Goal: Information Seeking & Learning: Check status

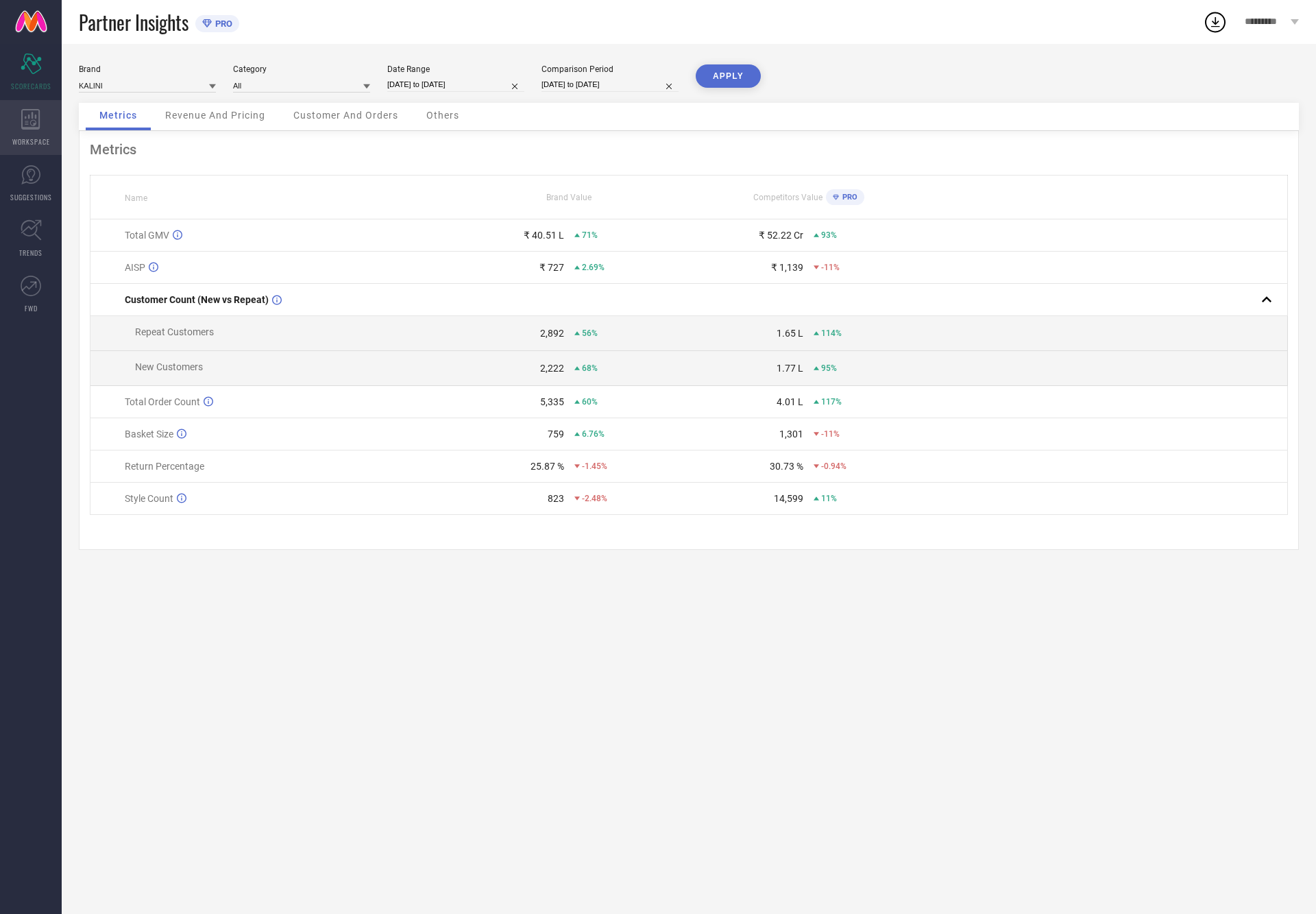
click at [39, 141] on span "WORKSPACE" at bounding box center [31, 141] width 38 height 10
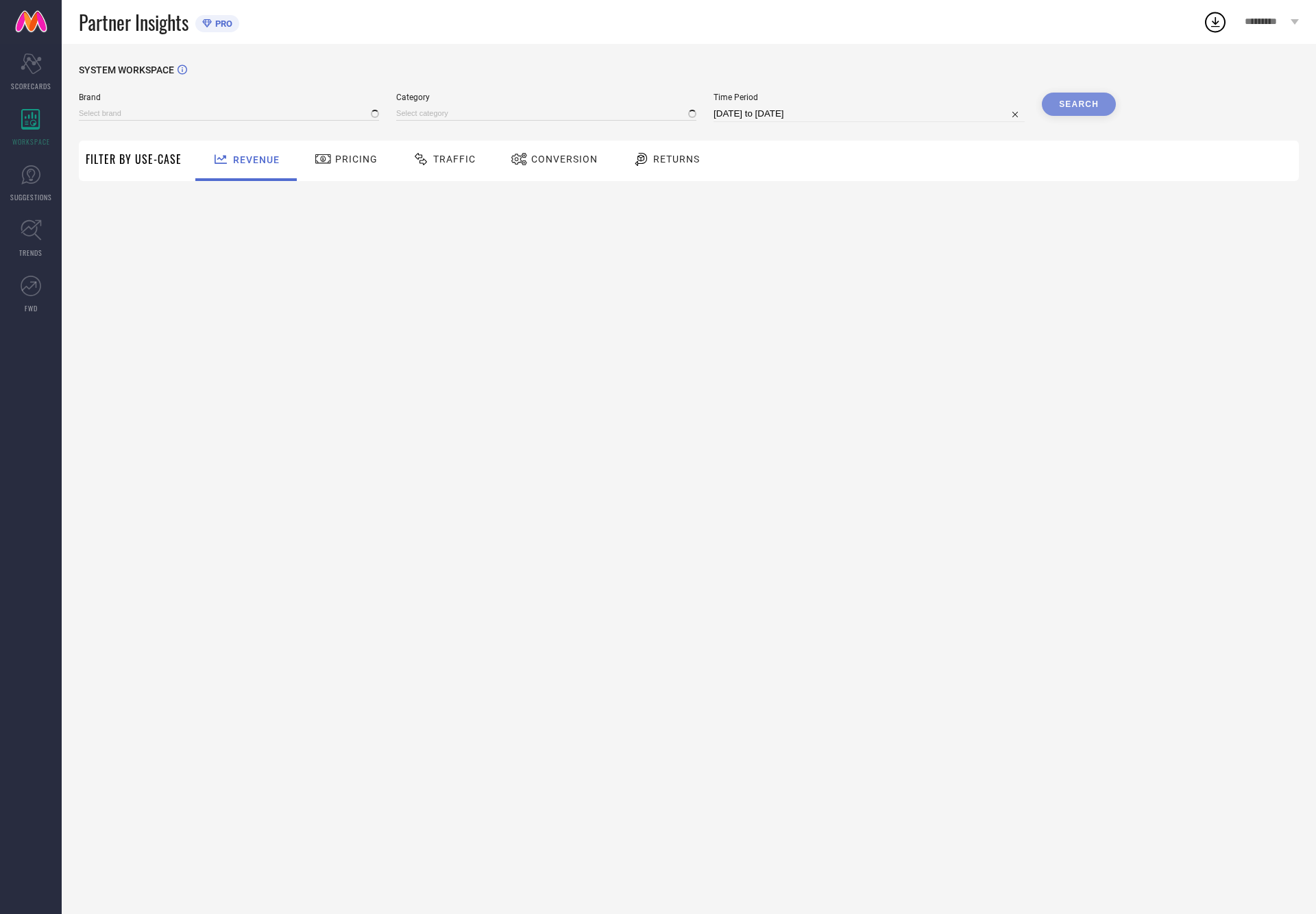
type input "ETHNIC JUNCTION"
type input "All"
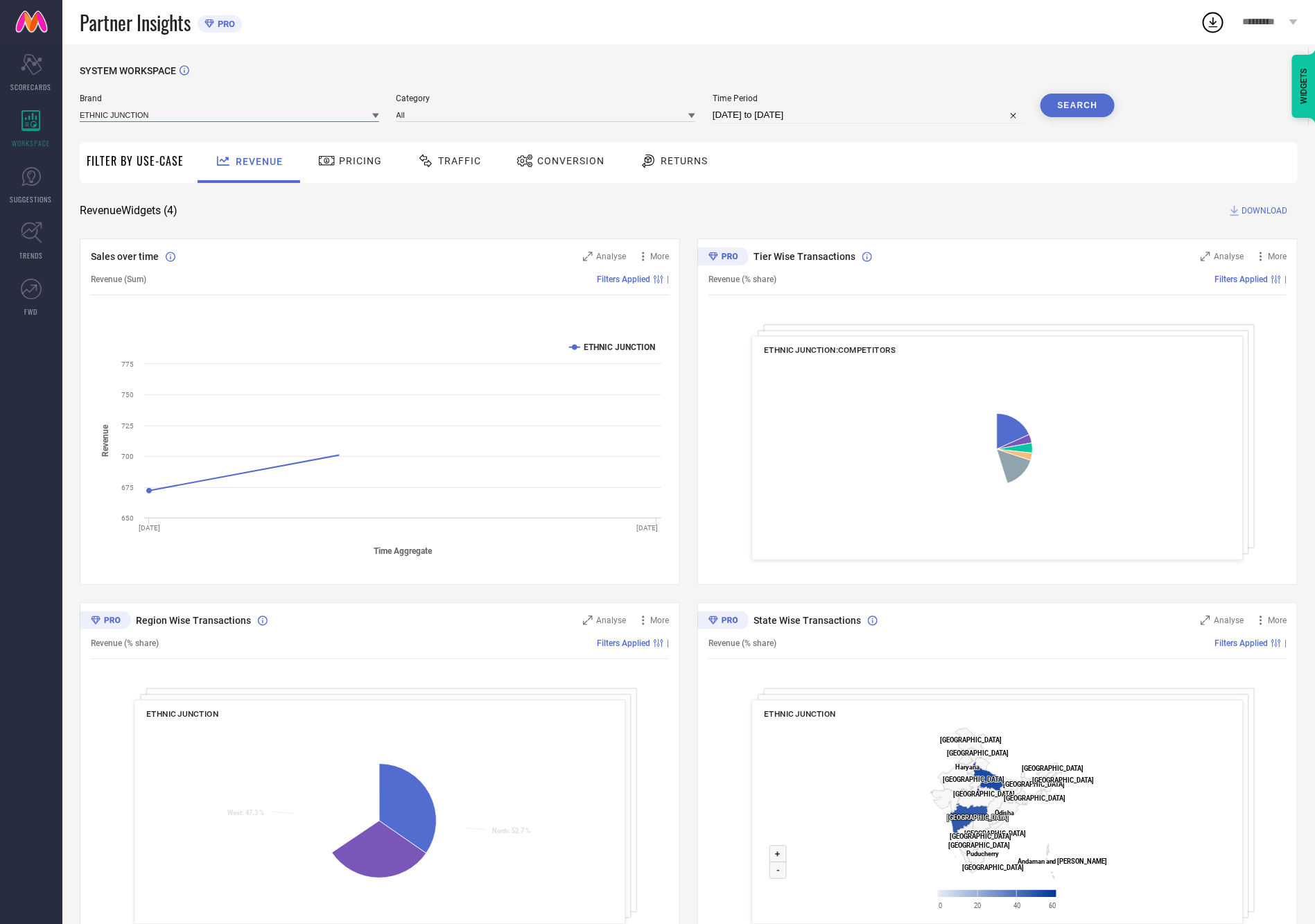
click at [184, 117] on input at bounding box center [229, 115] width 300 height 15
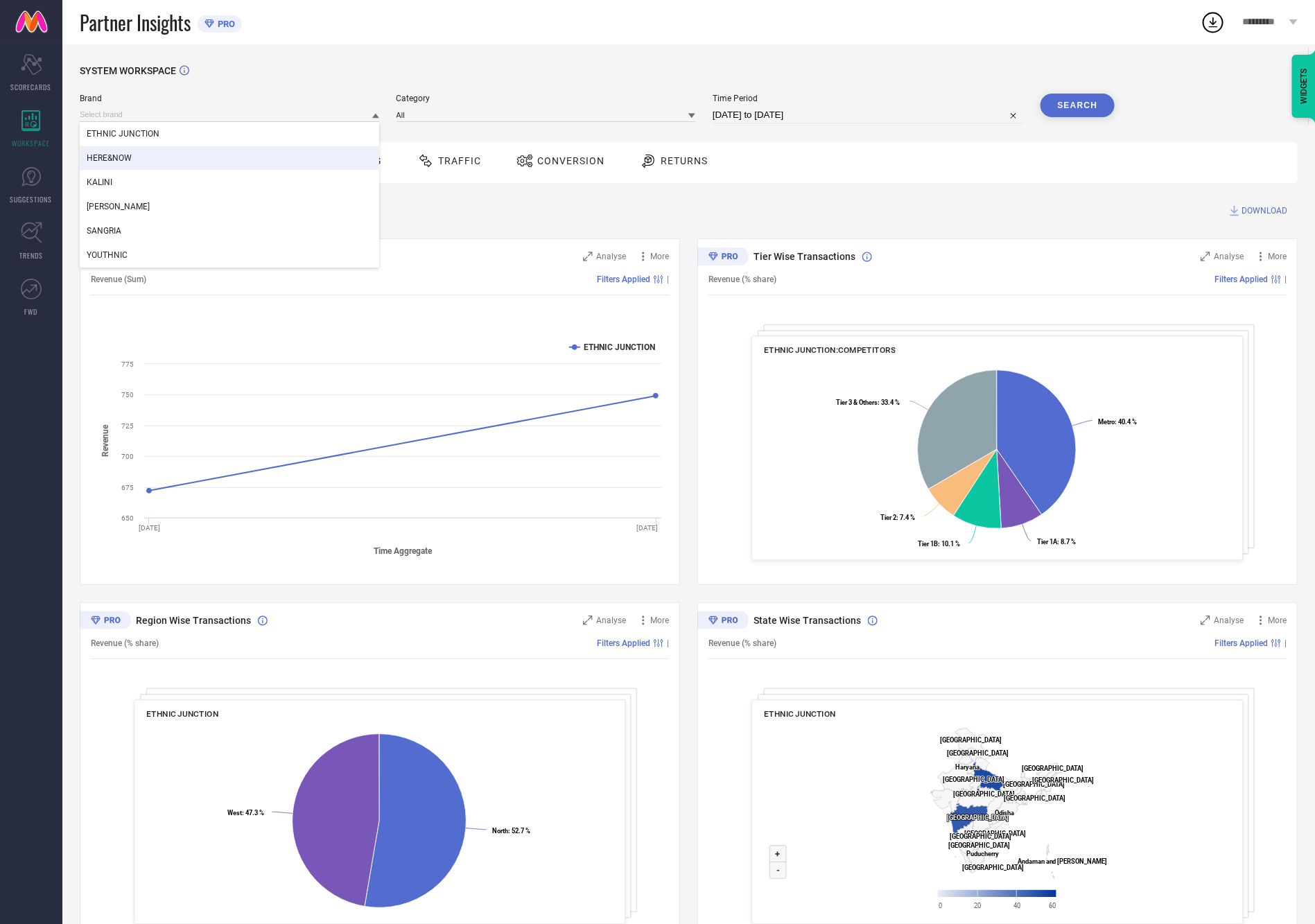
click at [166, 159] on div "HERE&NOW" at bounding box center [229, 158] width 300 height 23
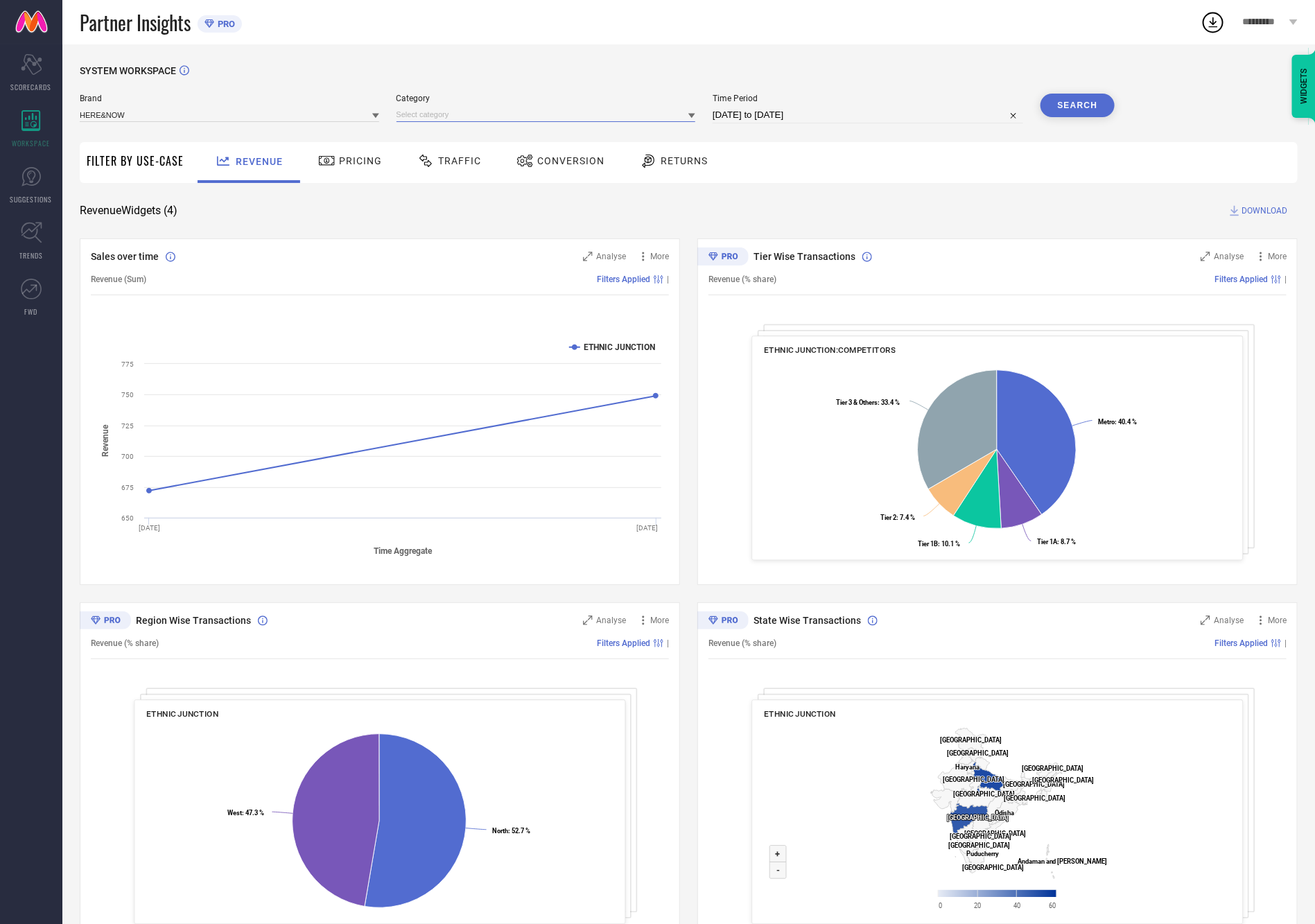
click at [427, 107] on input at bounding box center [546, 115] width 300 height 15
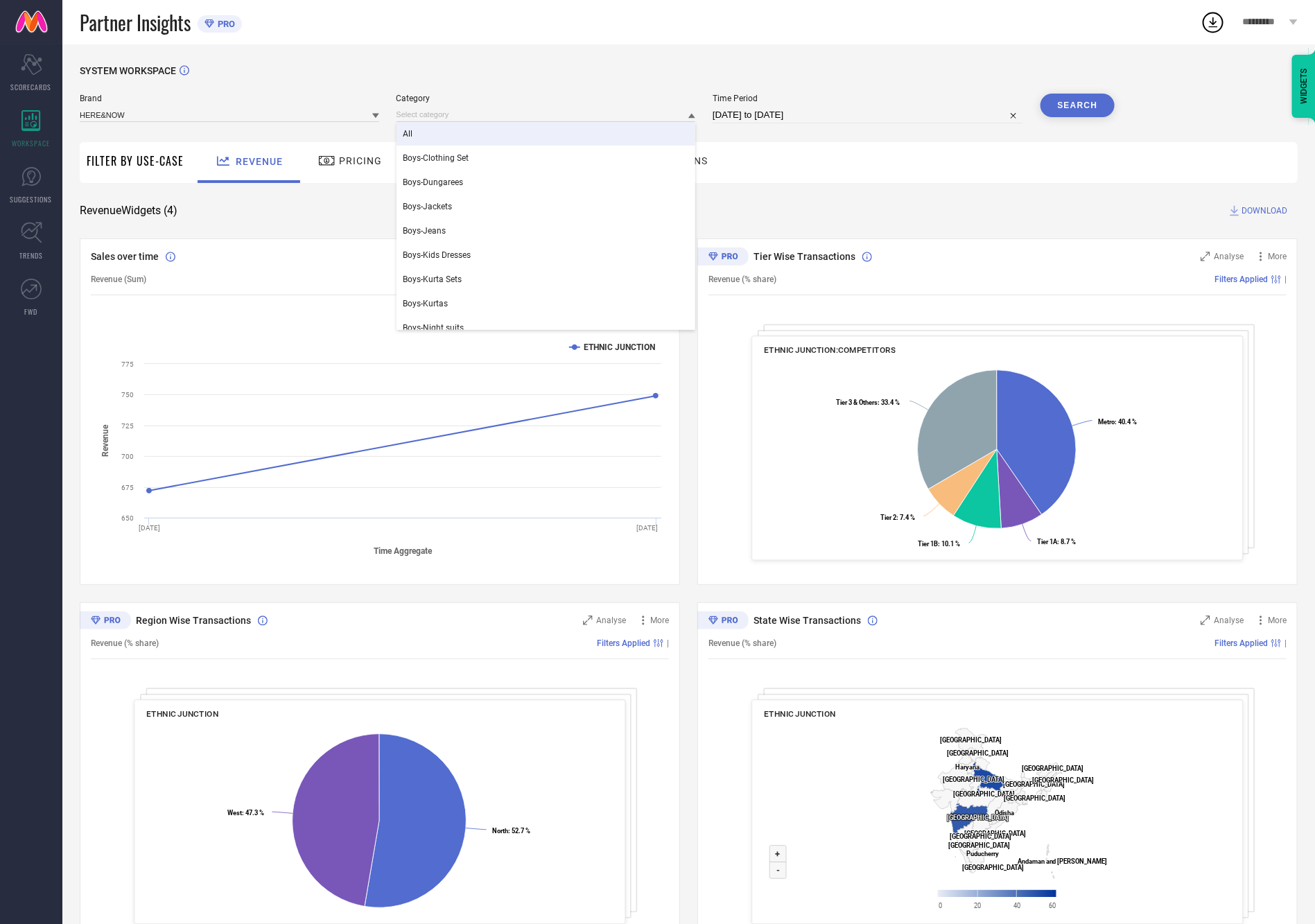
click at [416, 132] on div "All" at bounding box center [546, 133] width 300 height 23
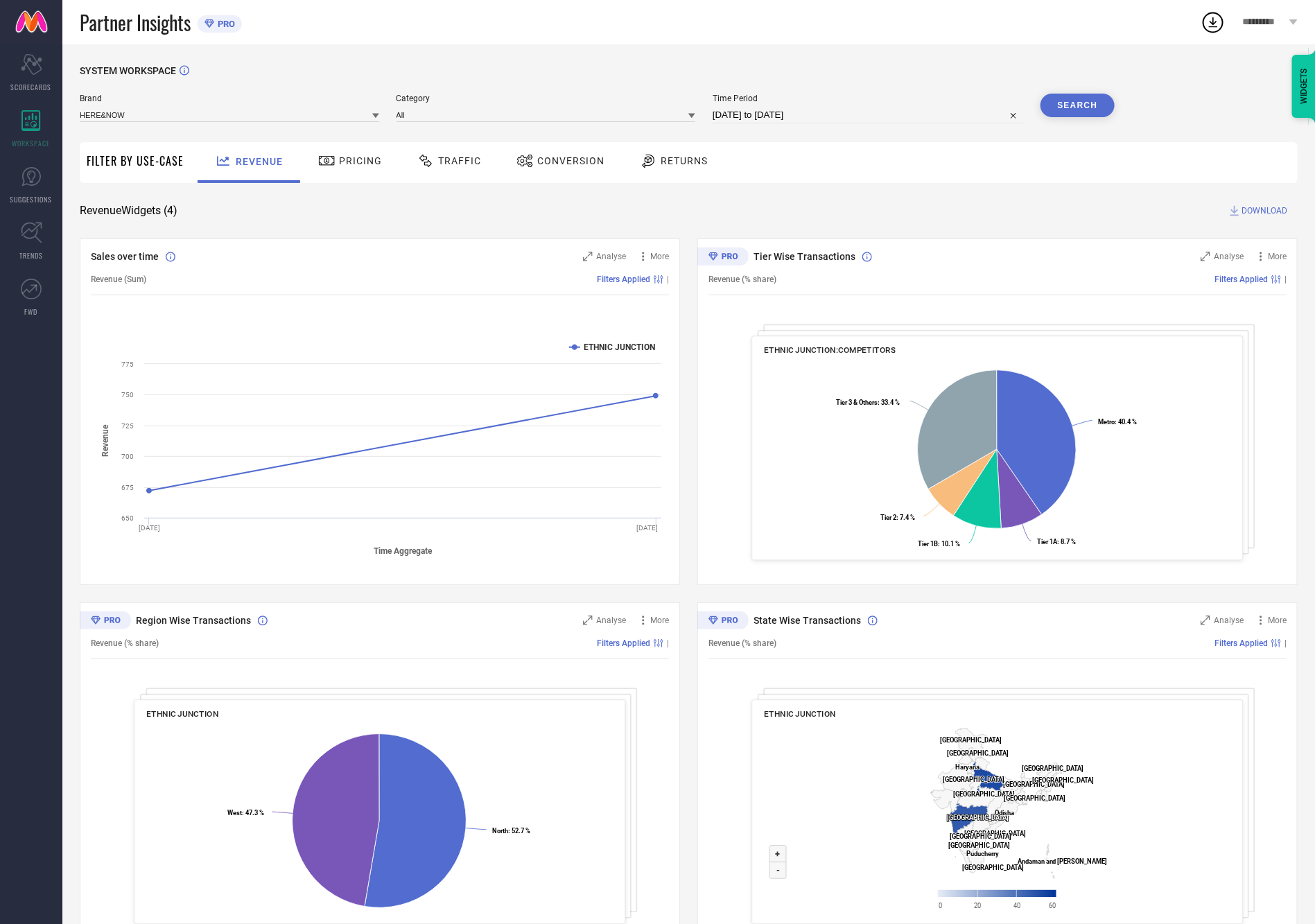
click at [818, 107] on input "[DATE] to [DATE]" at bounding box center [868, 115] width 310 height 17
select select "6"
select select "2025"
select select "7"
select select "2025"
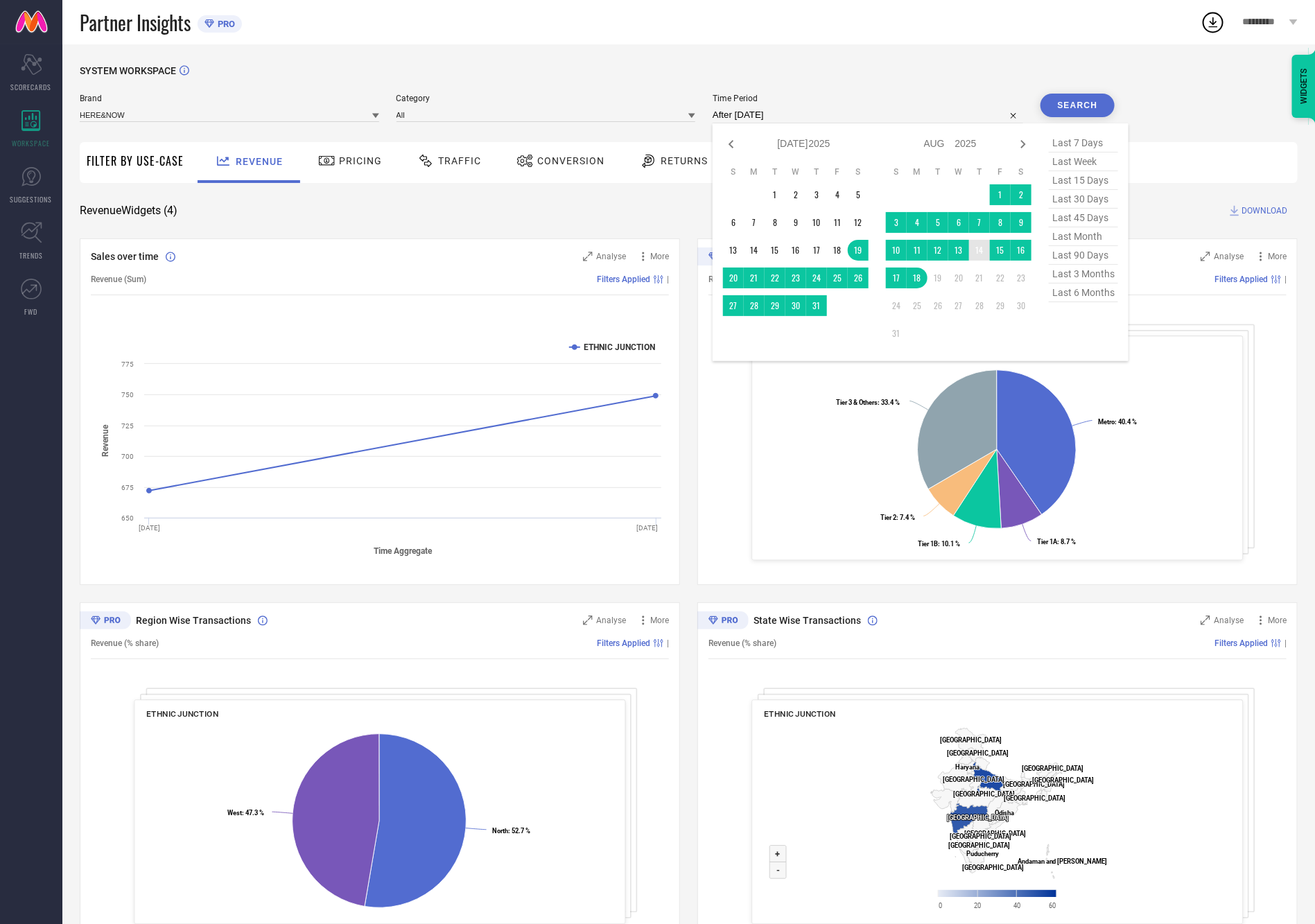
click at [986, 252] on td "14" at bounding box center [979, 250] width 21 height 21
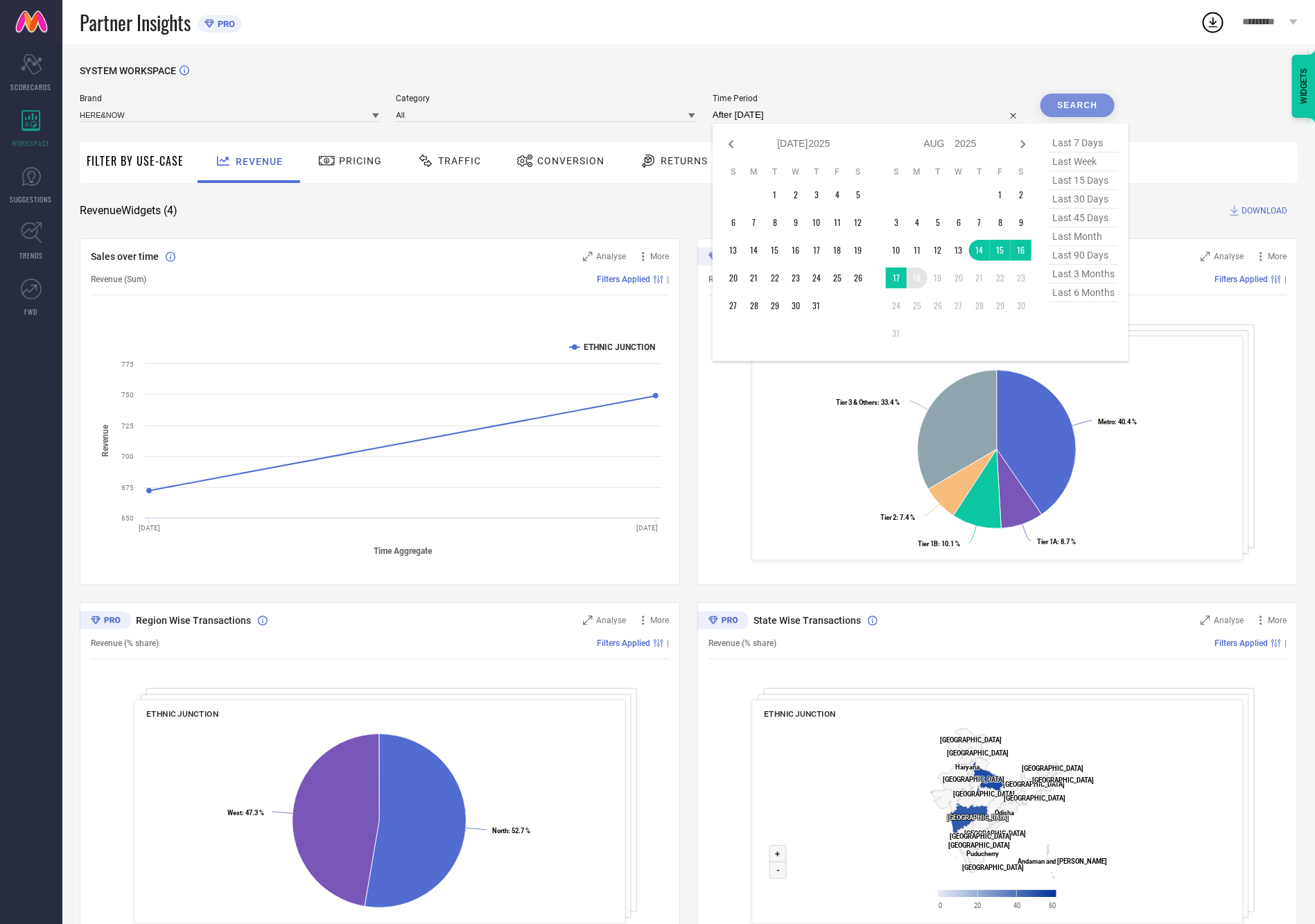
type input "14-08-2025 to 18-08-2025"
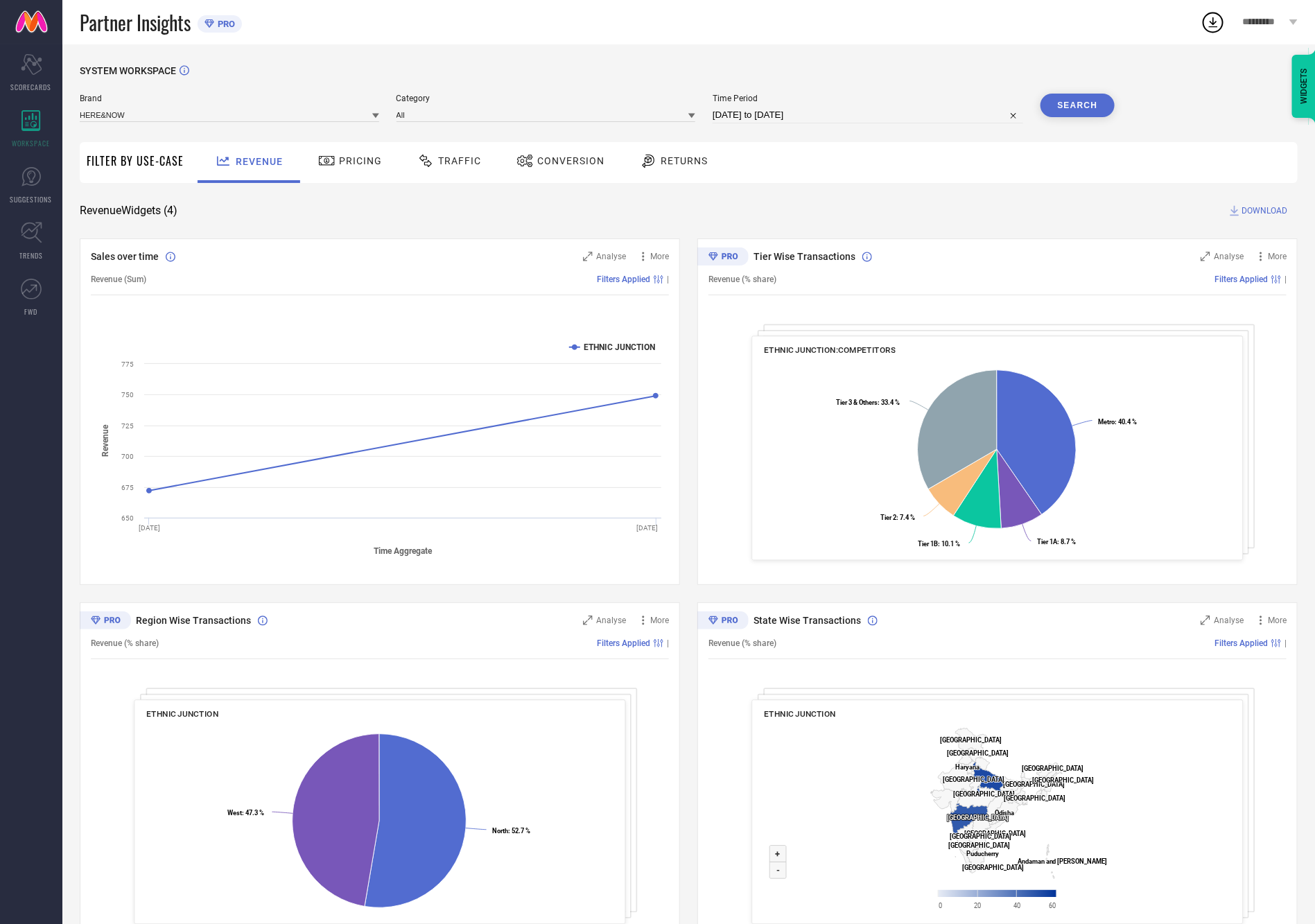
click at [1076, 99] on button "Search" at bounding box center [1078, 105] width 75 height 23
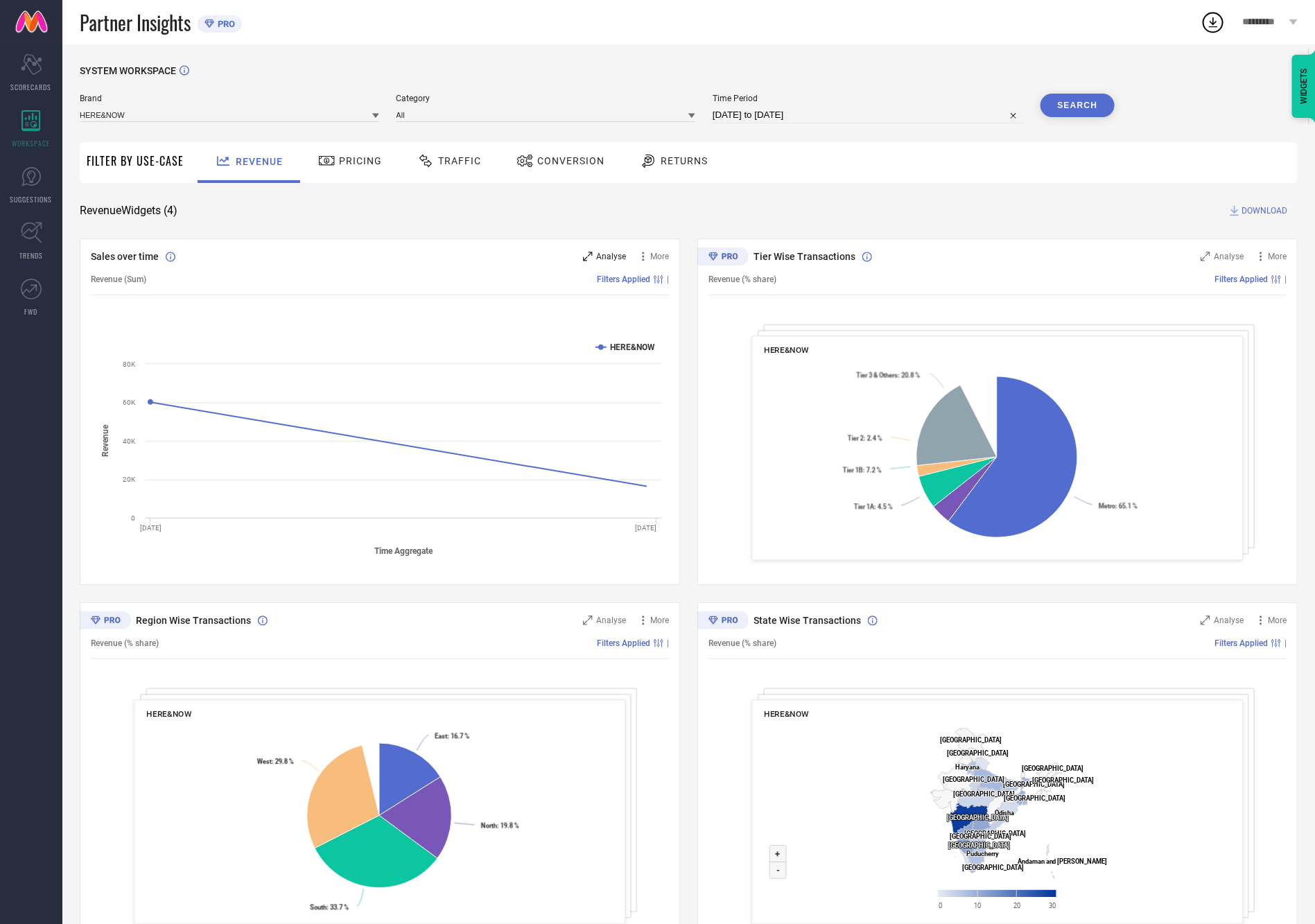
click at [593, 252] on div "Analyse" at bounding box center [604, 256] width 43 height 14
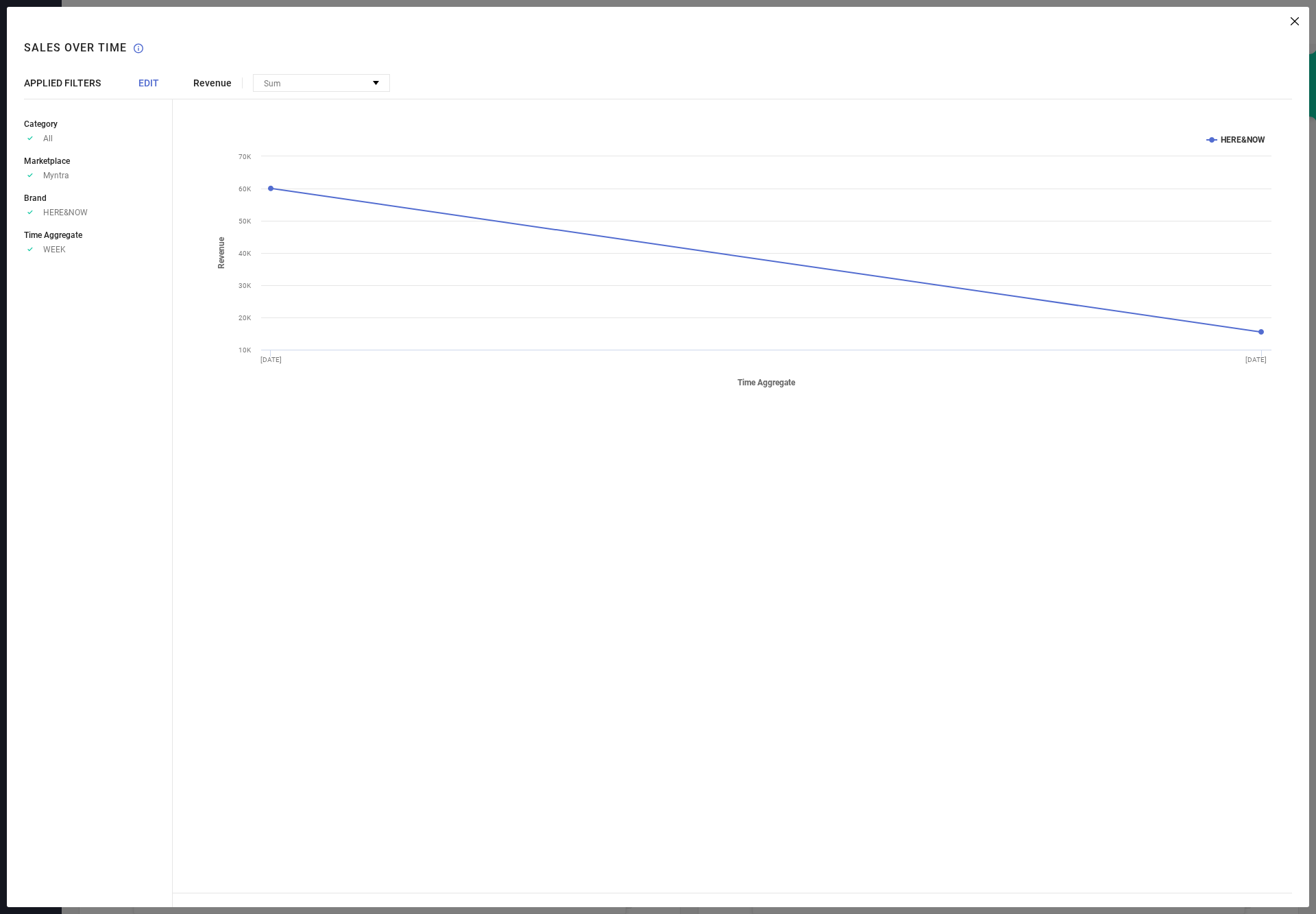
click at [153, 79] on span "EDIT" at bounding box center [148, 83] width 21 height 11
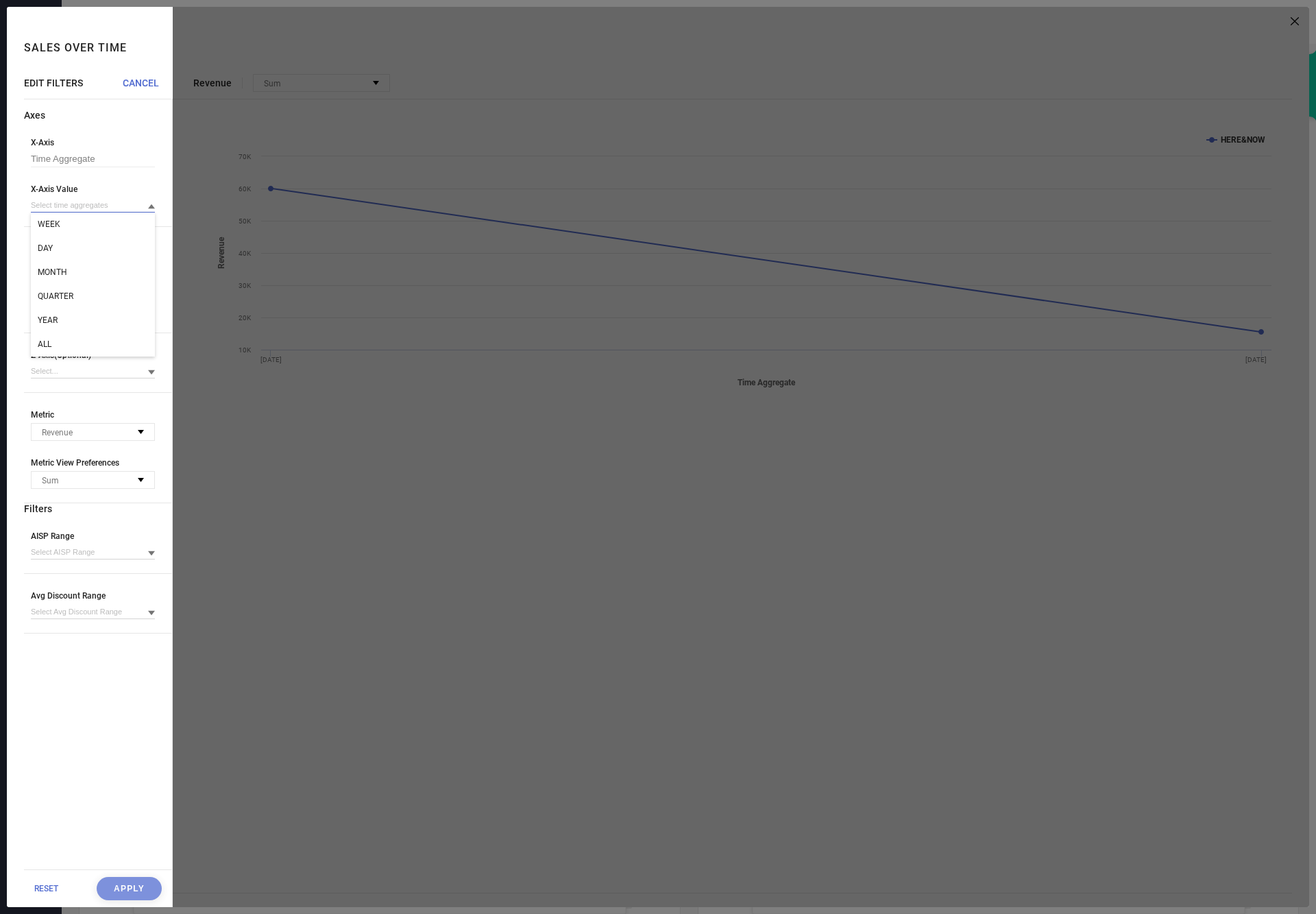
click at [56, 212] on input at bounding box center [93, 205] width 124 height 14
click at [58, 256] on div "DAY" at bounding box center [93, 248] width 124 height 23
click at [136, 878] on button "Apply" at bounding box center [129, 889] width 65 height 23
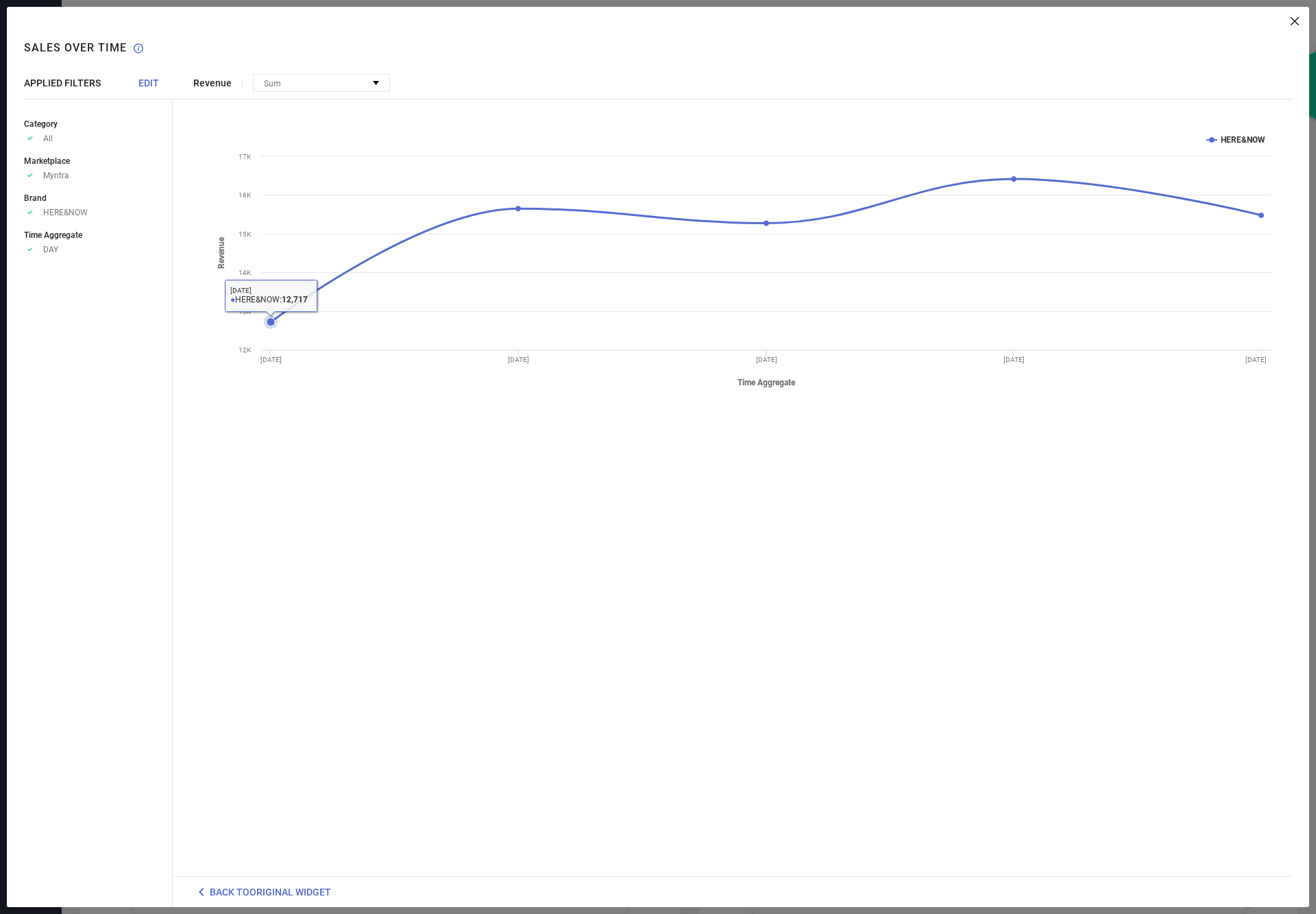
click at [270, 319] on icon at bounding box center [270, 322] width 8 height 8
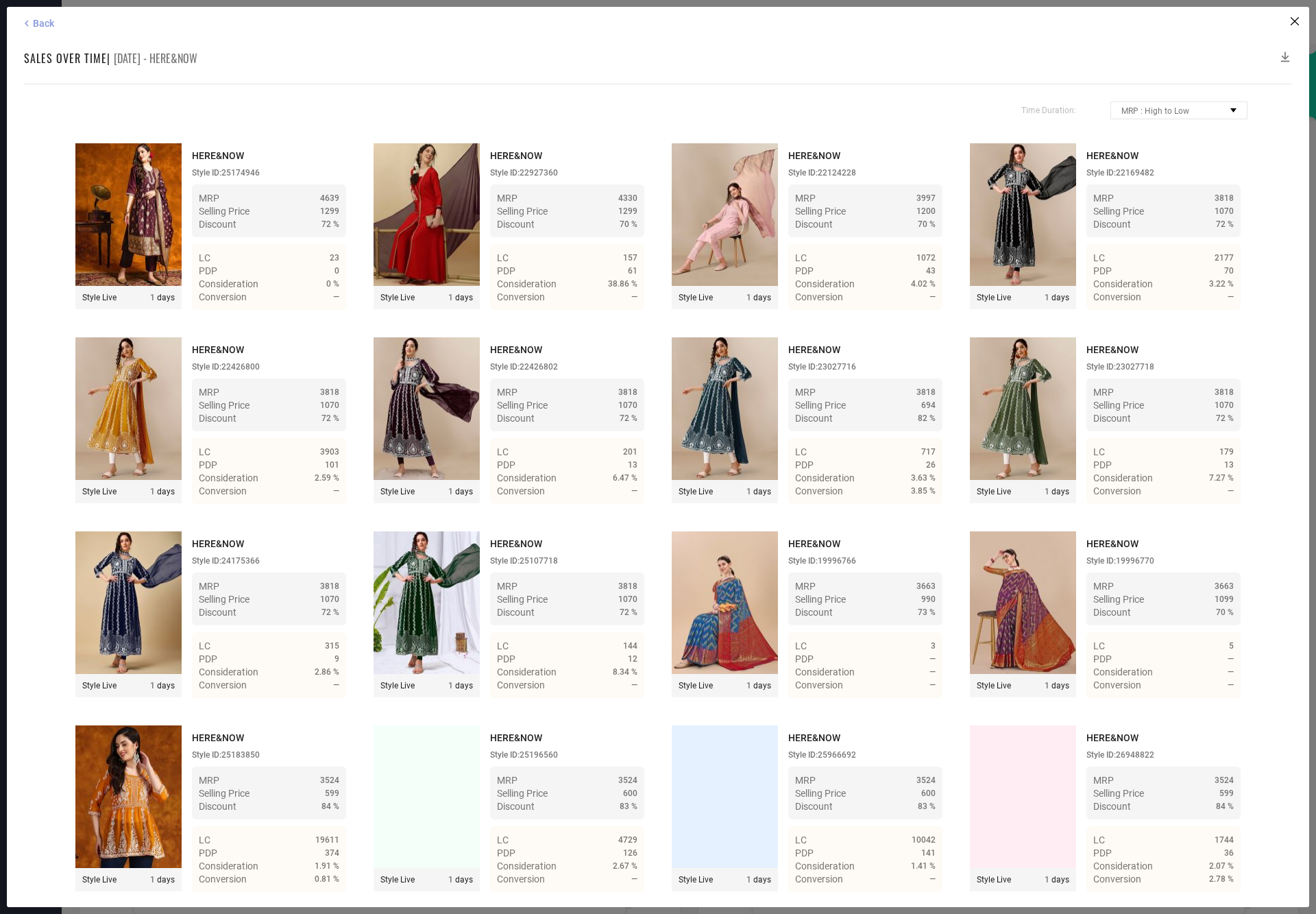
click at [38, 27] on span "Back" at bounding box center [44, 23] width 22 height 11
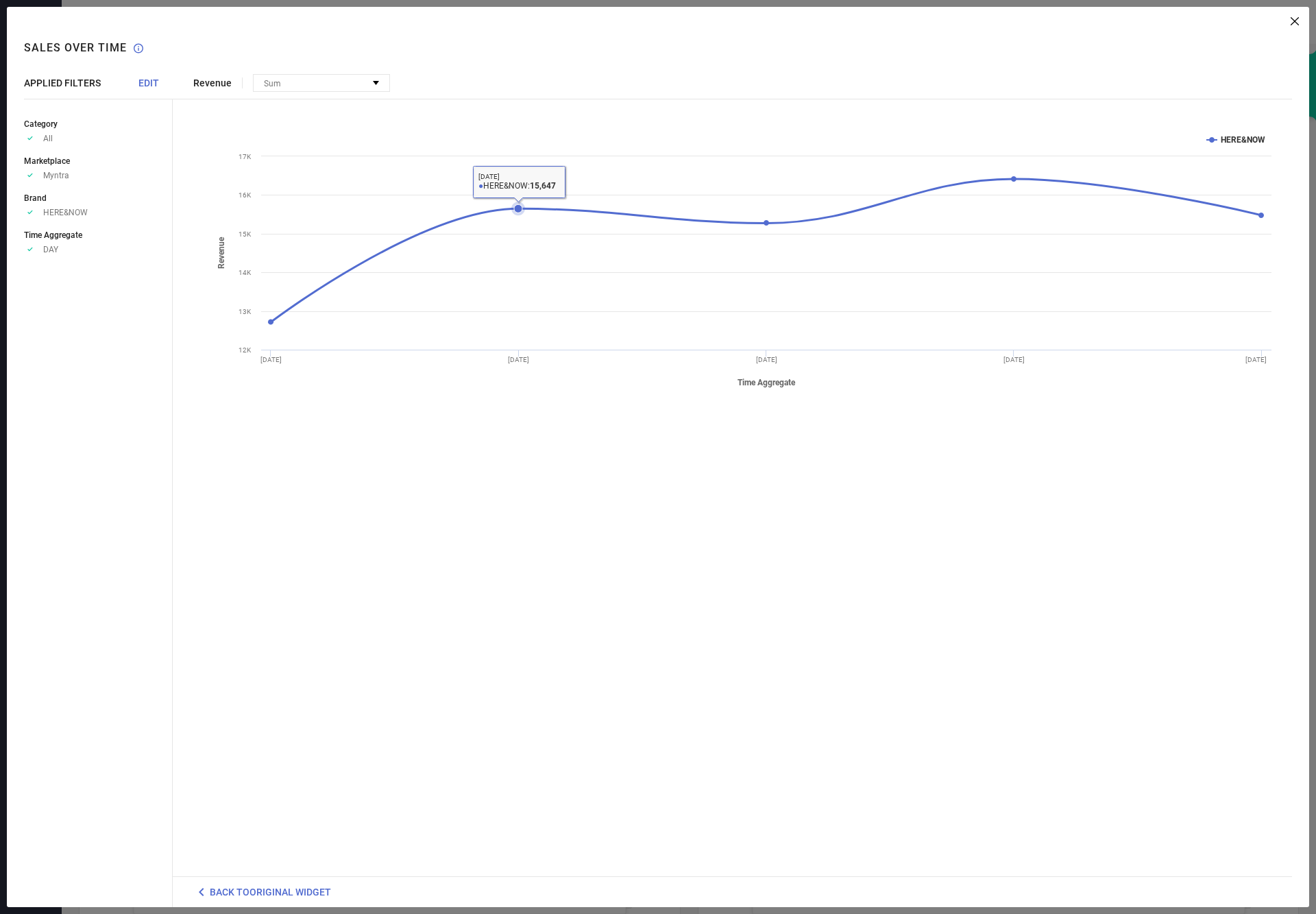
click at [519, 204] on icon at bounding box center [518, 208] width 8 height 8
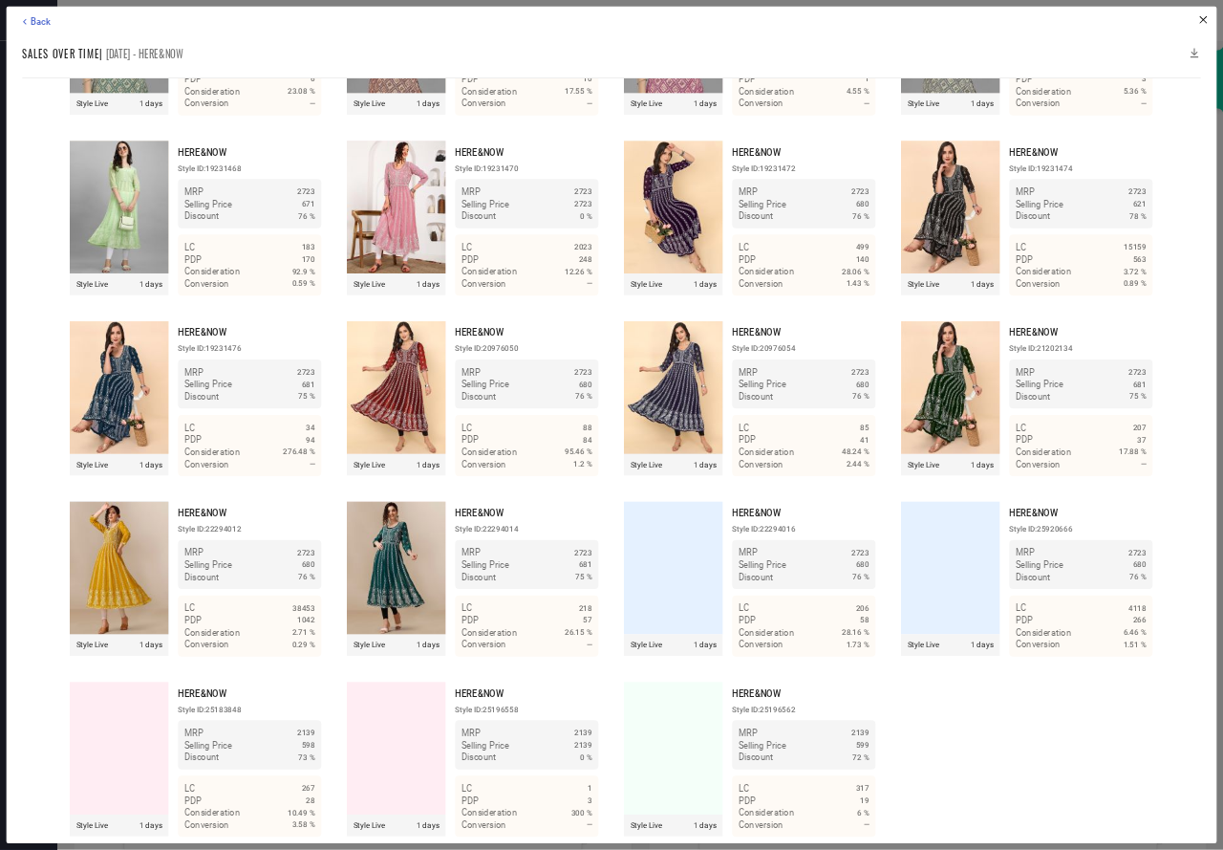
scroll to position [2208, 0]
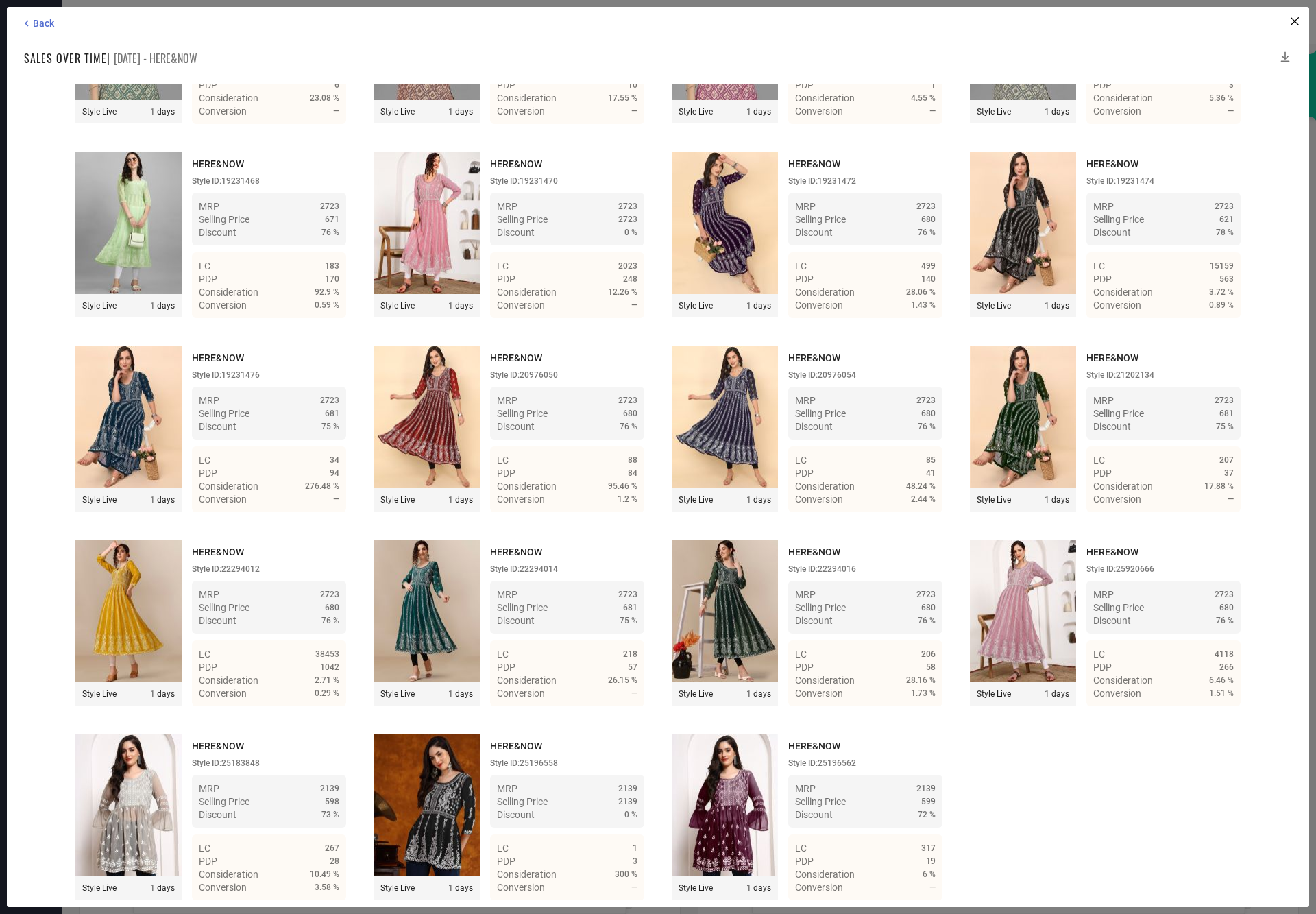
click at [1287, 55] on icon at bounding box center [1285, 57] width 14 height 14
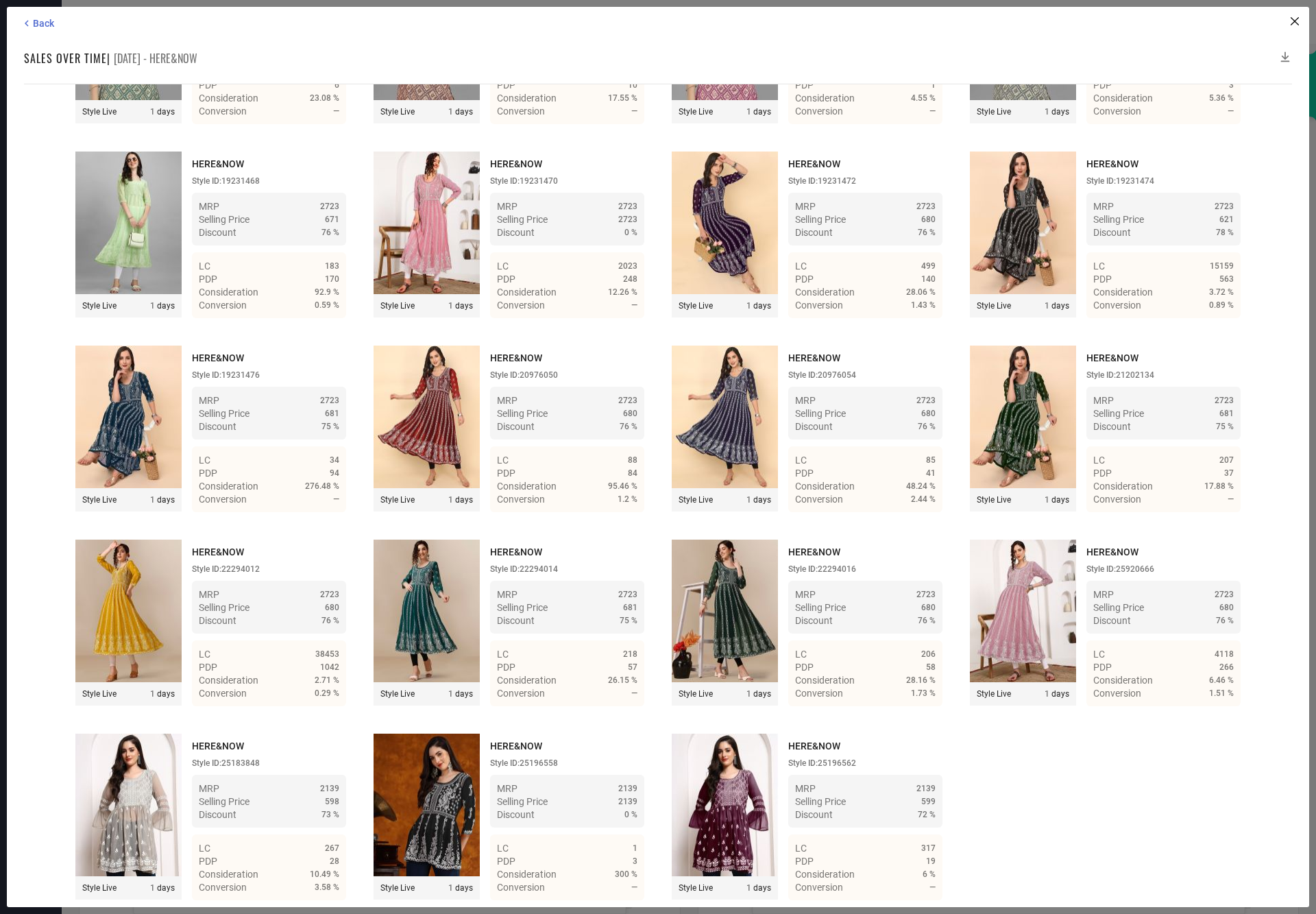
click at [1287, 55] on icon at bounding box center [1285, 57] width 14 height 14
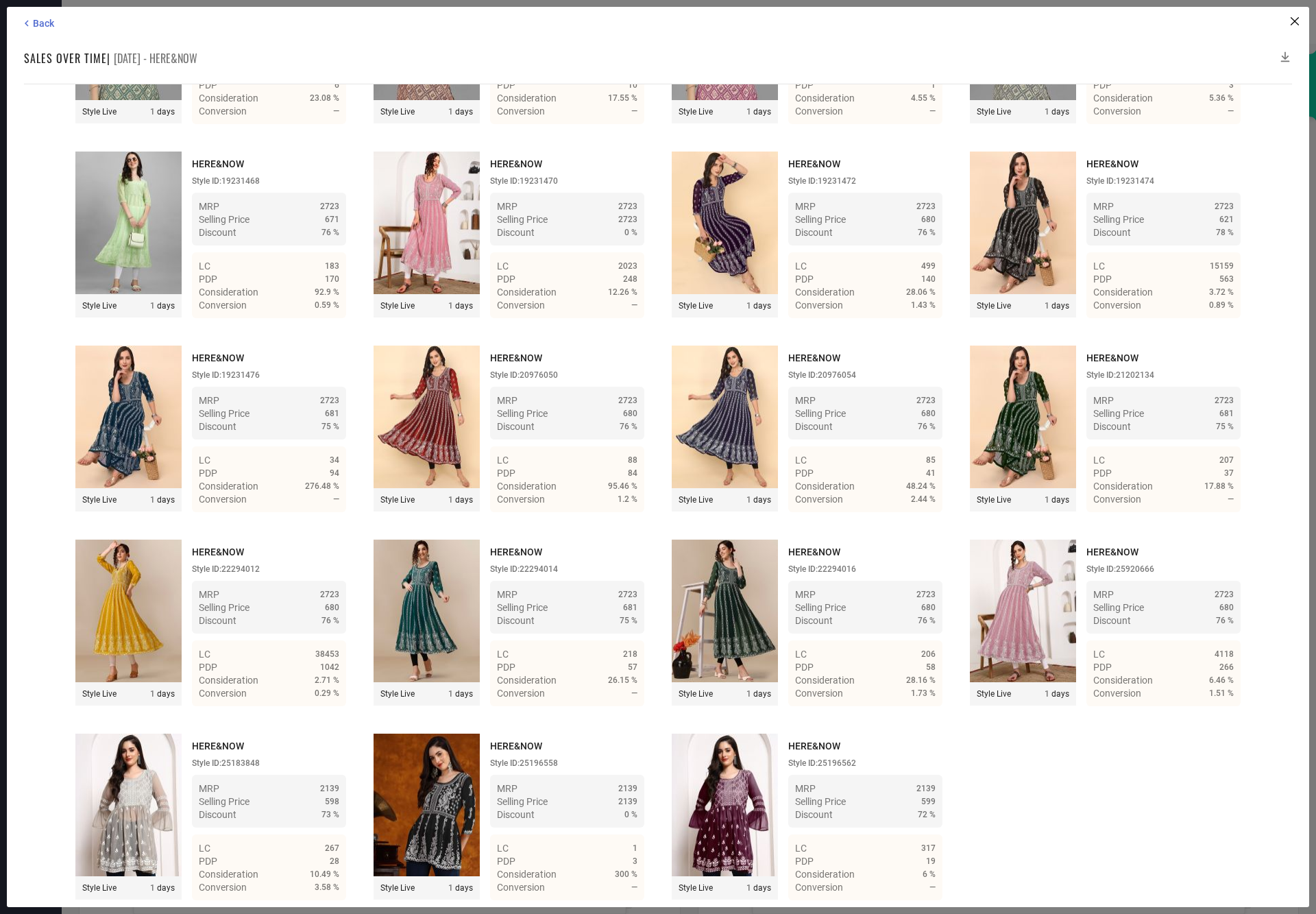
click at [1287, 55] on icon at bounding box center [1285, 57] width 14 height 14
click at [1286, 54] on icon at bounding box center [1285, 57] width 14 height 14
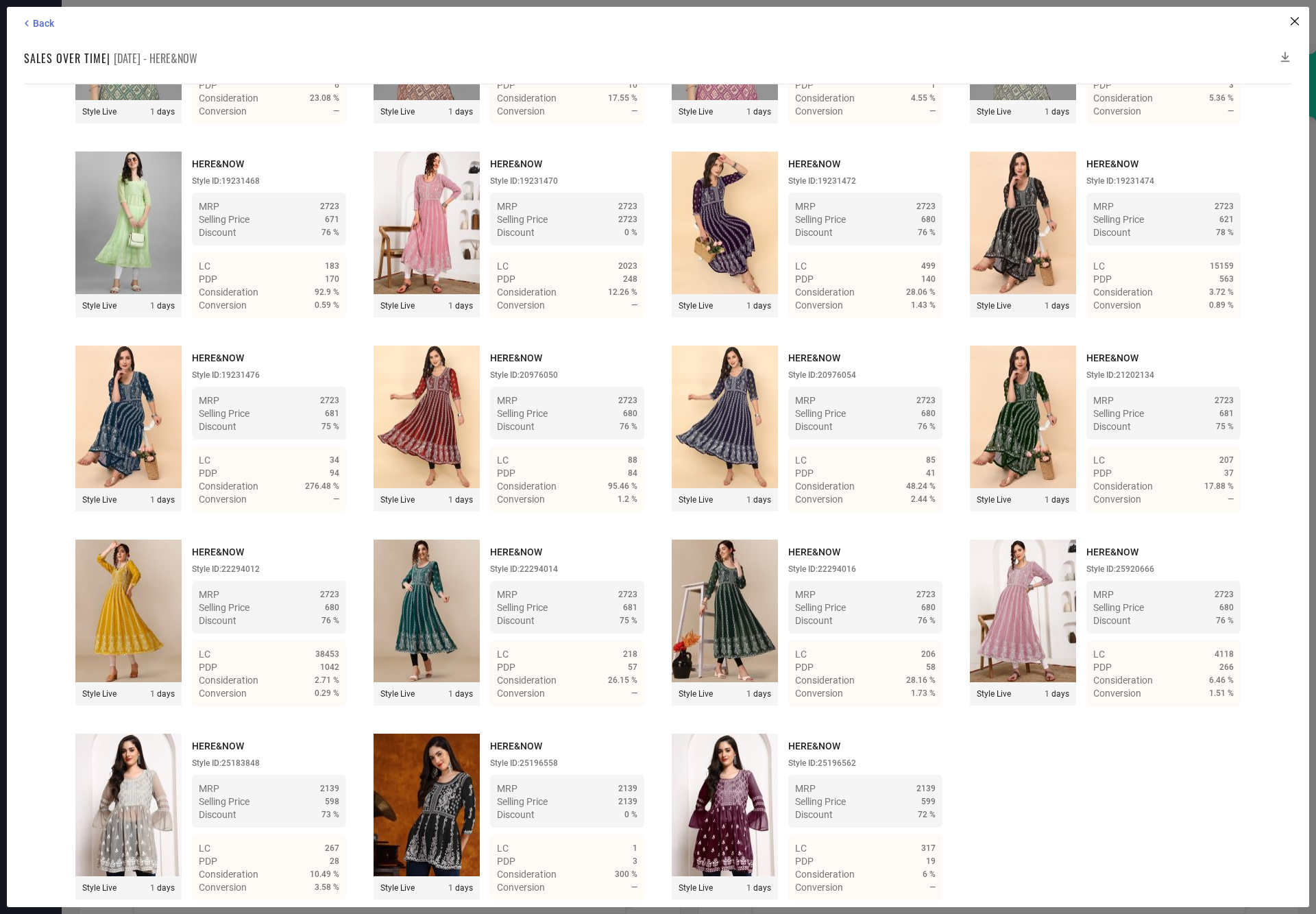
click at [1286, 54] on icon at bounding box center [1285, 57] width 14 height 14
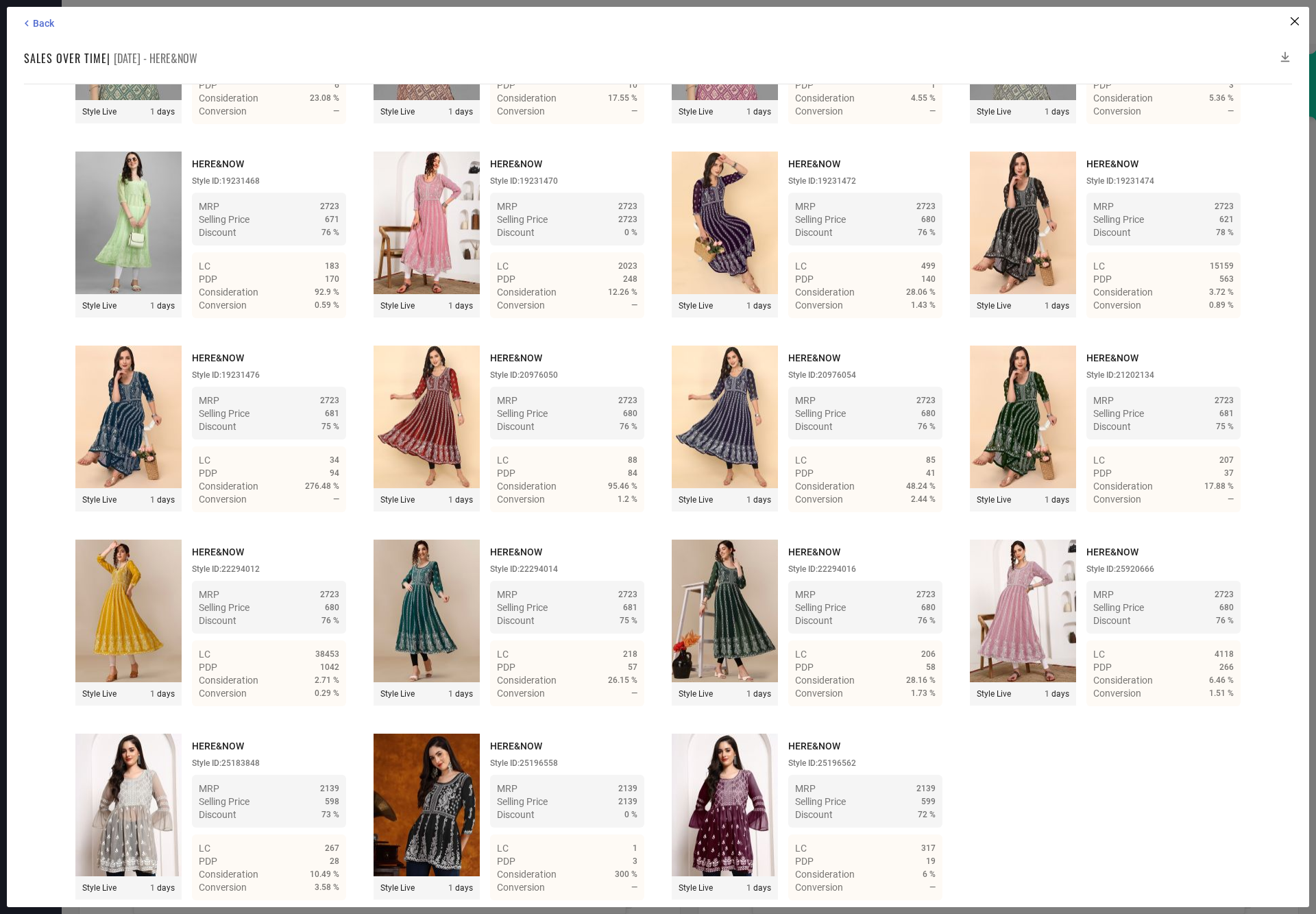
click at [1286, 54] on icon at bounding box center [1285, 57] width 14 height 14
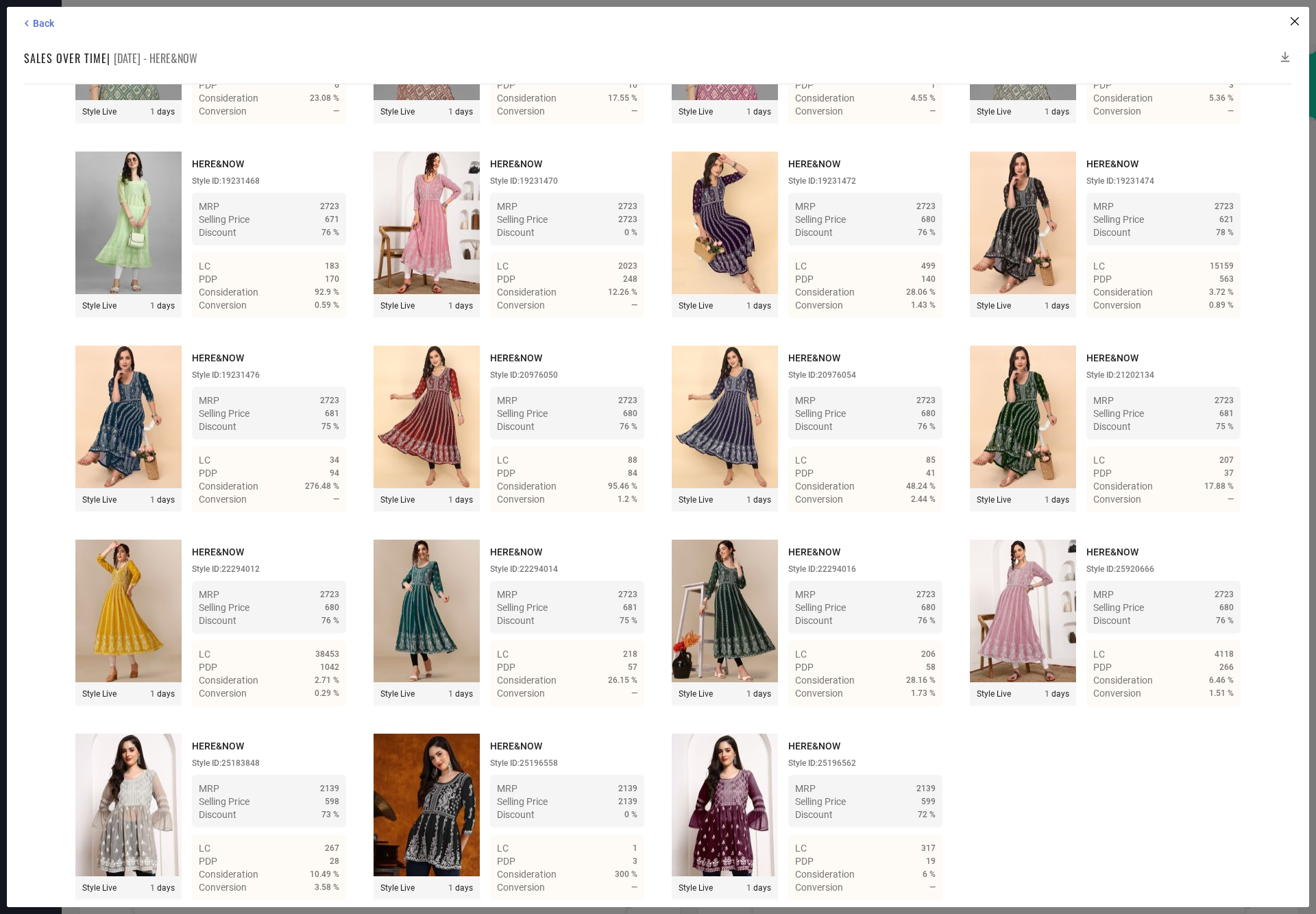
click at [1286, 54] on icon at bounding box center [1285, 57] width 14 height 14
click at [1284, 54] on icon at bounding box center [1285, 57] width 14 height 14
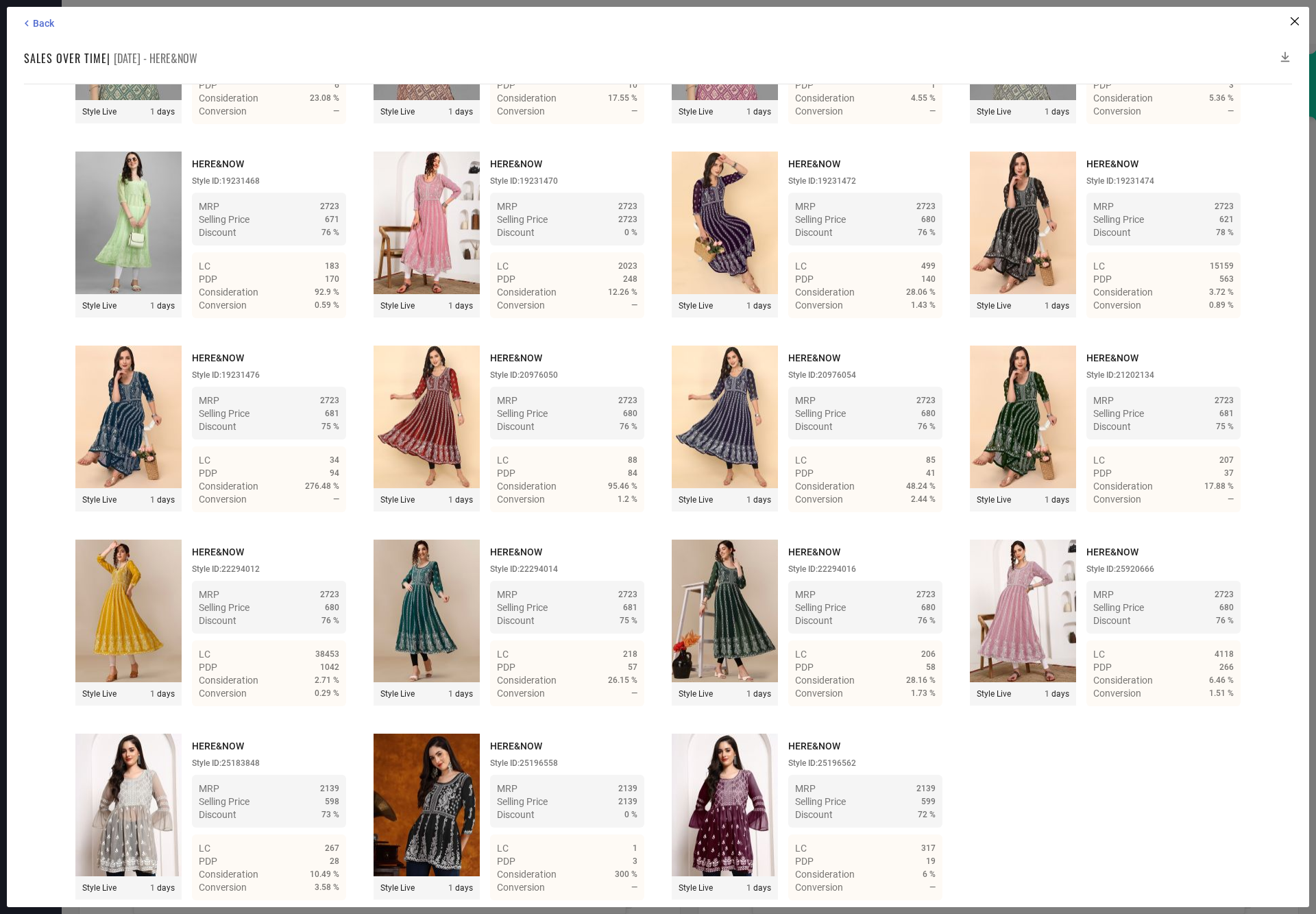
click at [1284, 52] on icon at bounding box center [1285, 57] width 14 height 14
click at [1285, 57] on icon at bounding box center [1285, 57] width 14 height 14
click at [1285, 55] on icon at bounding box center [1285, 57] width 9 height 10
click at [1286, 55] on icon at bounding box center [1285, 57] width 14 height 14
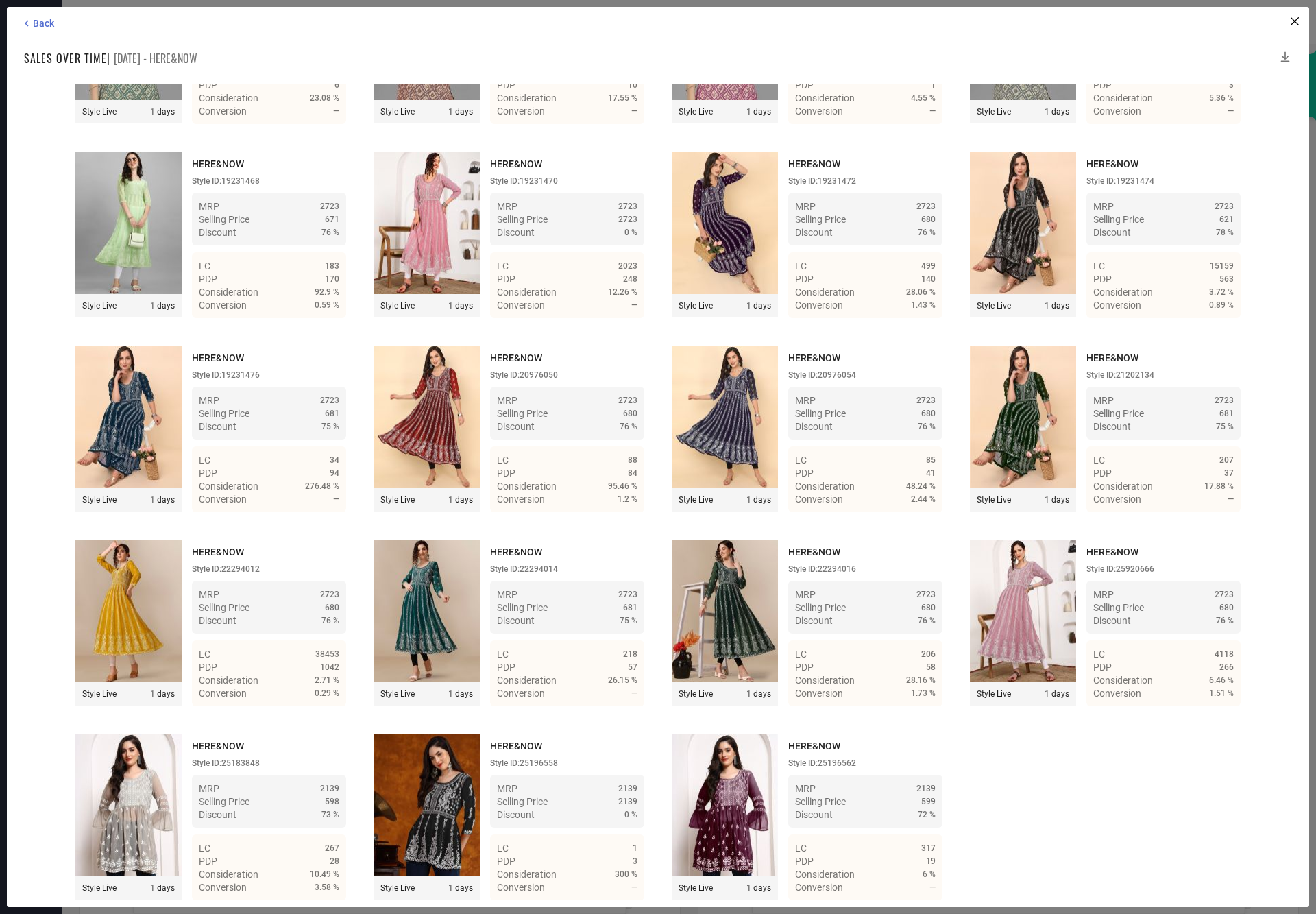
click at [1286, 55] on icon at bounding box center [1285, 57] width 14 height 14
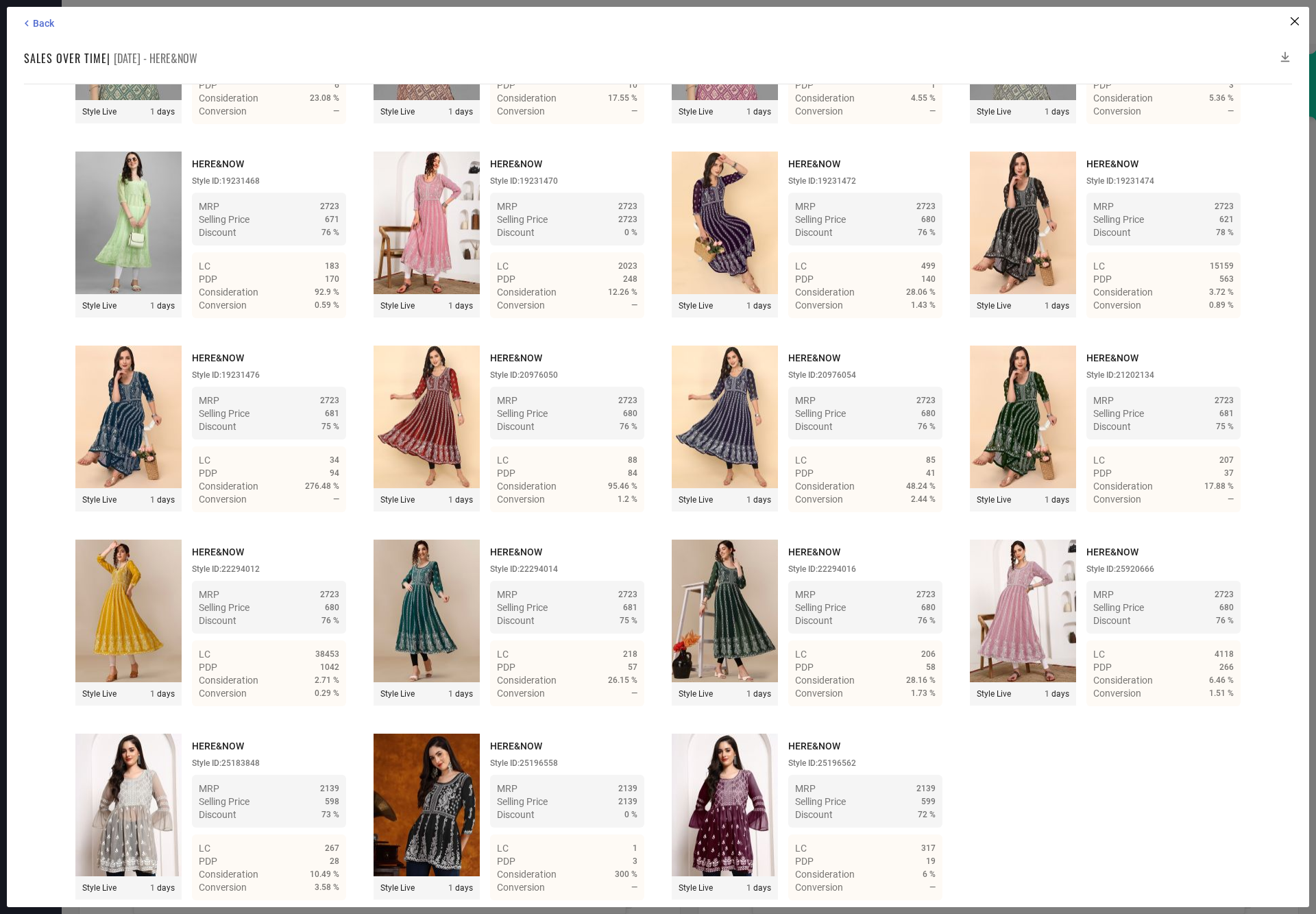
click at [1286, 55] on icon at bounding box center [1285, 57] width 14 height 14
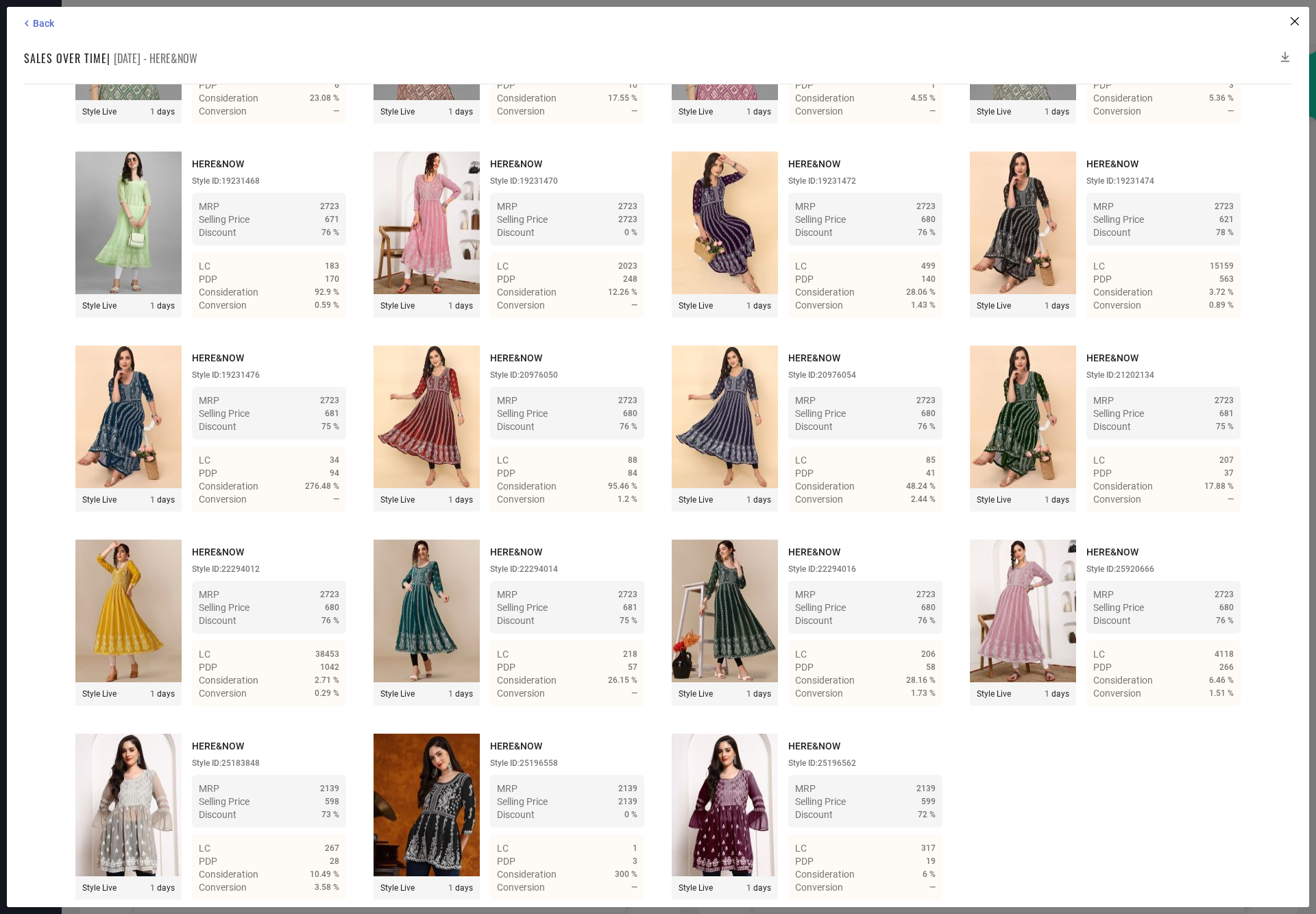
click at [1286, 55] on icon at bounding box center [1285, 57] width 14 height 14
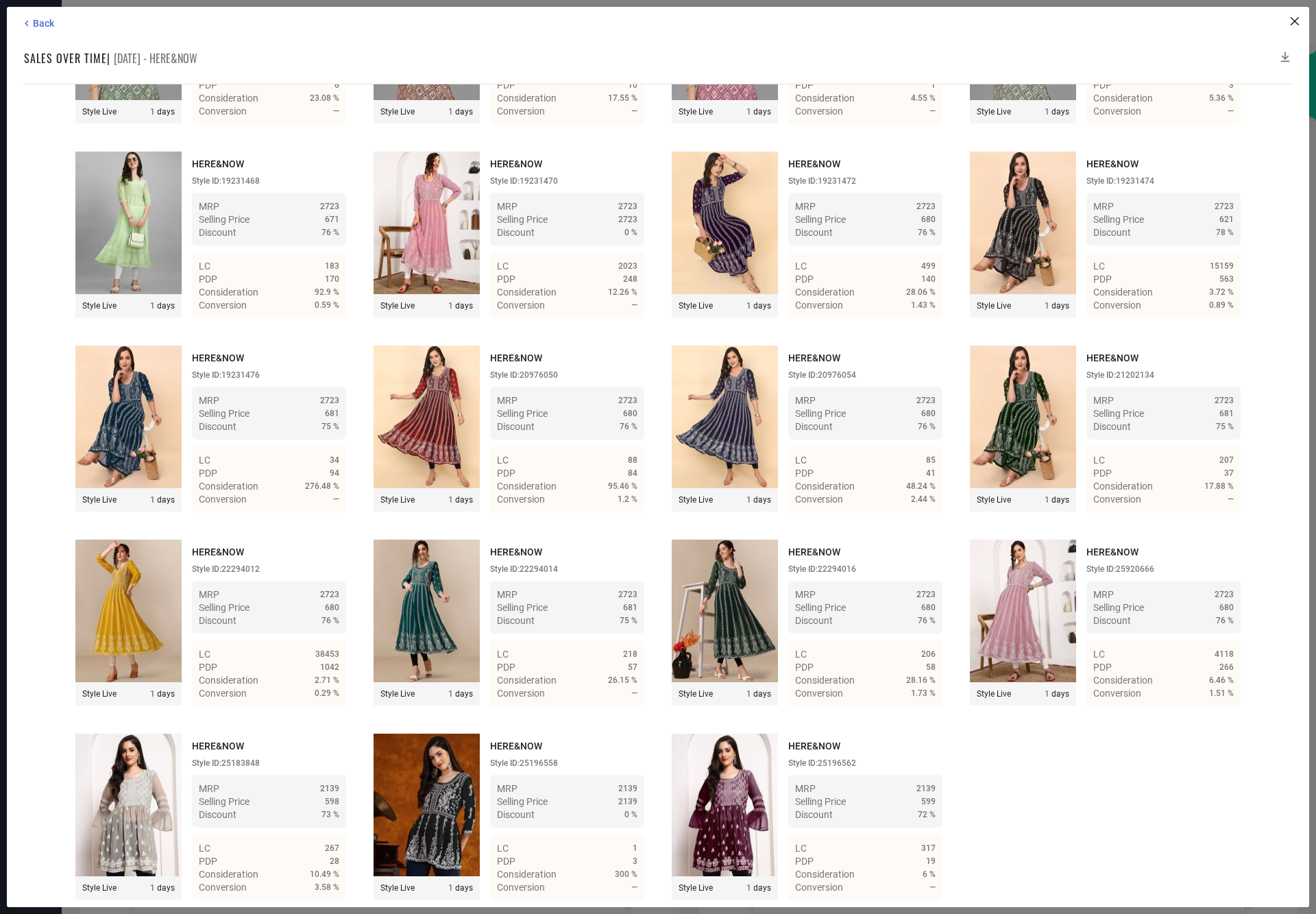
click at [1286, 55] on icon at bounding box center [1285, 57] width 14 height 14
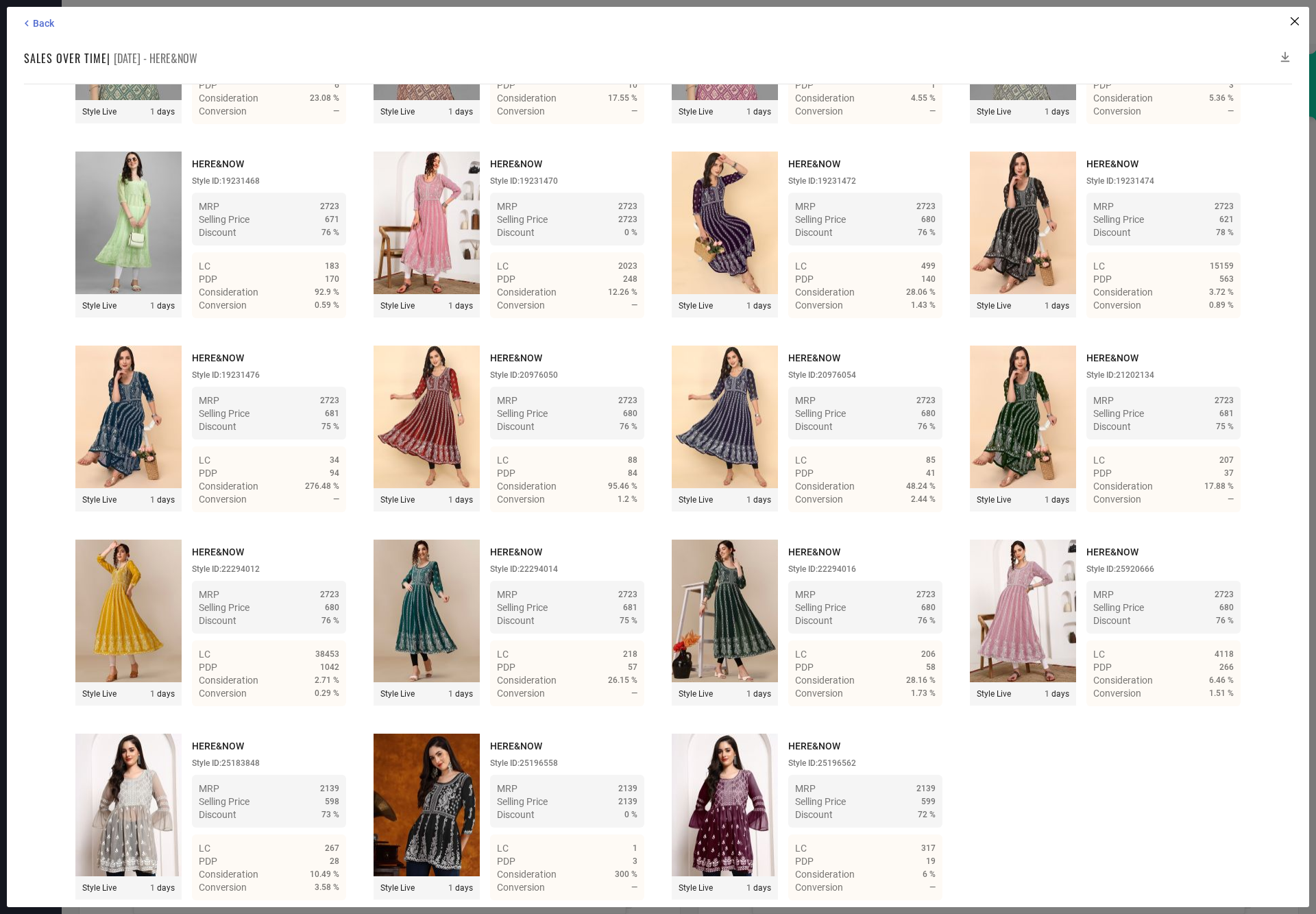
click at [1286, 55] on icon at bounding box center [1285, 57] width 14 height 14
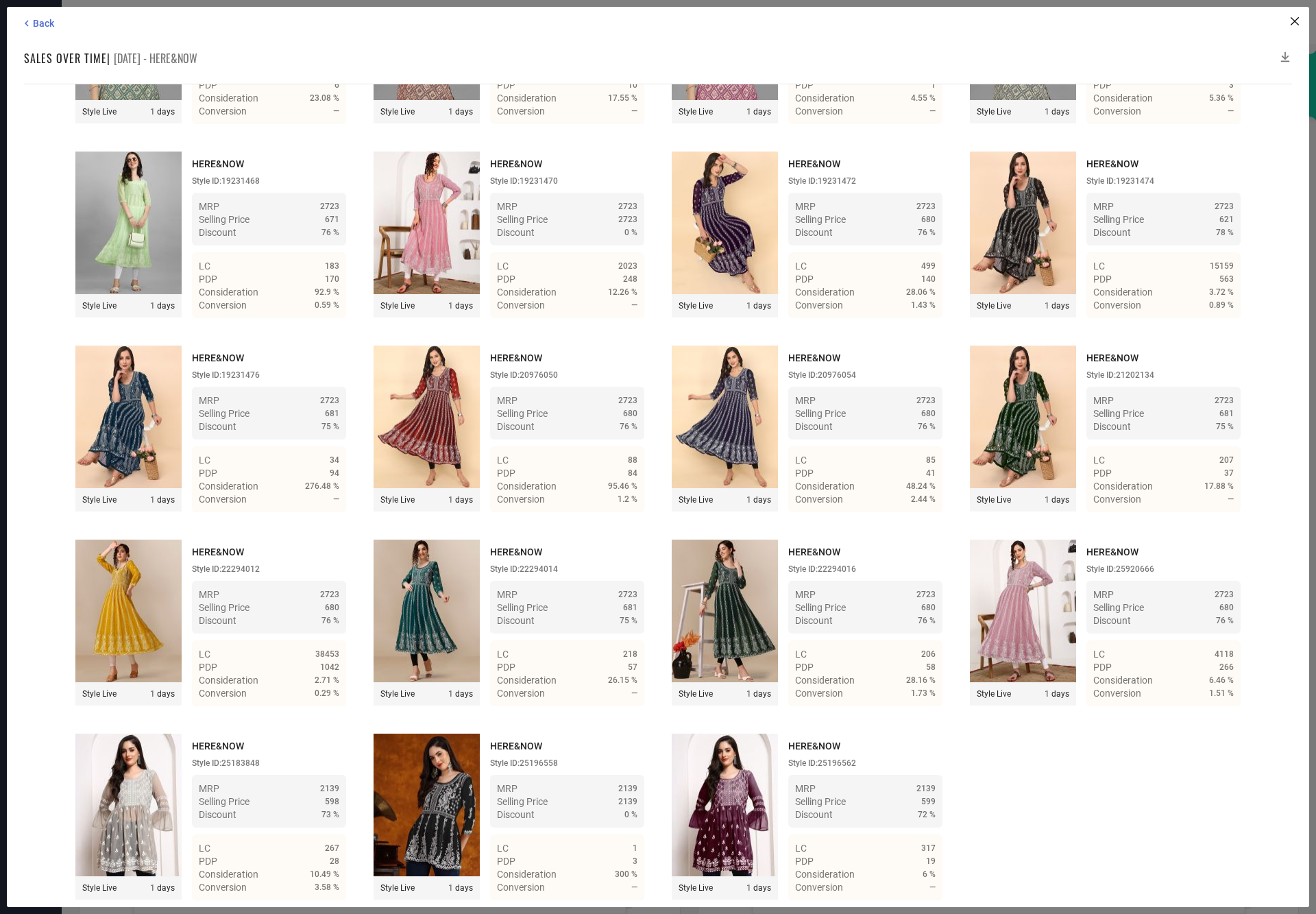
click at [1286, 55] on icon at bounding box center [1285, 57] width 14 height 14
click at [1286, 56] on icon at bounding box center [1285, 57] width 14 height 14
click at [1286, 52] on icon at bounding box center [1285, 57] width 14 height 14
click at [1284, 52] on icon at bounding box center [1285, 57] width 14 height 14
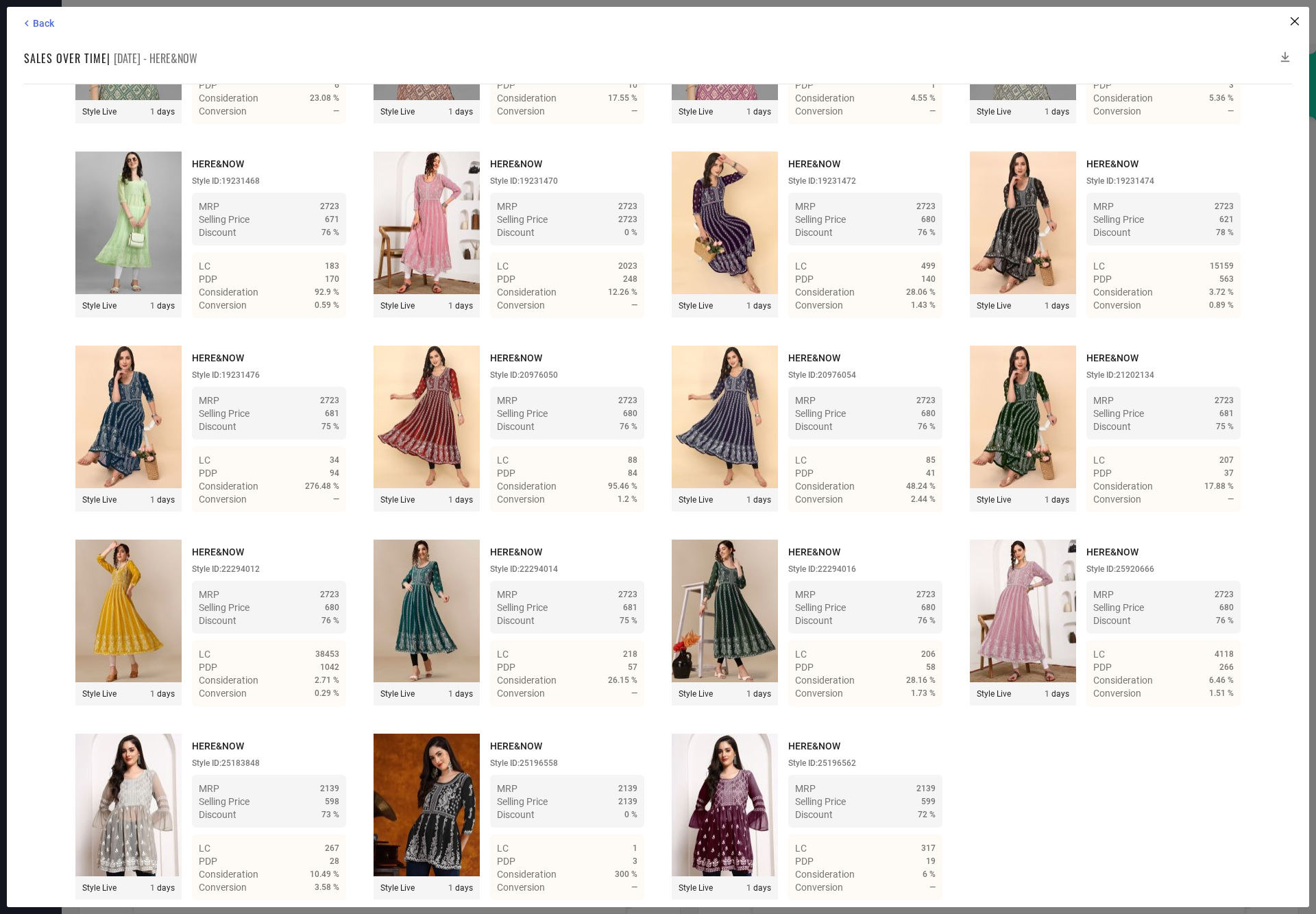
click at [1283, 50] on icon at bounding box center [1285, 57] width 14 height 14
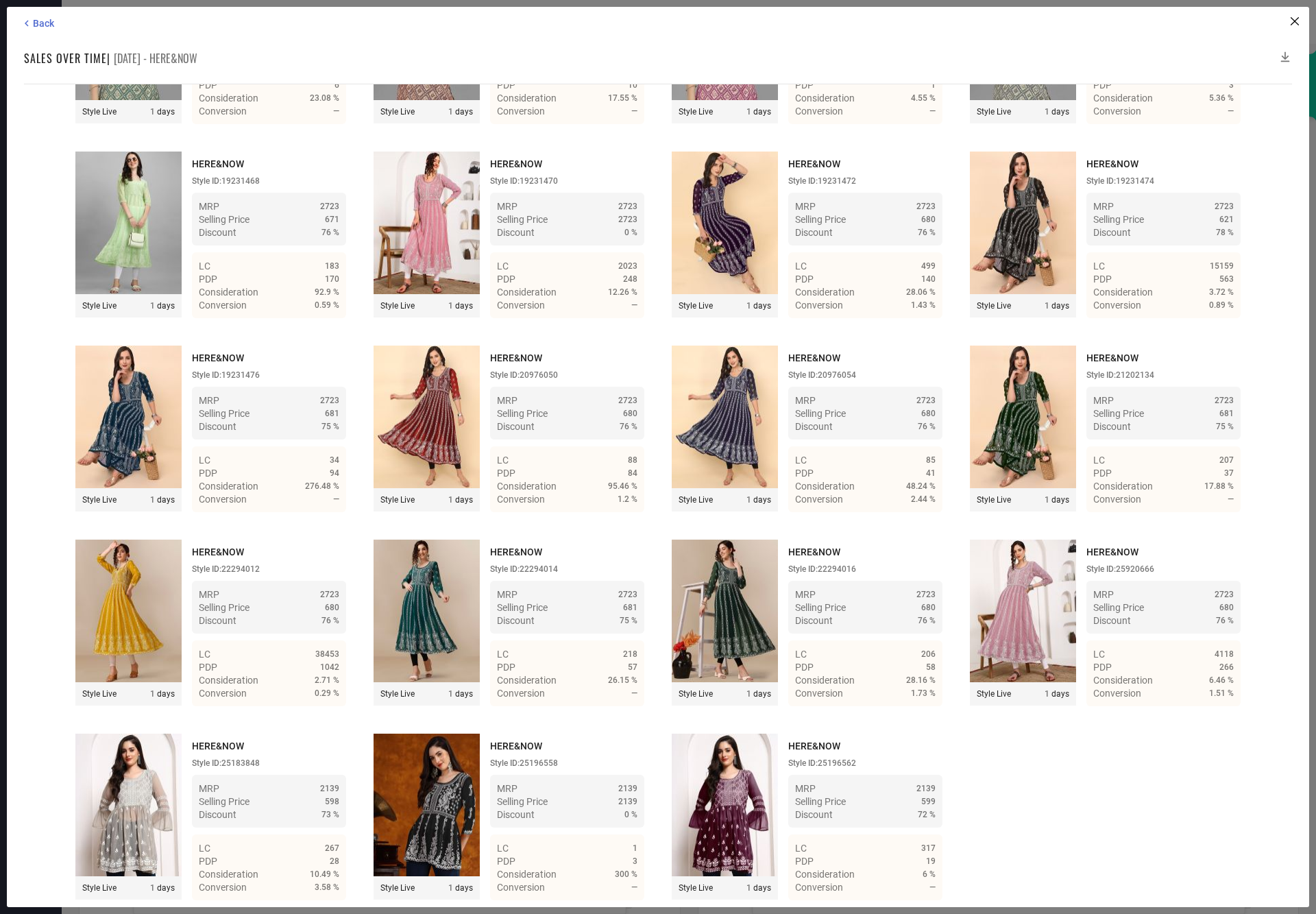
click at [1283, 50] on icon at bounding box center [1285, 57] width 14 height 14
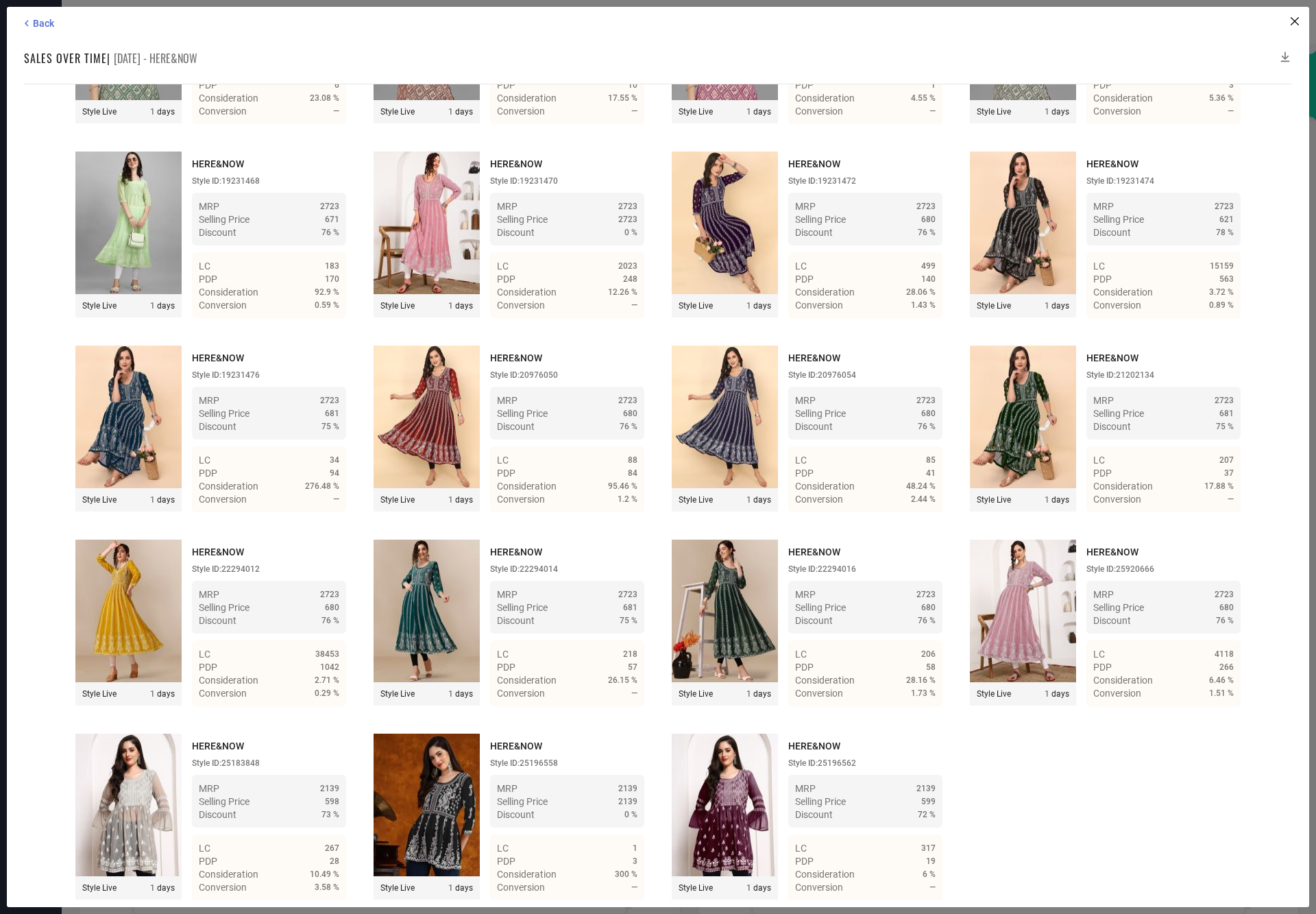
click at [1283, 50] on icon at bounding box center [1285, 57] width 14 height 14
click at [1287, 50] on icon at bounding box center [1285, 57] width 14 height 14
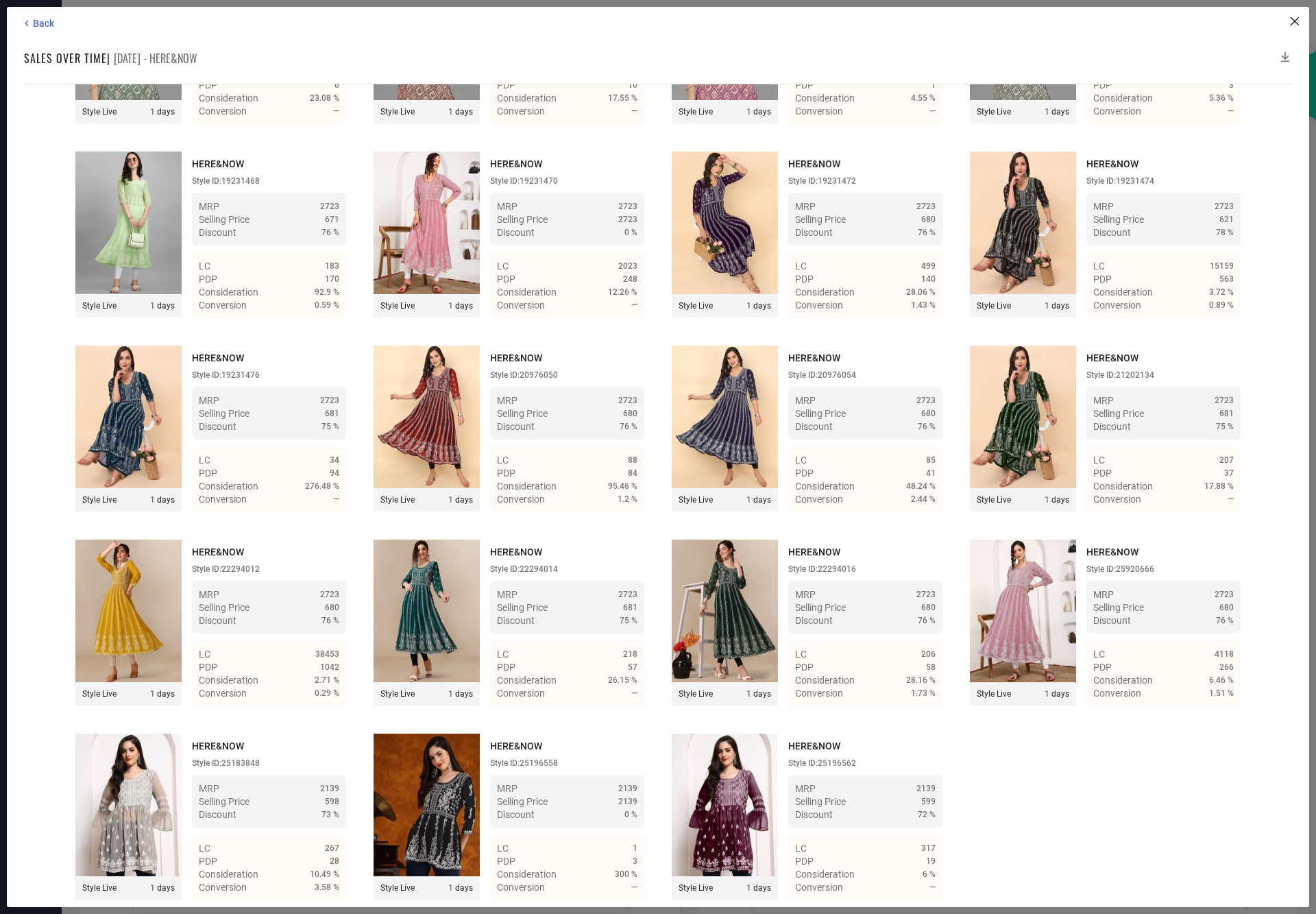
click at [1287, 50] on icon at bounding box center [1285, 57] width 14 height 14
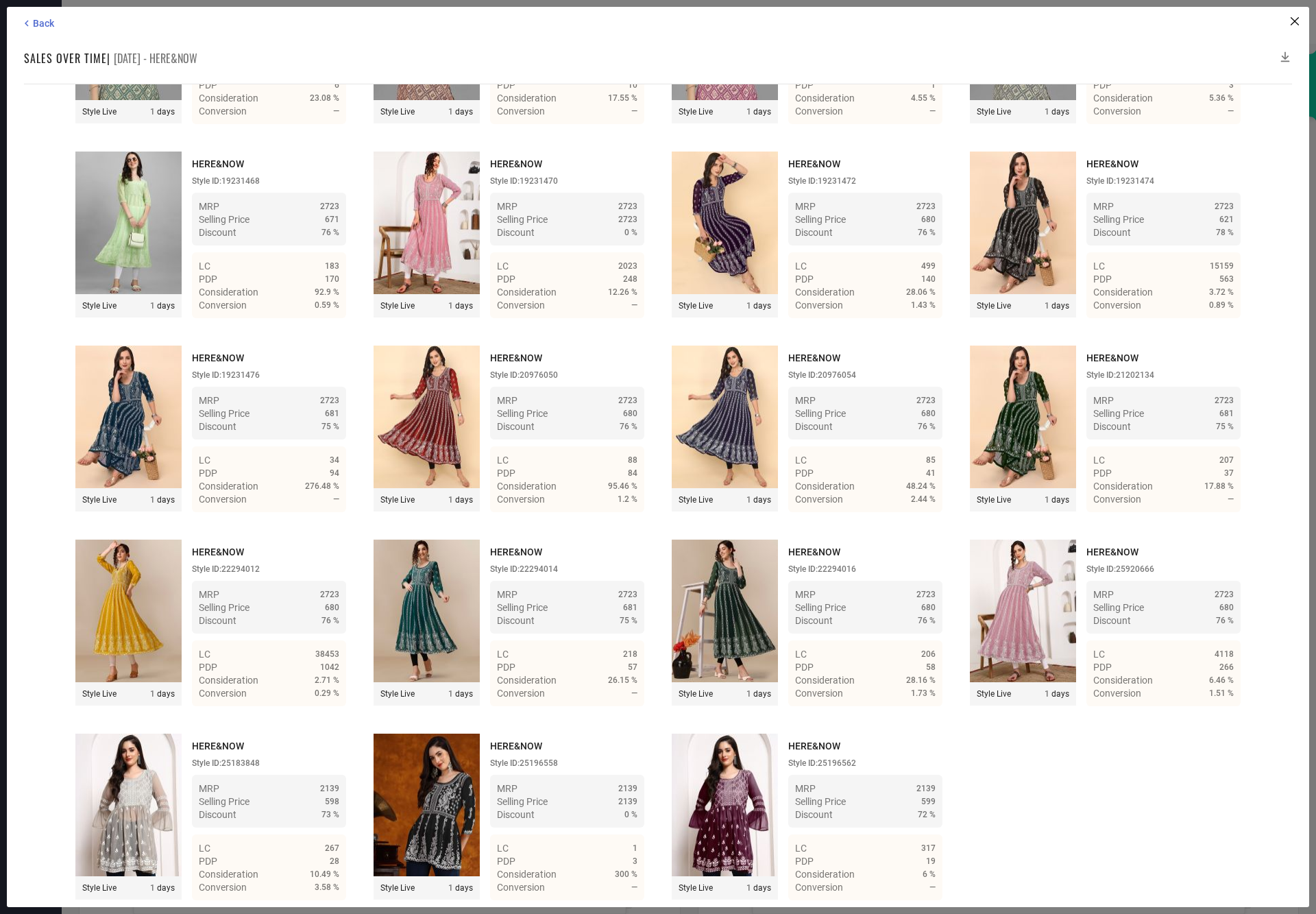
click at [1285, 54] on icon at bounding box center [1285, 57] width 14 height 14
drag, startPoint x: 1288, startPoint y: 54, endPoint x: 1281, endPoint y: 55, distance: 7.1
click at [1281, 55] on icon at bounding box center [1285, 57] width 14 height 14
click at [1282, 55] on icon at bounding box center [1285, 57] width 14 height 14
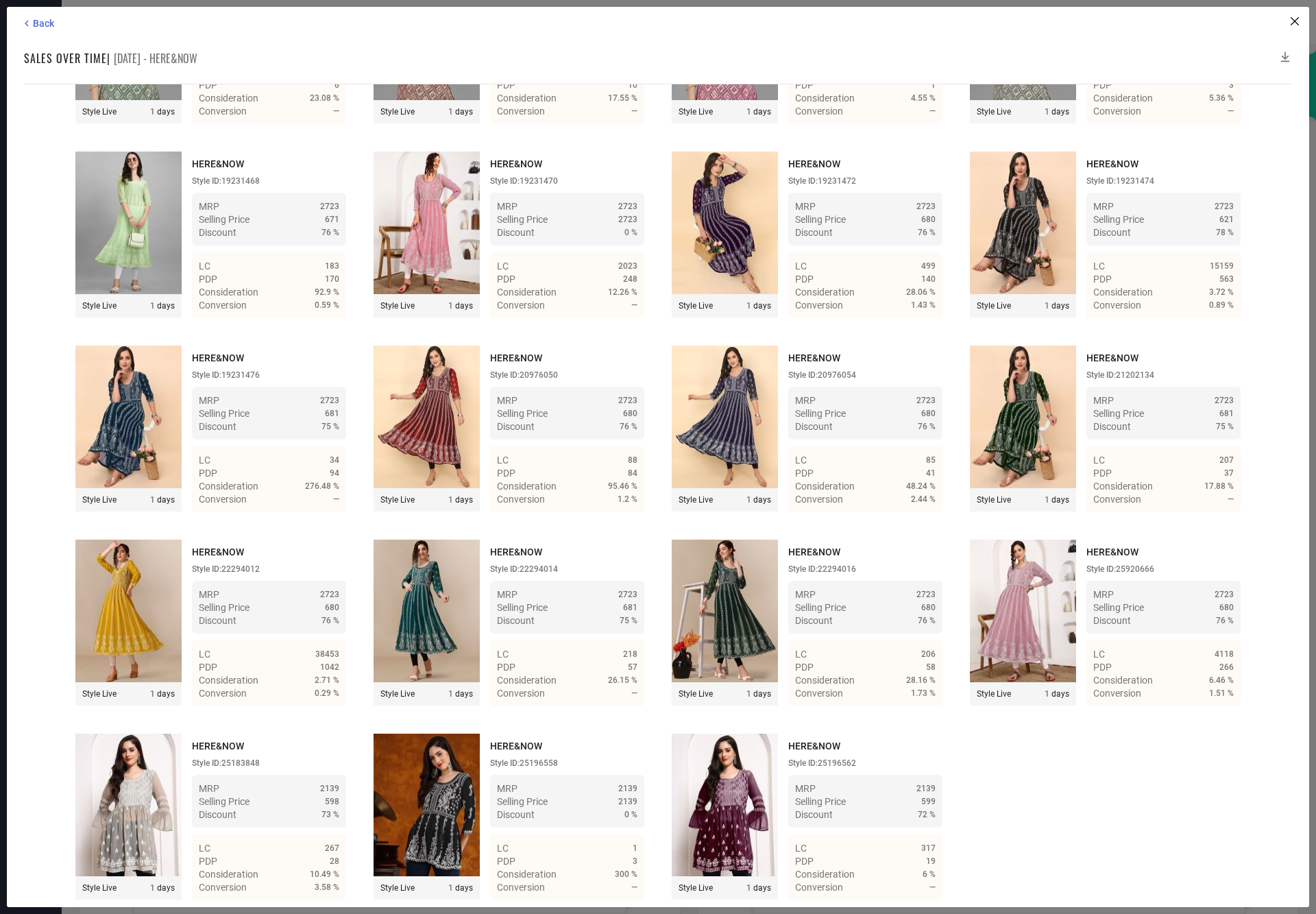
click at [1286, 54] on icon at bounding box center [1285, 57] width 14 height 14
click at [1280, 52] on icon at bounding box center [1285, 57] width 14 height 14
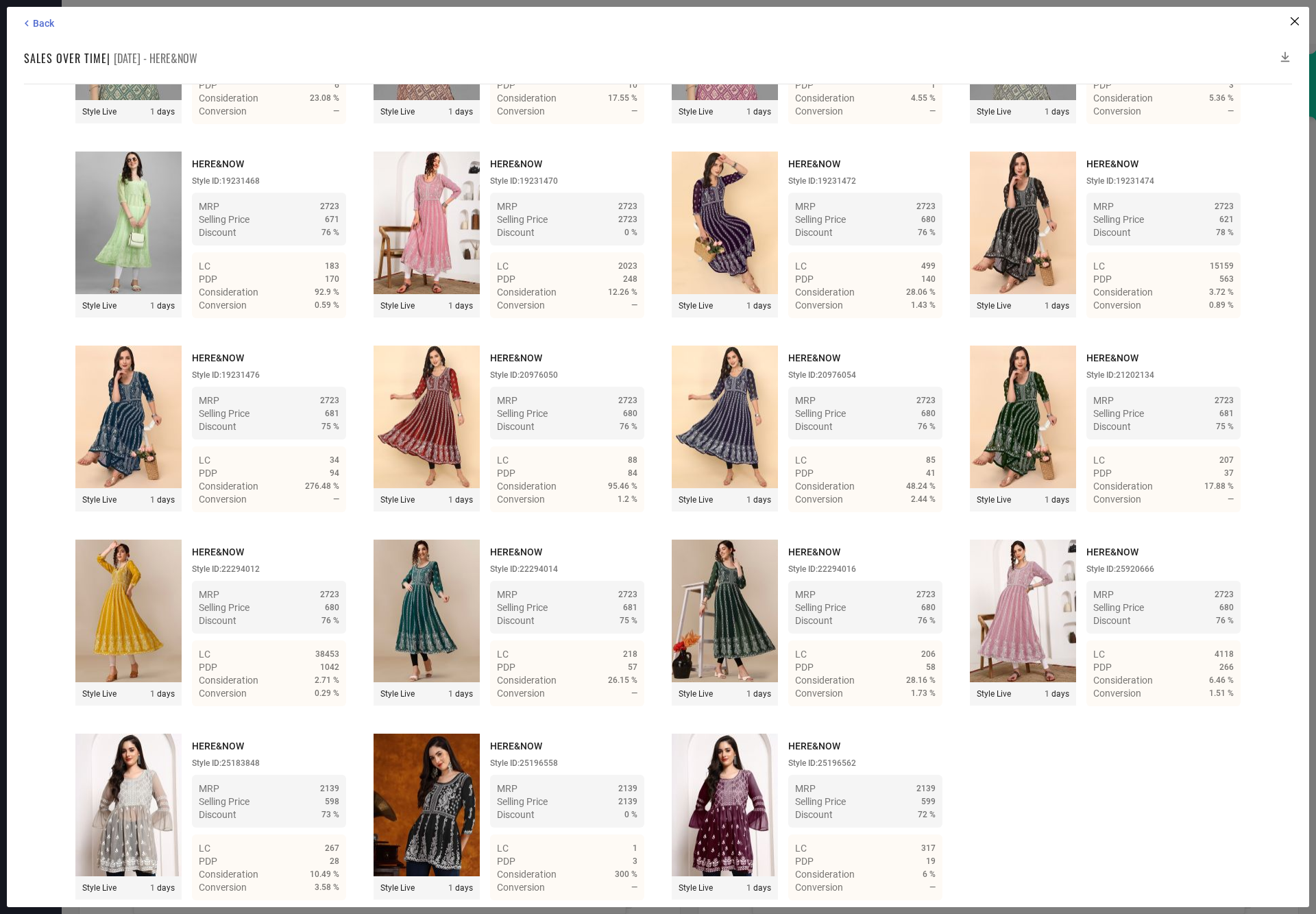
click at [1280, 52] on icon at bounding box center [1285, 57] width 14 height 14
click at [1284, 60] on icon at bounding box center [1285, 57] width 14 height 14
click at [1286, 57] on icon at bounding box center [1285, 57] width 9 height 10
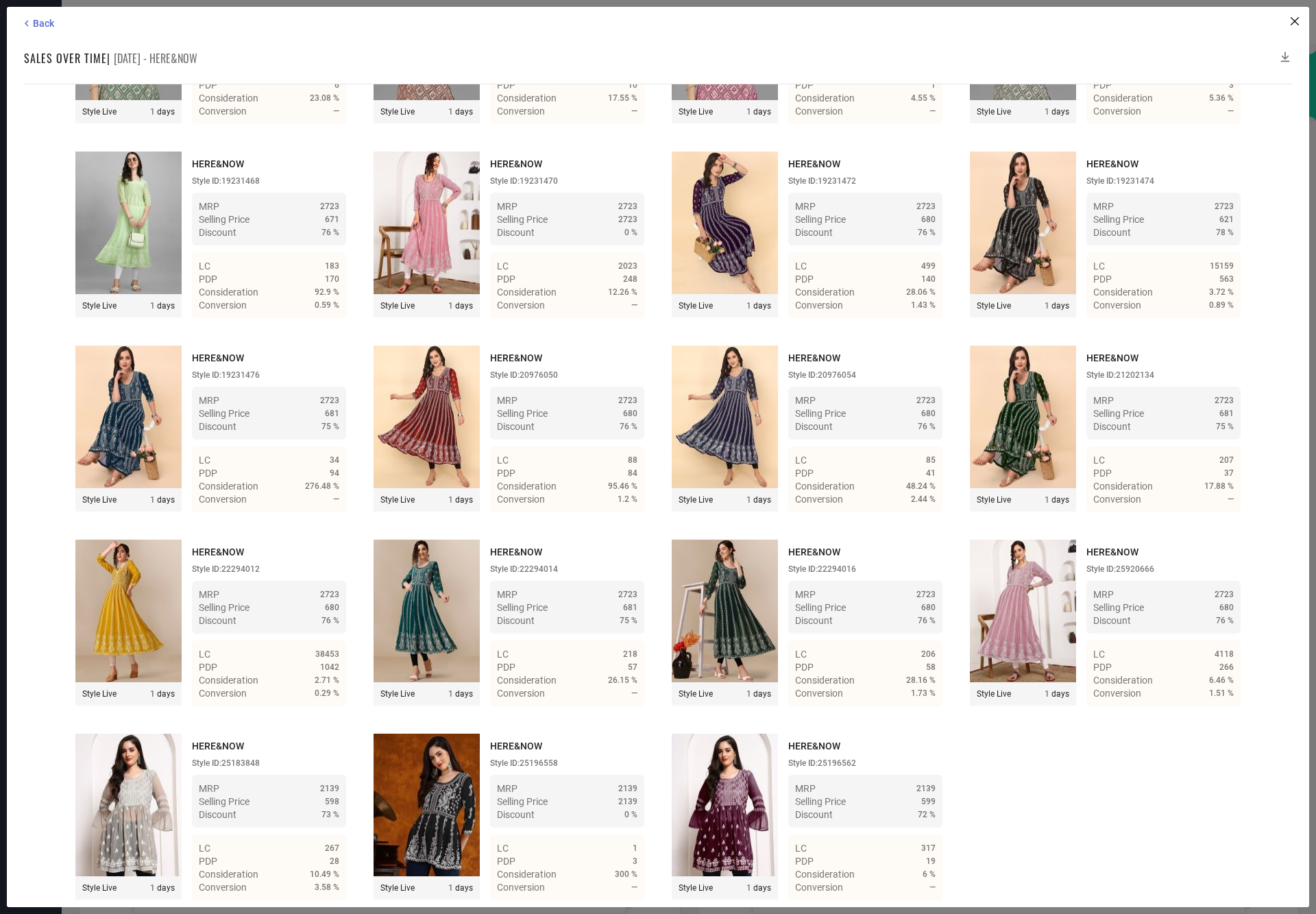
click at [1286, 57] on icon at bounding box center [1285, 57] width 9 height 10
click at [885, 346] on div "HERE&NOW Style ID: 20976054 MRP 2723 Selling Price 680 Discount 76 % LC 85 PDP …" at bounding box center [865, 429] width 154 height 166
click at [1285, 60] on icon at bounding box center [1285, 57] width 9 height 10
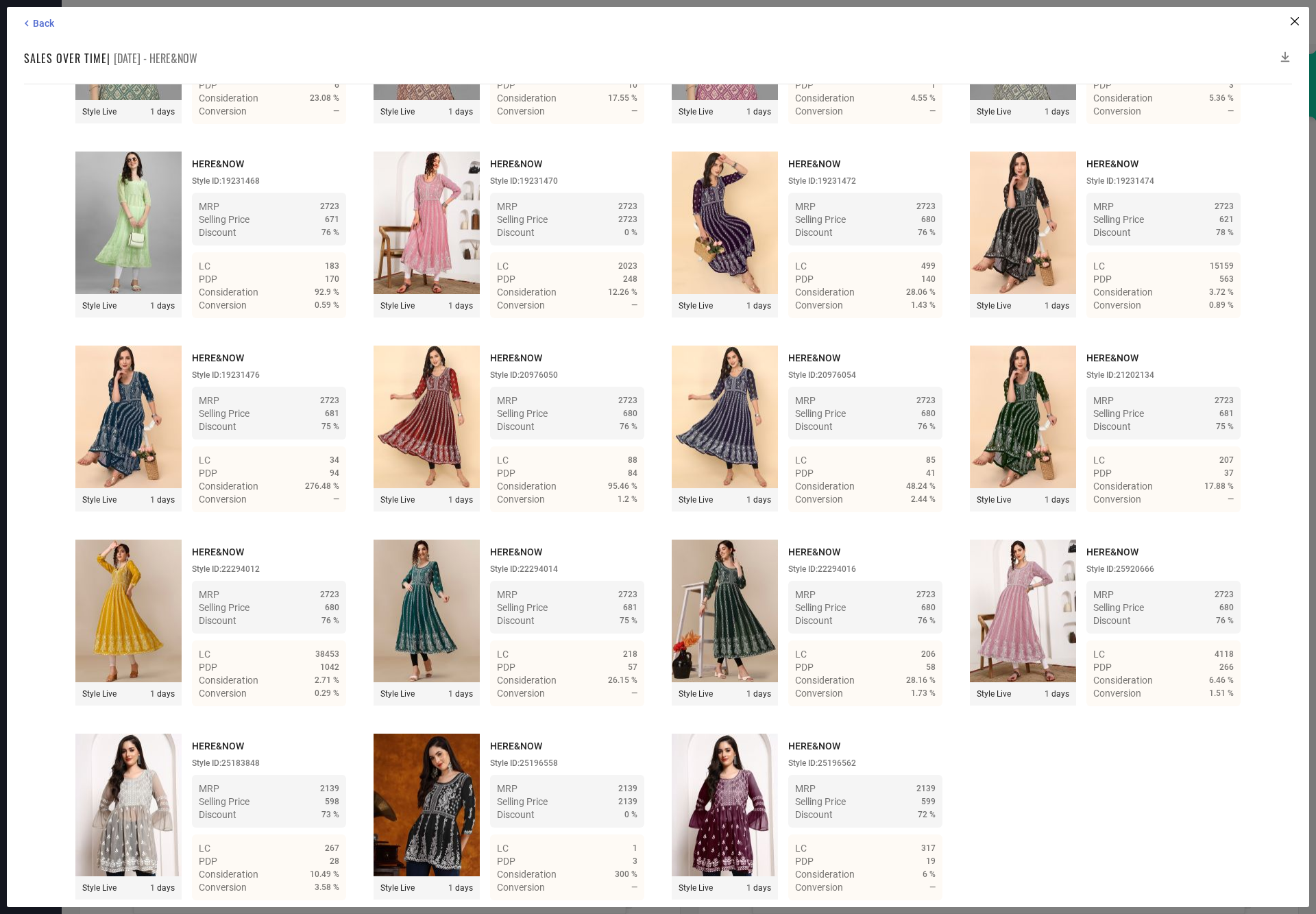
click at [1285, 57] on icon at bounding box center [1285, 57] width 9 height 10
click at [1284, 56] on icon at bounding box center [1285, 57] width 14 height 14
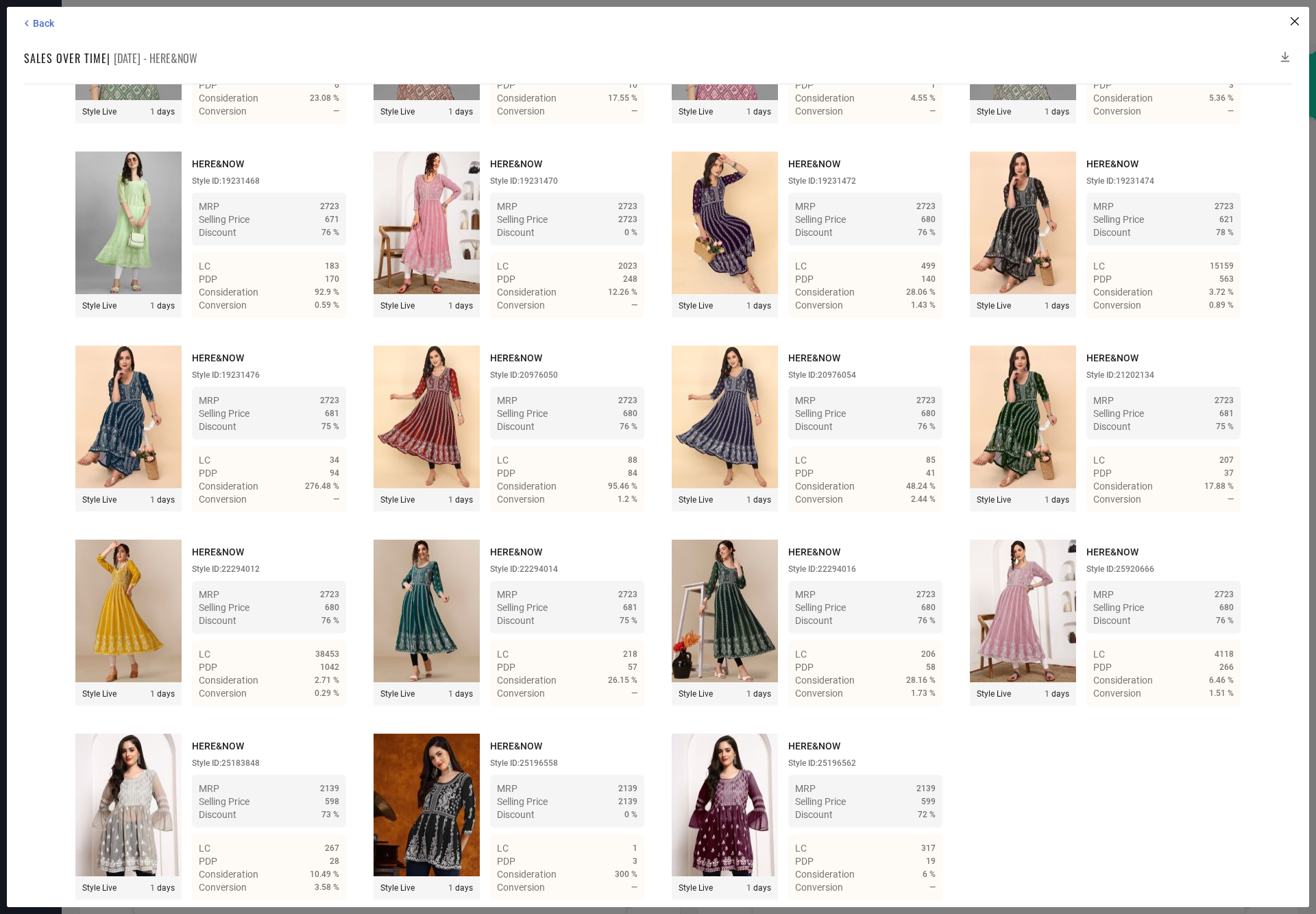
click at [1284, 56] on icon at bounding box center [1285, 57] width 14 height 14
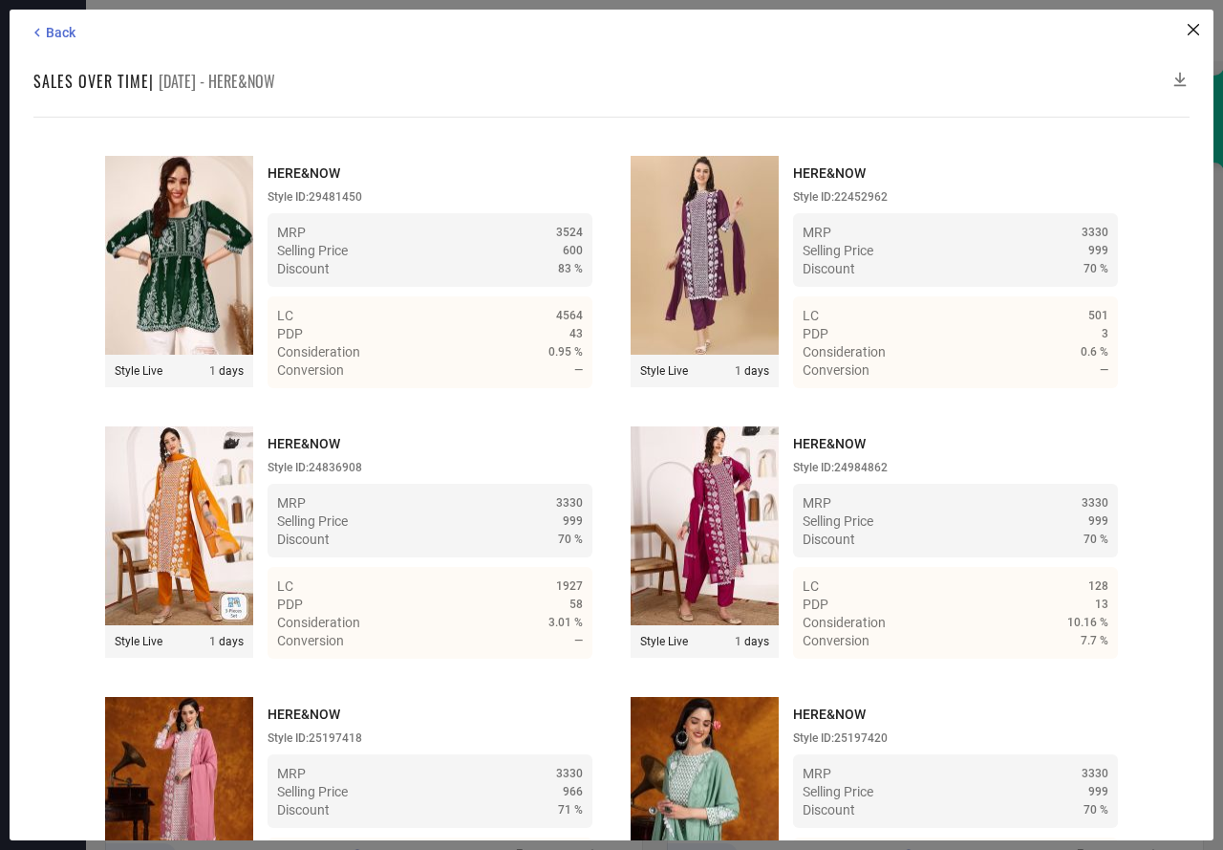
scroll to position [2209, 0]
click at [1181, 76] on icon at bounding box center [1180, 79] width 19 height 19
click at [1180, 77] on icon at bounding box center [1181, 80] width 12 height 14
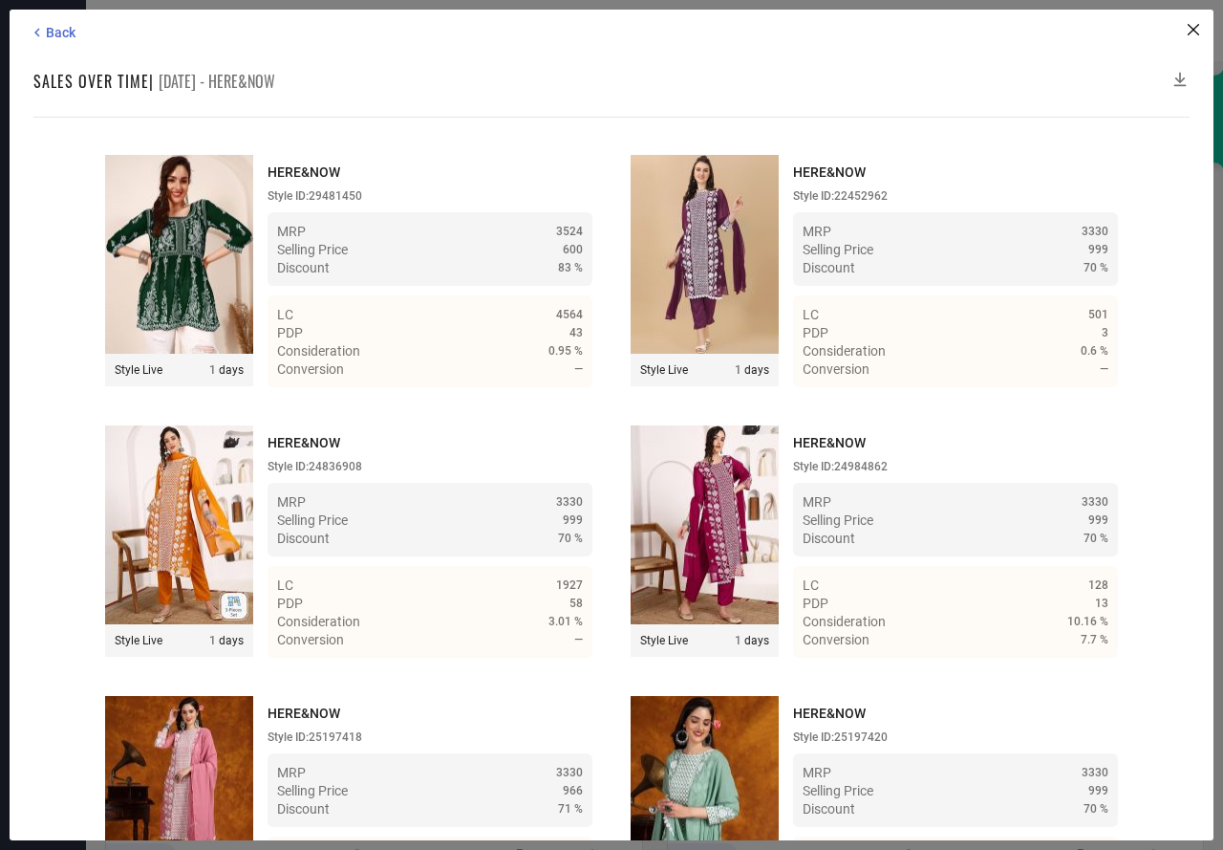
click at [1180, 77] on icon at bounding box center [1181, 80] width 12 height 14
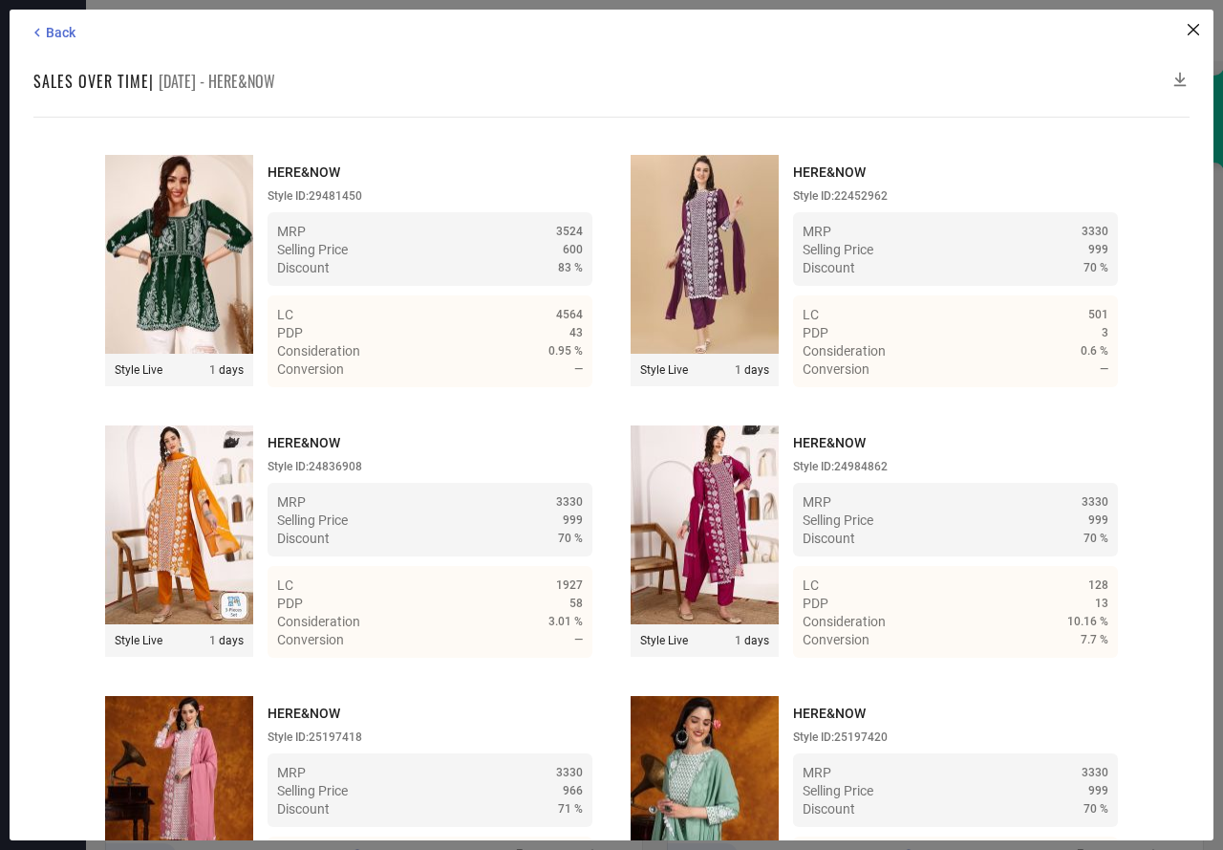
click at [1180, 77] on icon at bounding box center [1181, 80] width 12 height 14
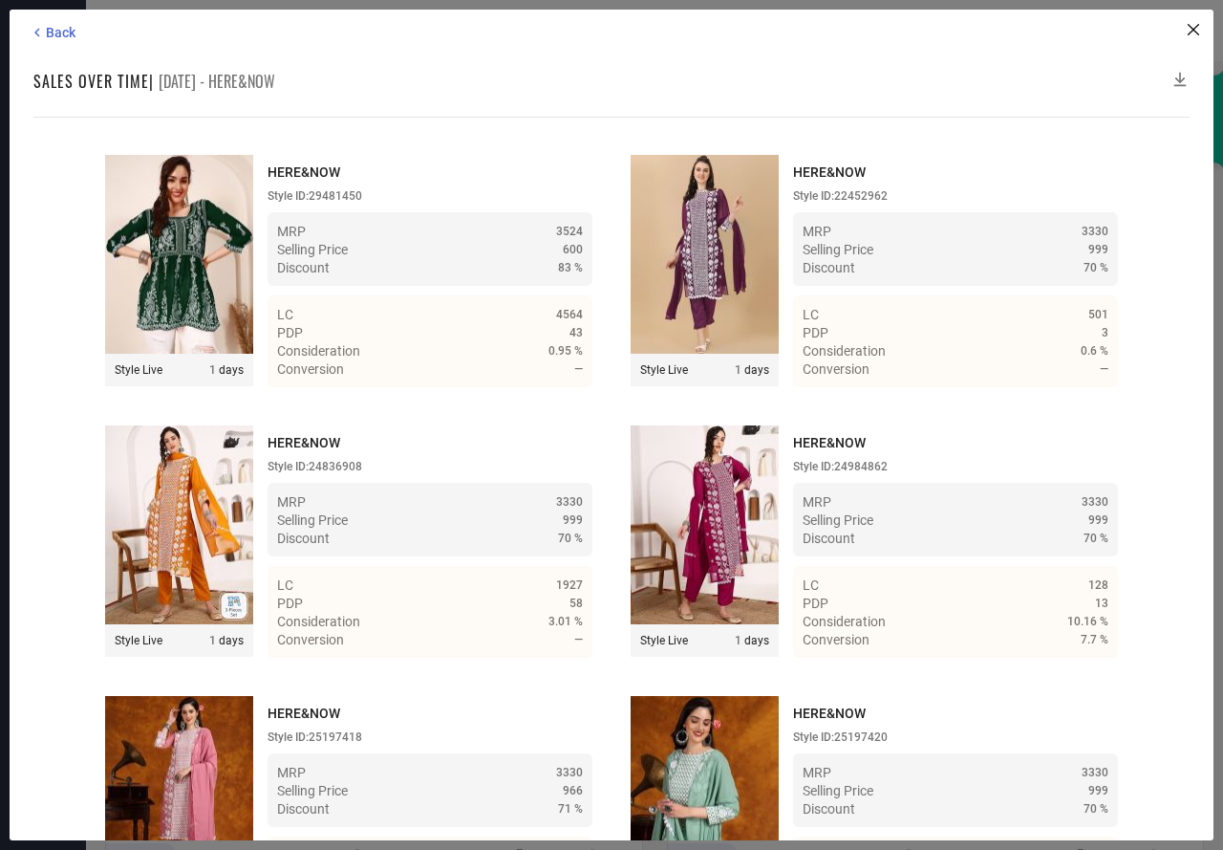
click at [1180, 77] on icon at bounding box center [1181, 80] width 12 height 14
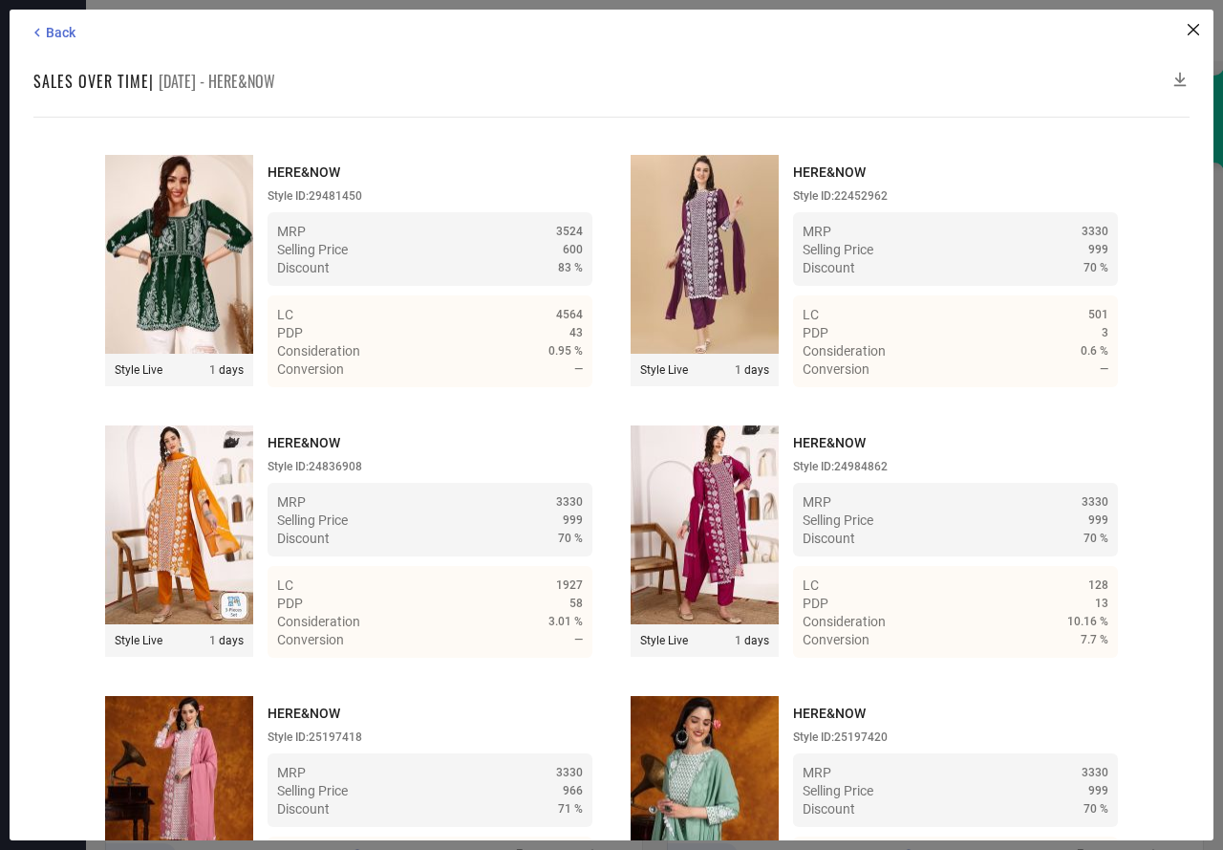
click at [1180, 73] on icon at bounding box center [1181, 80] width 12 height 14
click at [1180, 72] on icon at bounding box center [1180, 79] width 19 height 19
click at [1179, 77] on icon at bounding box center [1180, 79] width 19 height 19
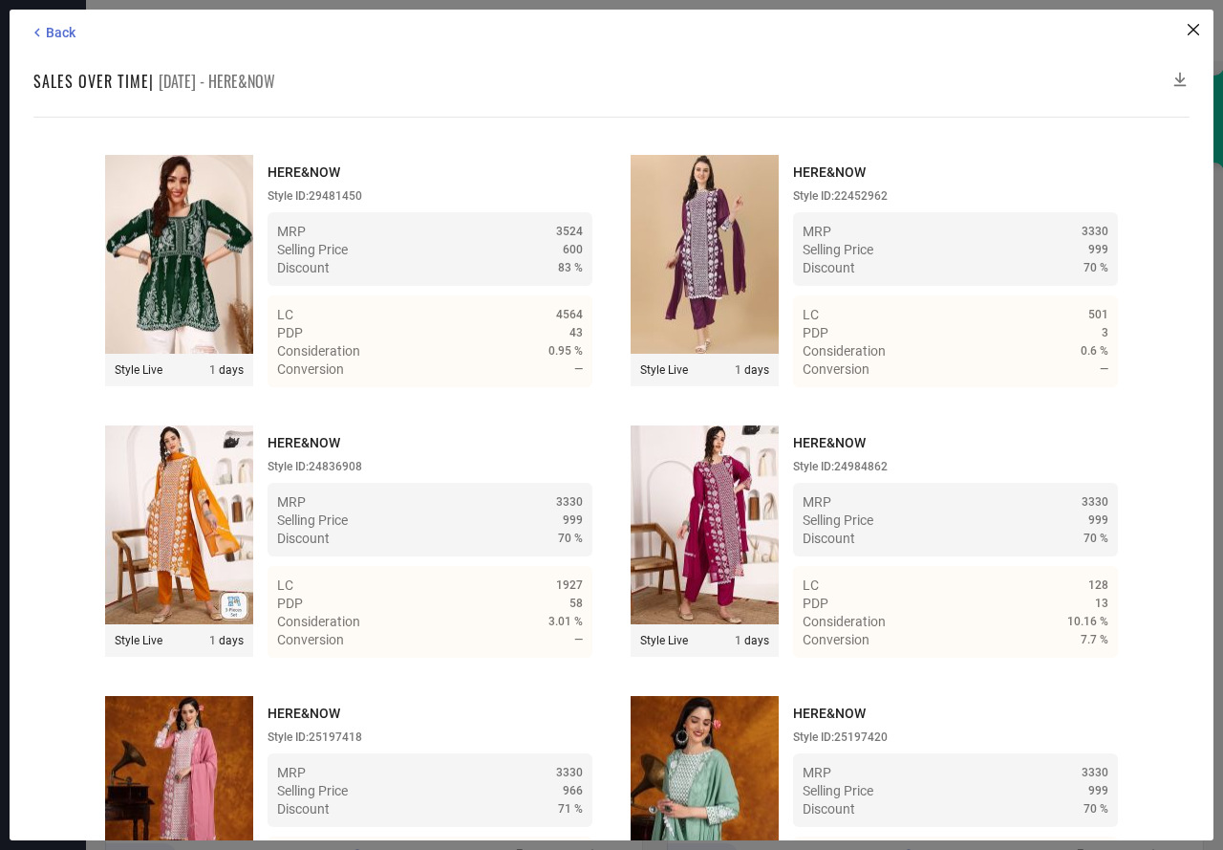
click at [1179, 77] on icon at bounding box center [1180, 79] width 19 height 19
click at [1181, 75] on icon at bounding box center [1180, 79] width 19 height 19
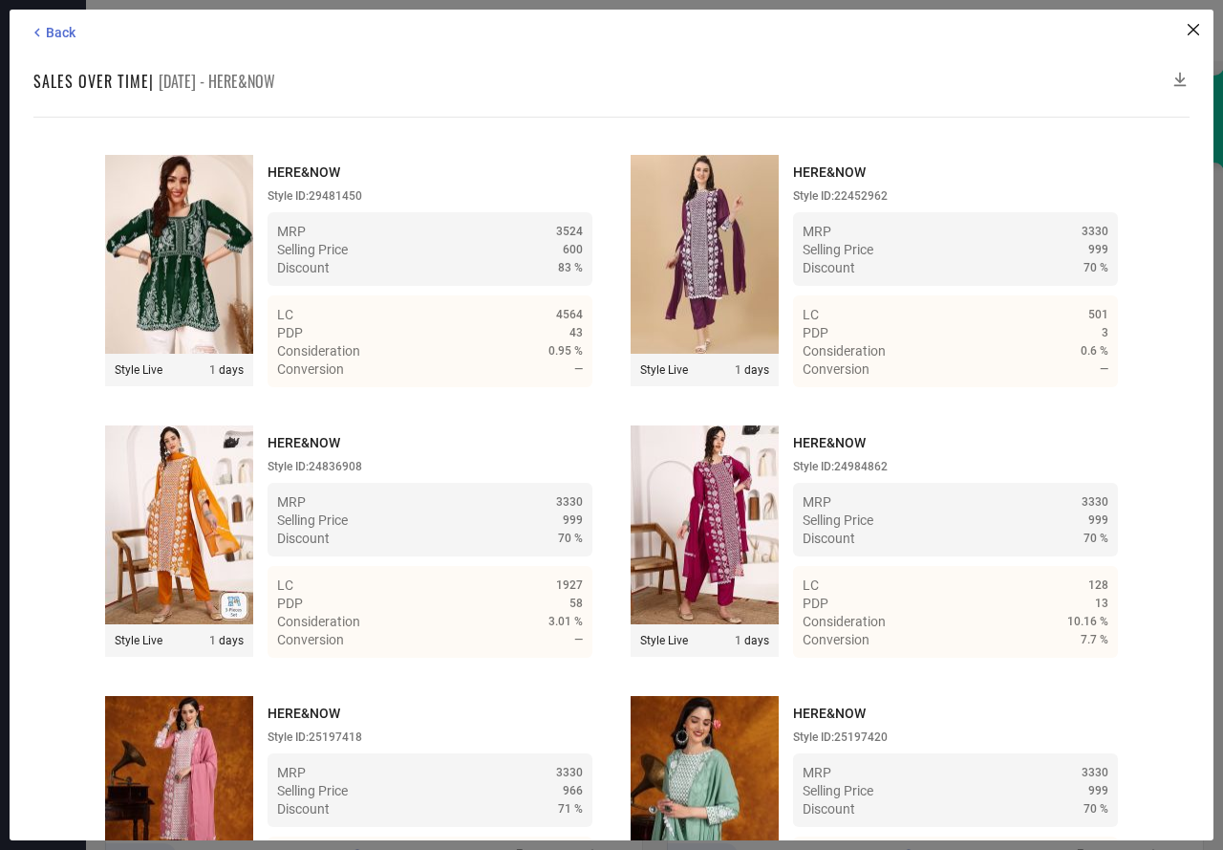
click at [1181, 75] on icon at bounding box center [1180, 79] width 19 height 19
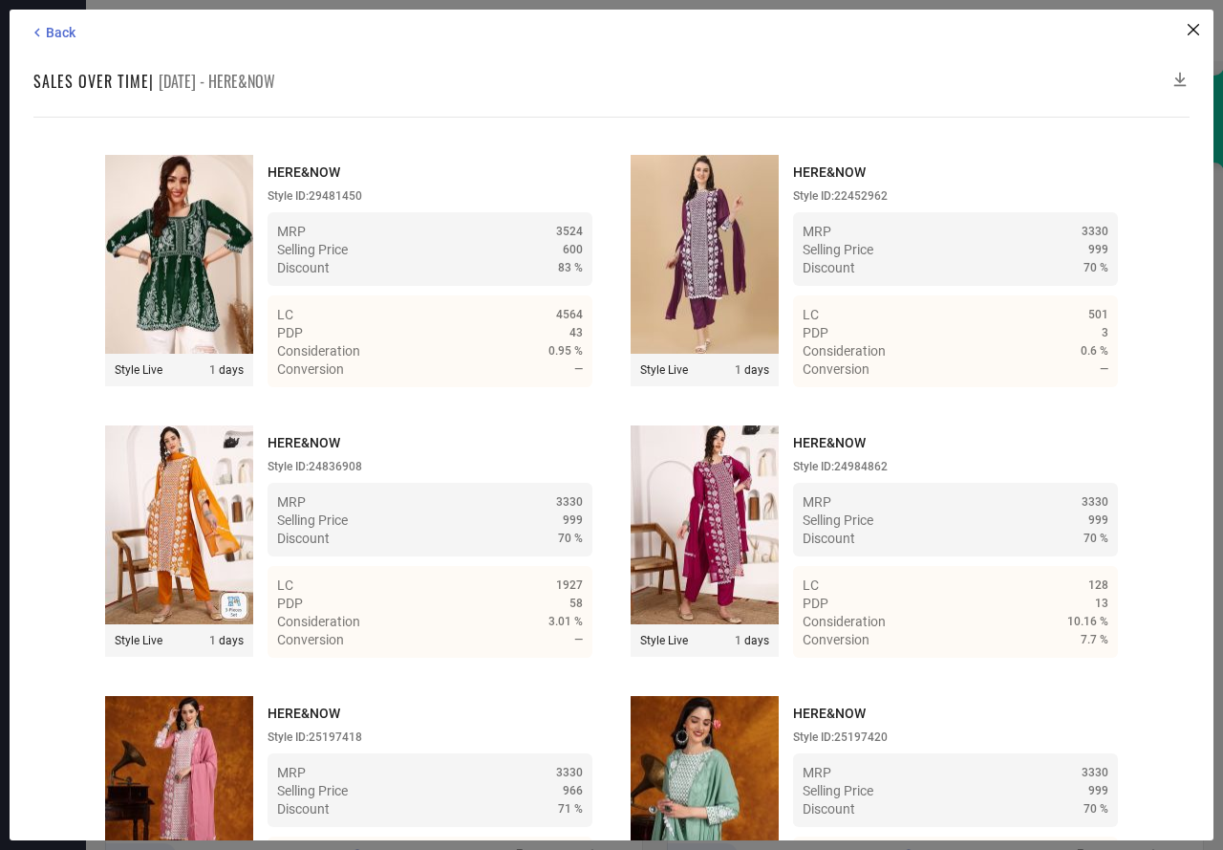
click at [1181, 75] on icon at bounding box center [1180, 79] width 19 height 19
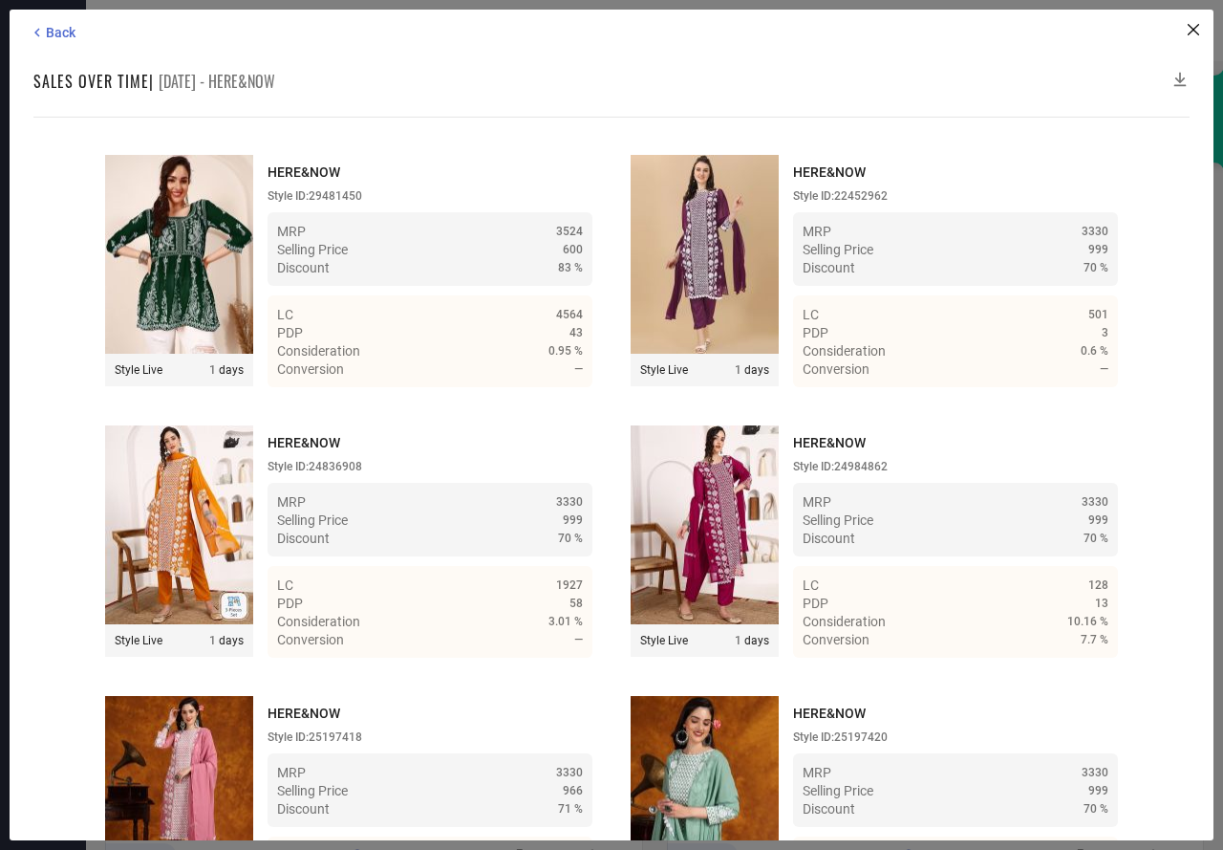
click at [1181, 75] on icon at bounding box center [1180, 79] width 19 height 19
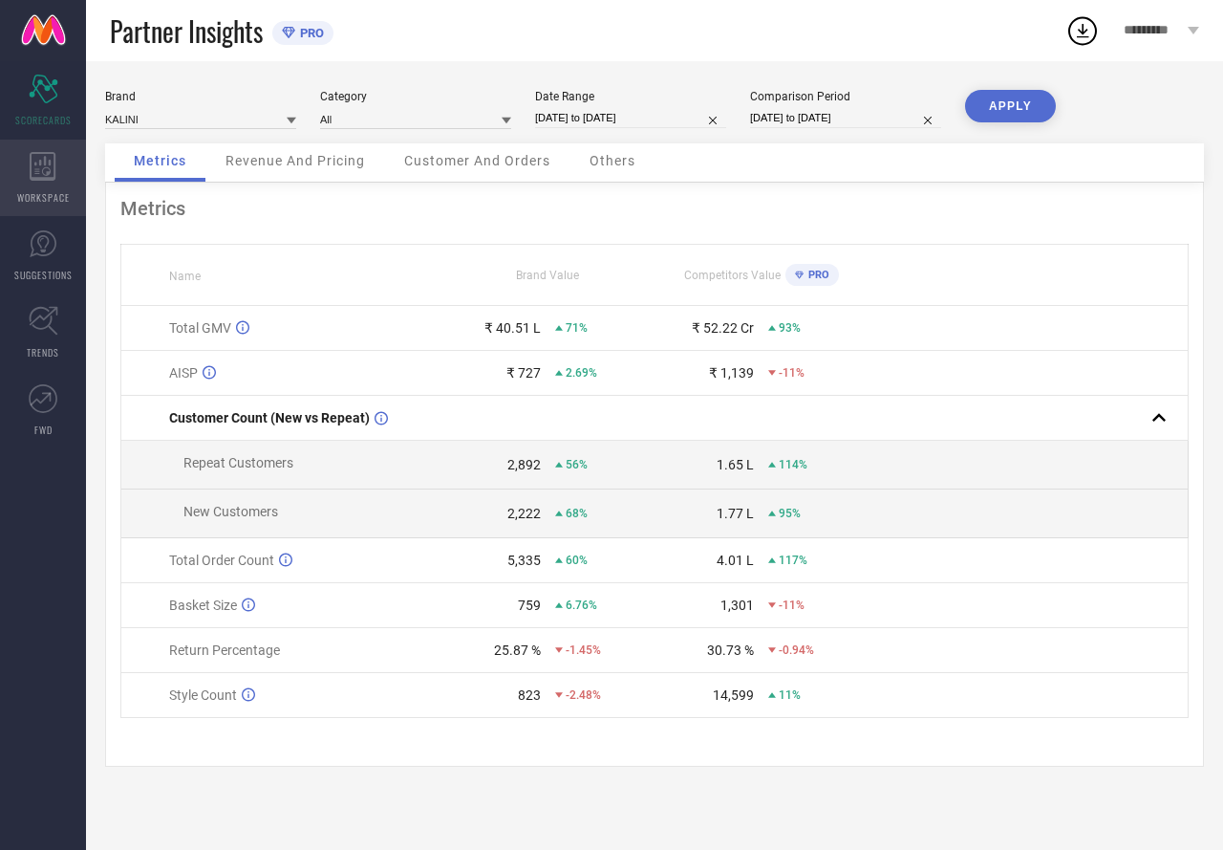
click at [48, 175] on icon at bounding box center [43, 166] width 26 height 29
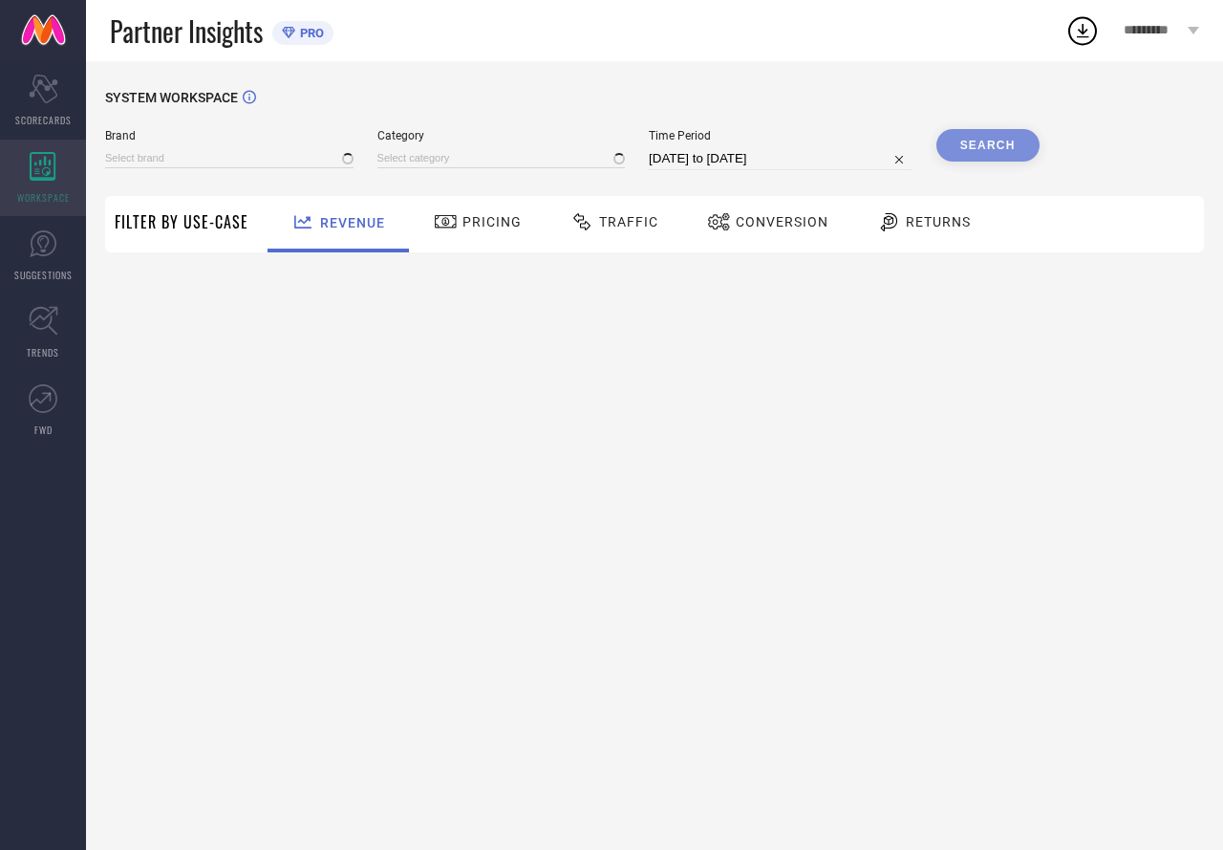
type input "ETHNIC JUNCTION"
type input "All"
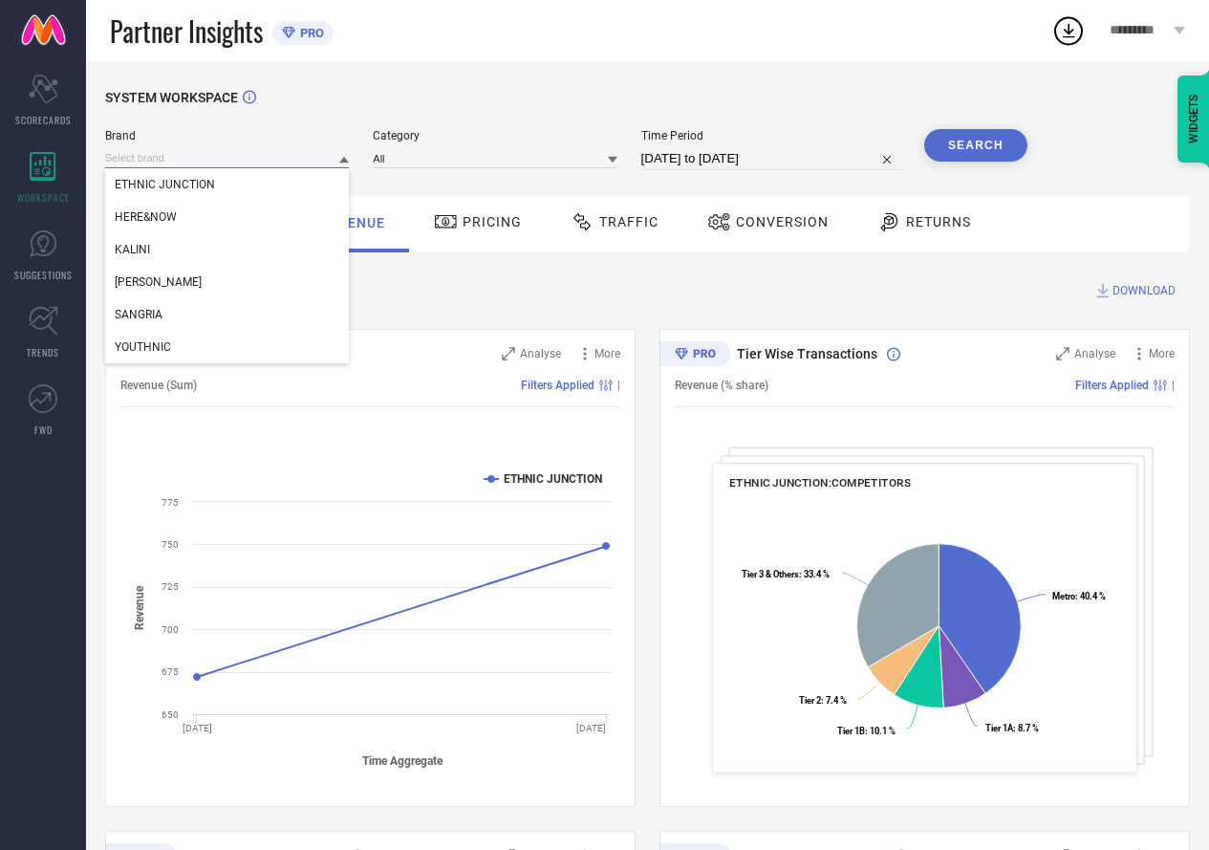
click at [155, 160] on input at bounding box center [227, 158] width 244 height 20
click at [149, 214] on span "HERE&NOW" at bounding box center [146, 216] width 62 height 13
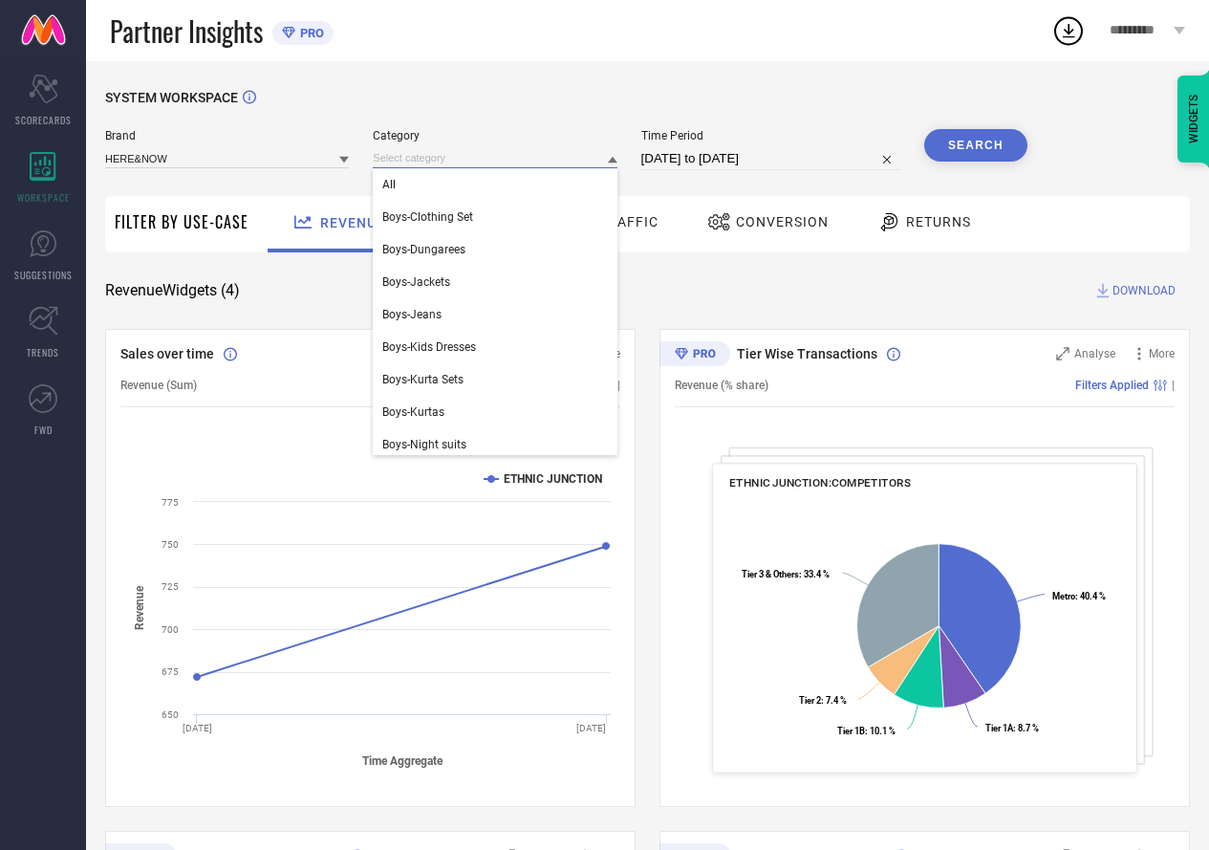
click at [386, 154] on input at bounding box center [495, 158] width 244 height 20
click at [388, 195] on div "All" at bounding box center [495, 184] width 244 height 32
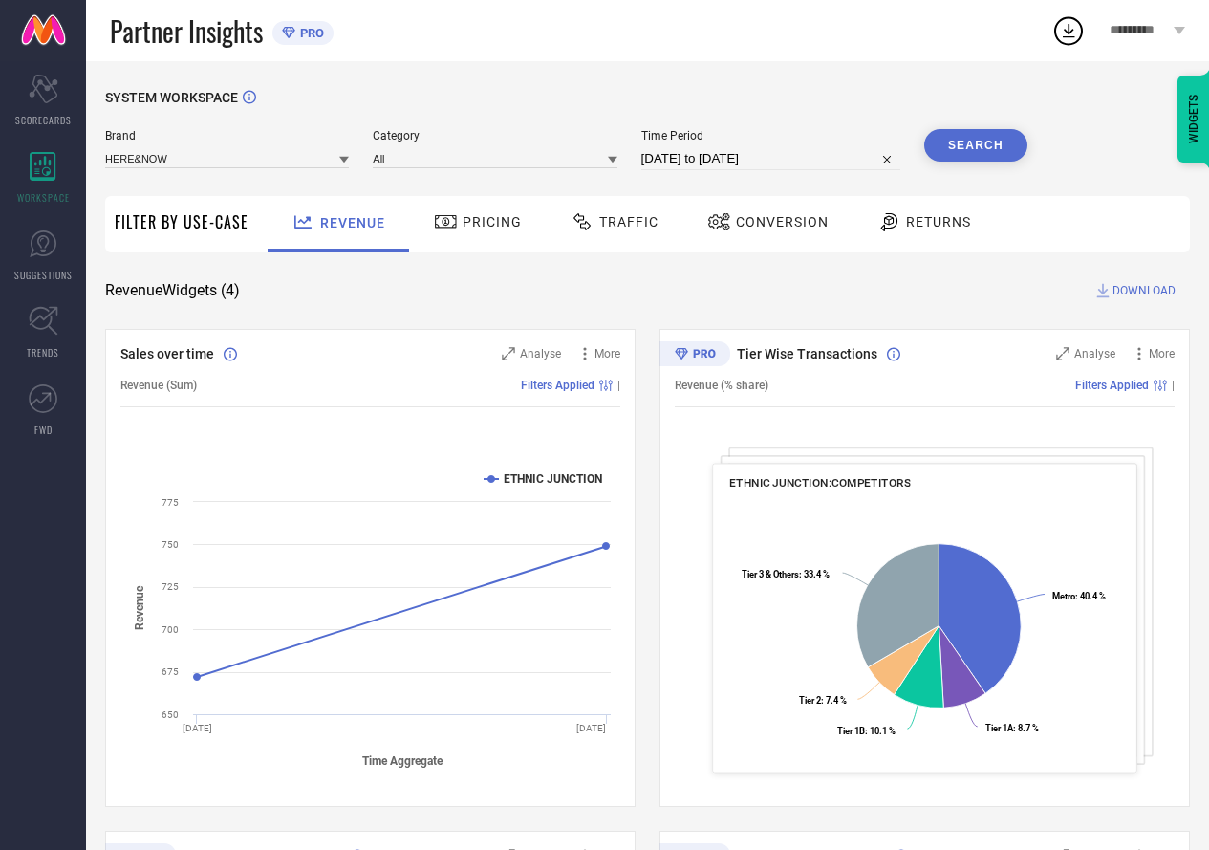
select select "6"
select select "2025"
select select "7"
select select "2025"
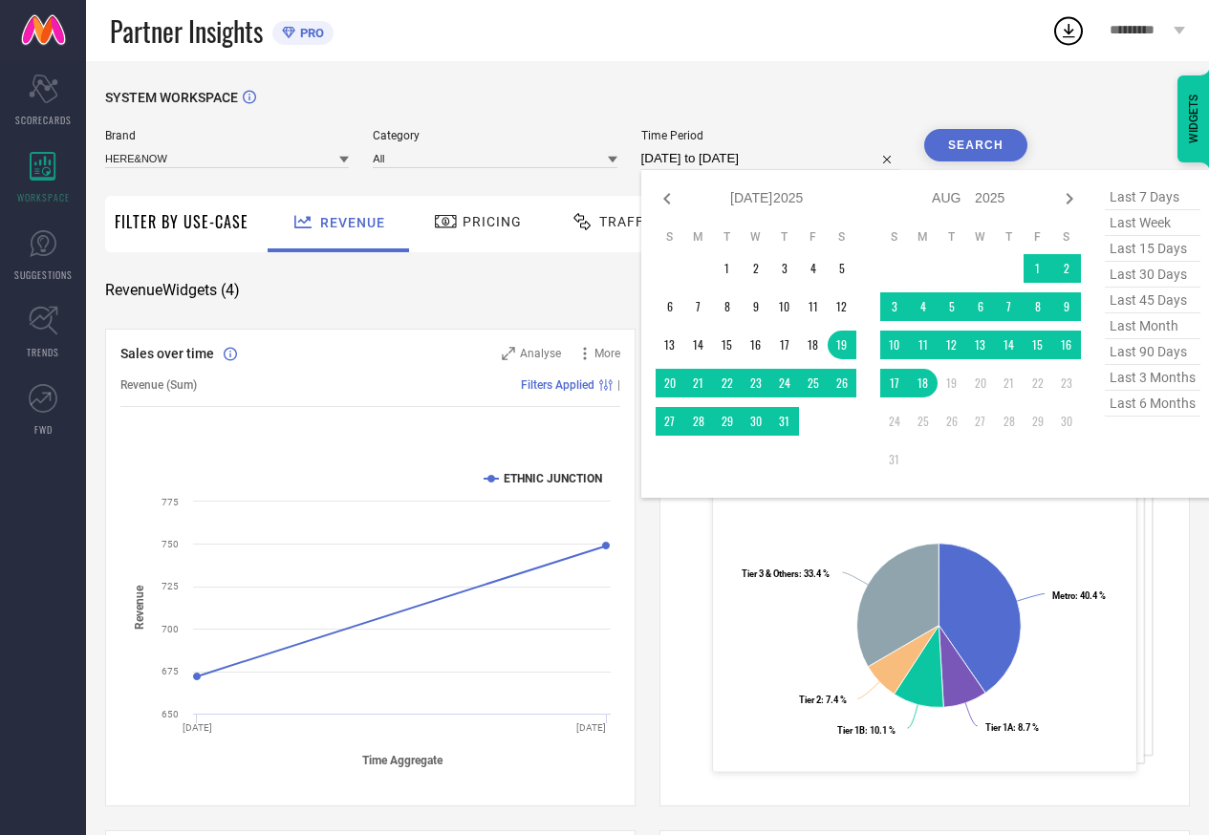
click at [751, 160] on input "[DATE] to [DATE]" at bounding box center [770, 158] width 259 height 23
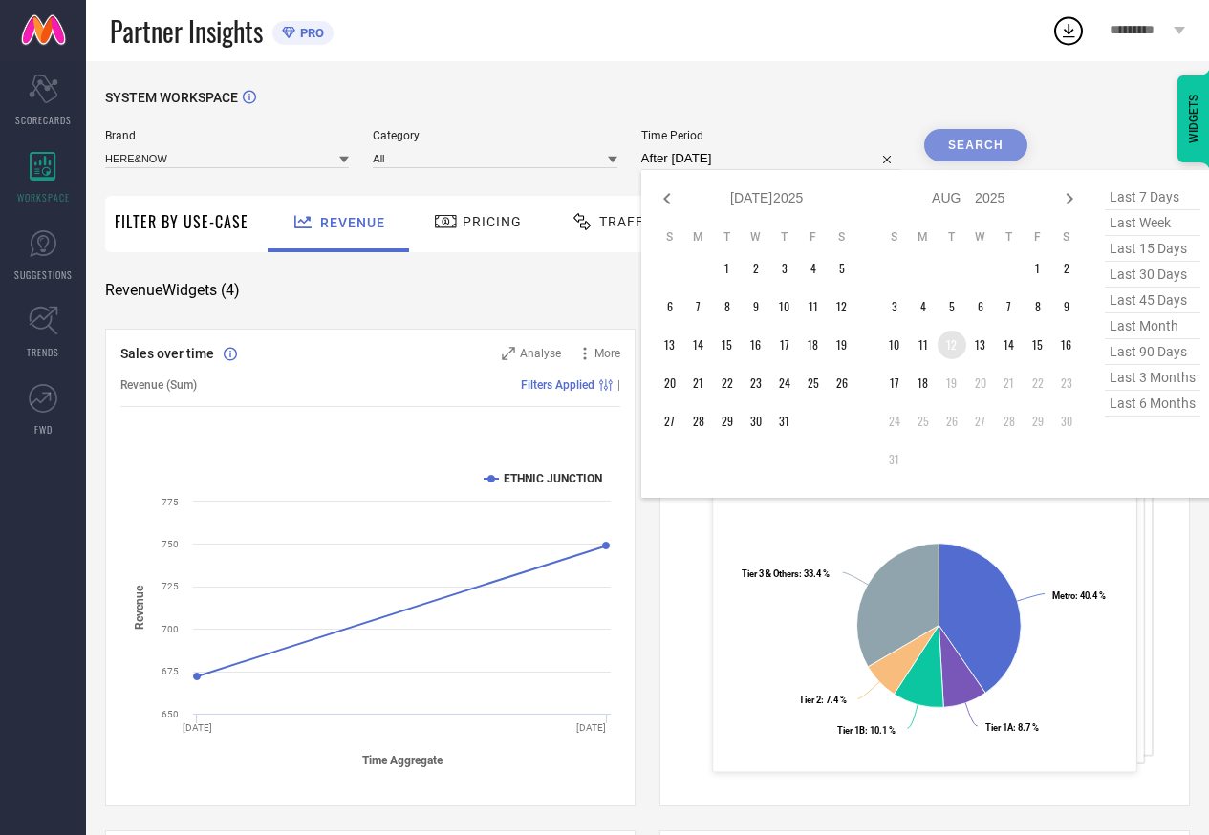
click at [944, 344] on td "12" at bounding box center [952, 345] width 29 height 29
type input "12-08-2025 to 18-08-2025"
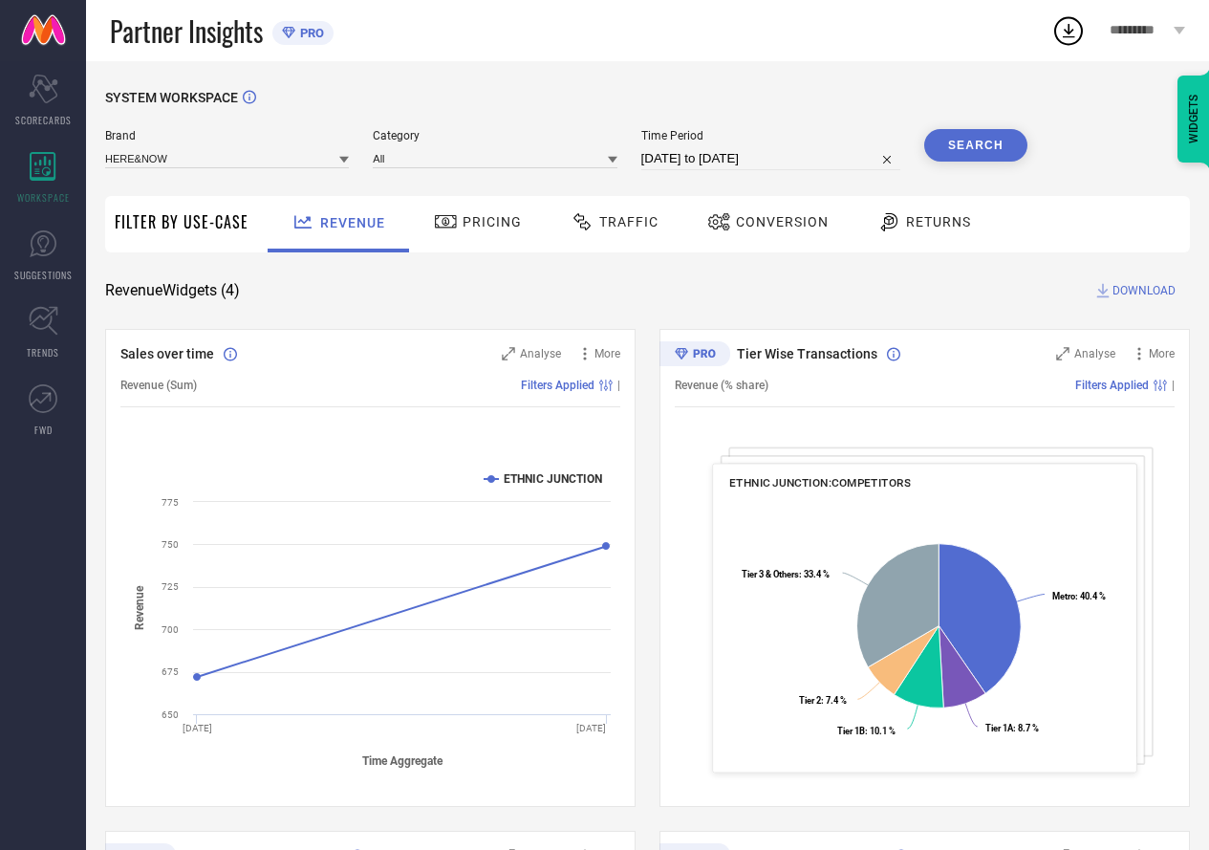
click at [968, 145] on button "Search" at bounding box center [975, 145] width 103 height 32
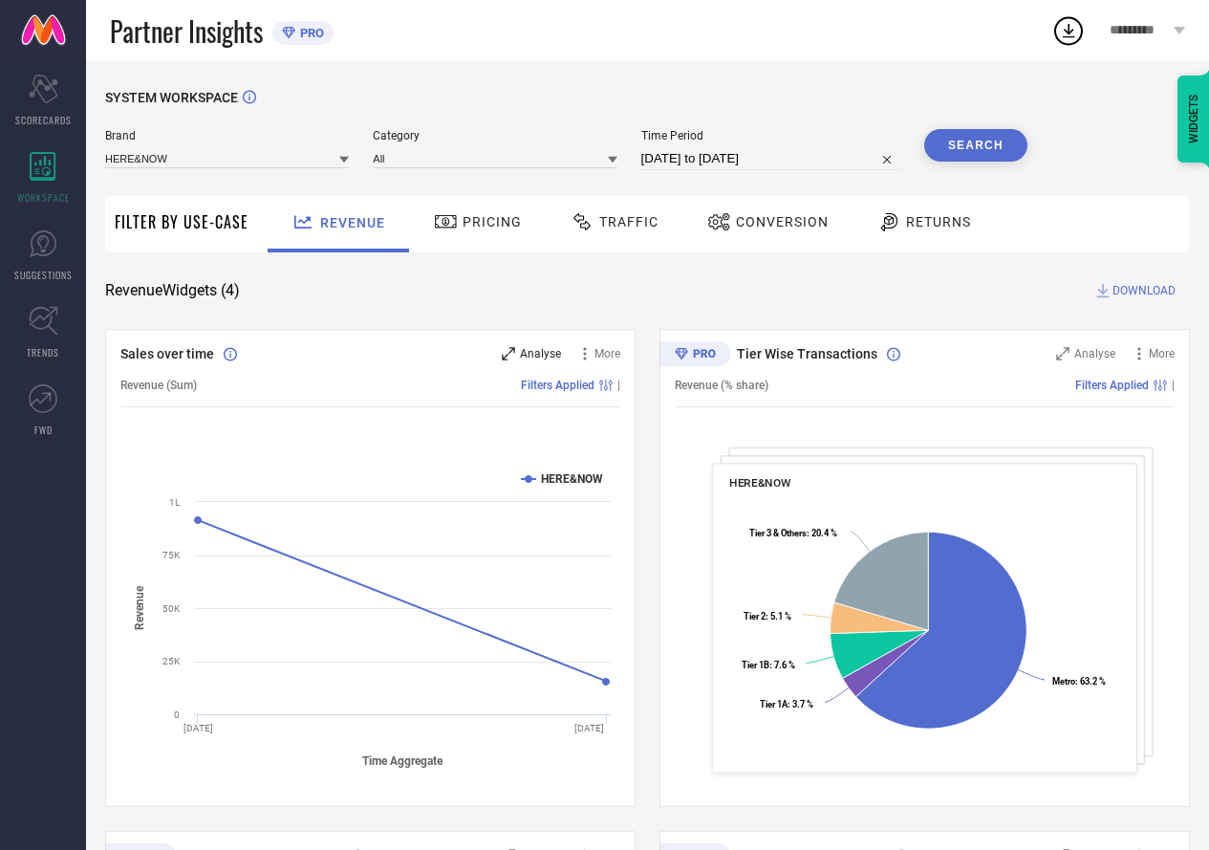
click at [512, 354] on icon at bounding box center [508, 353] width 13 height 13
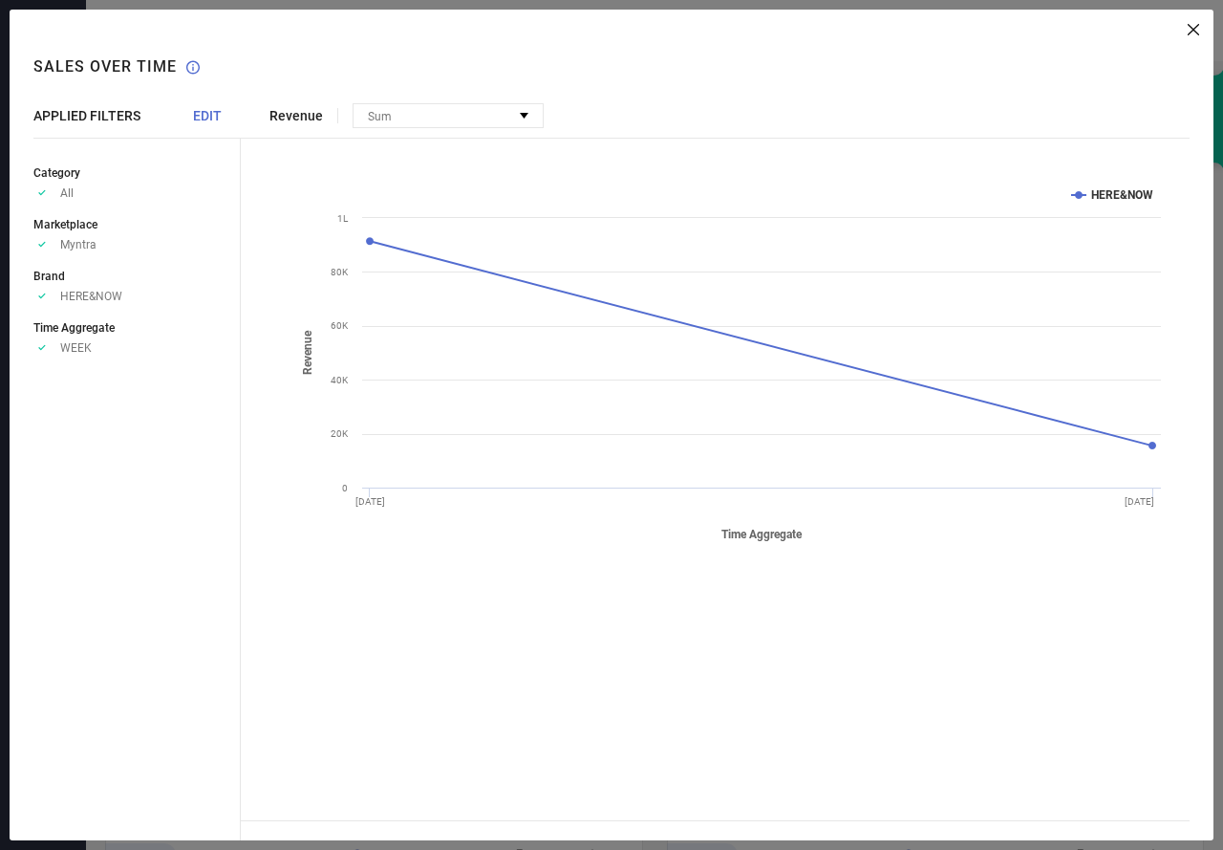
click at [213, 110] on span "EDIT" at bounding box center [207, 115] width 29 height 15
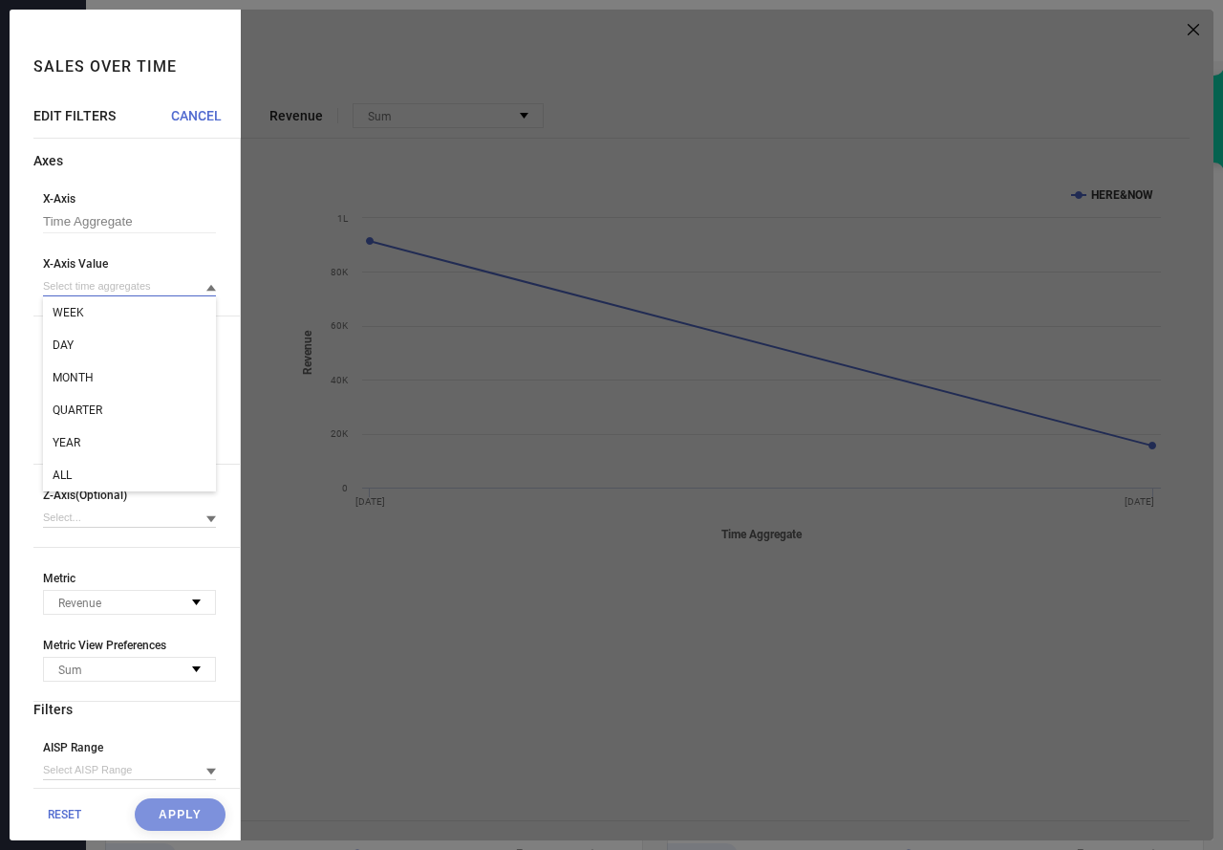
click at [53, 292] on input at bounding box center [129, 286] width 173 height 20
click at [58, 334] on div "DAY" at bounding box center [129, 345] width 173 height 32
click at [165, 812] on button "Apply" at bounding box center [180, 814] width 91 height 32
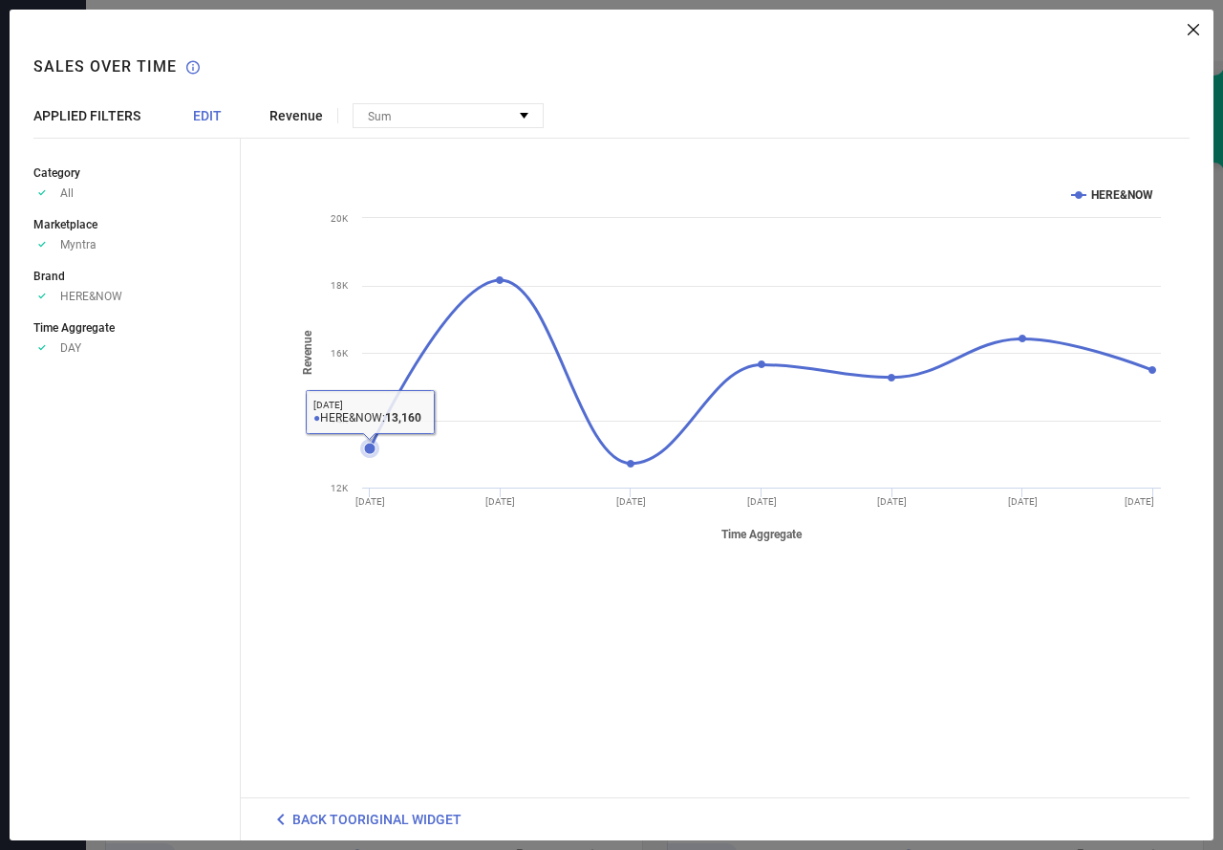
click at [370, 446] on icon at bounding box center [369, 448] width 11 height 11
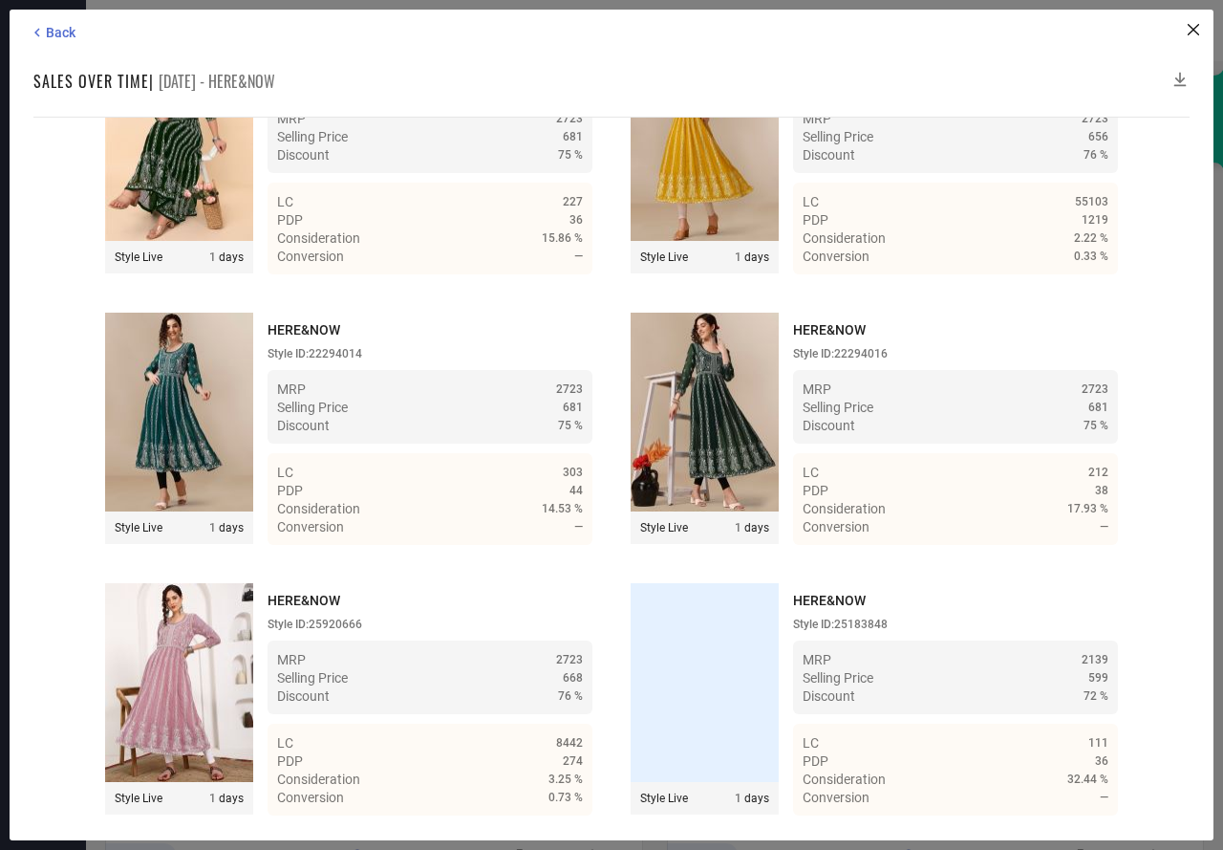
scroll to position [6932, 0]
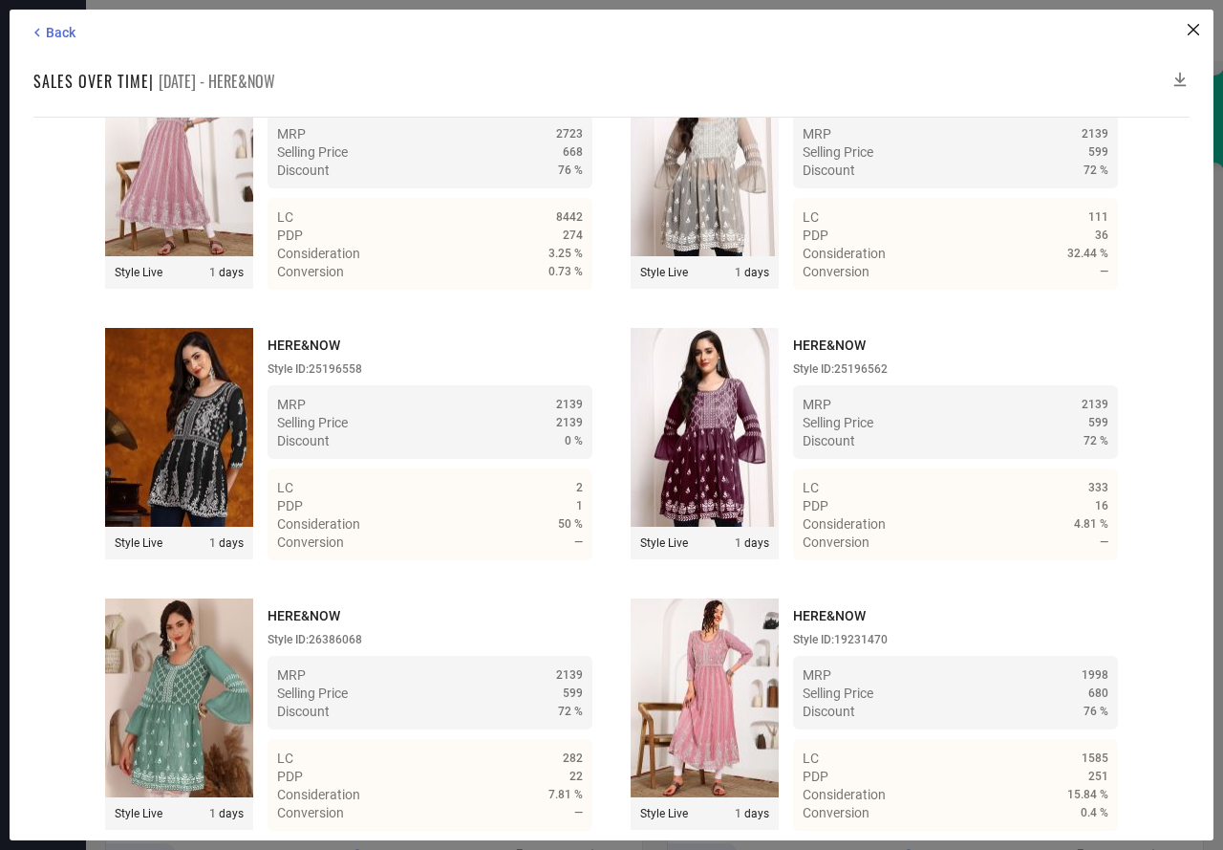
click at [1180, 74] on icon at bounding box center [1181, 80] width 12 height 14
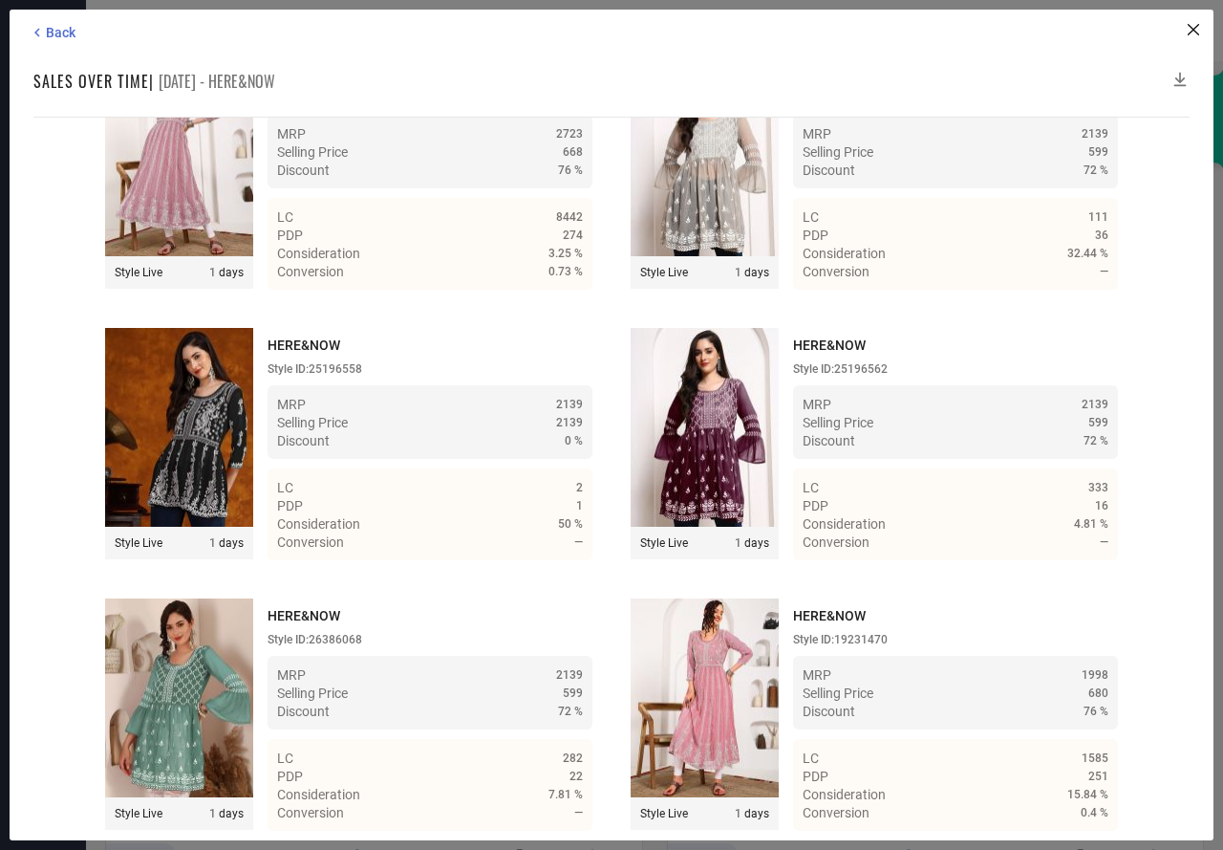
click at [1180, 74] on icon at bounding box center [1181, 80] width 12 height 14
click at [1182, 74] on icon at bounding box center [1180, 79] width 19 height 19
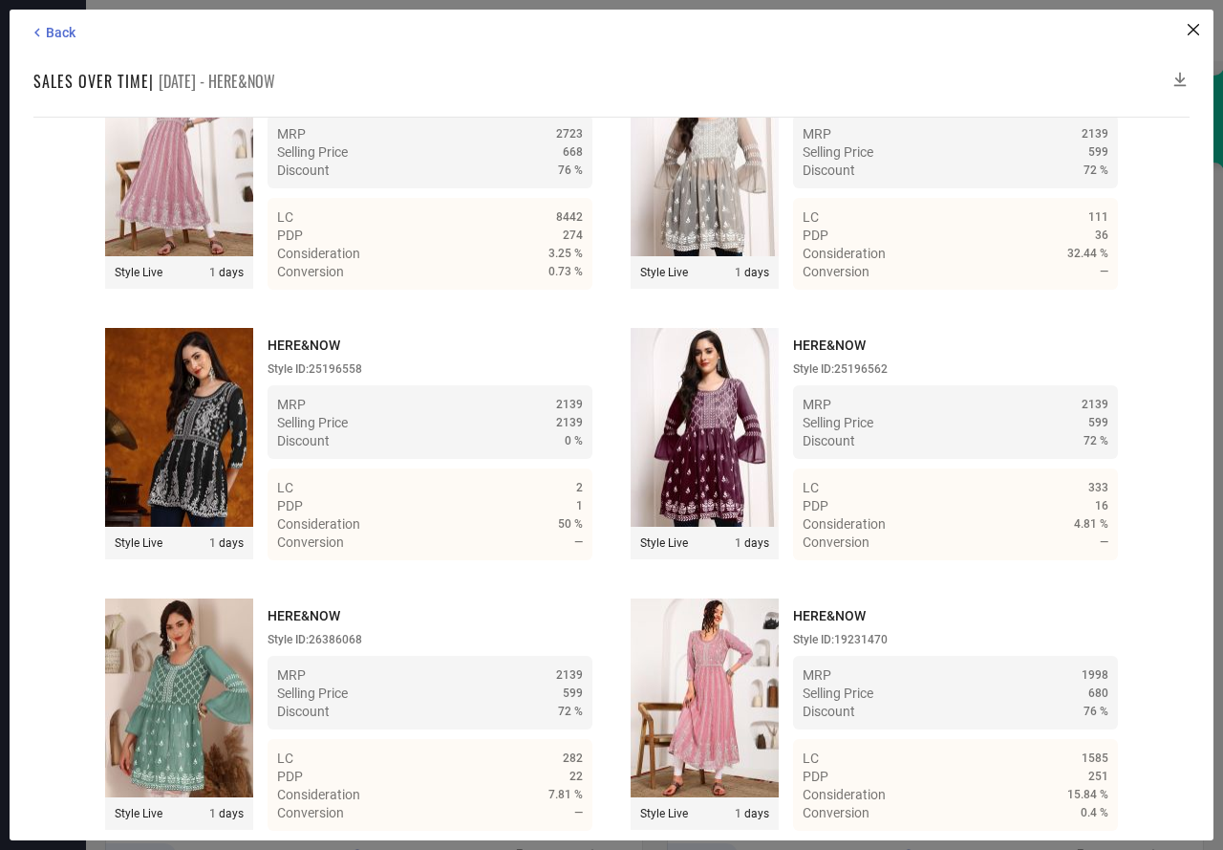
click at [1182, 74] on icon at bounding box center [1180, 79] width 19 height 19
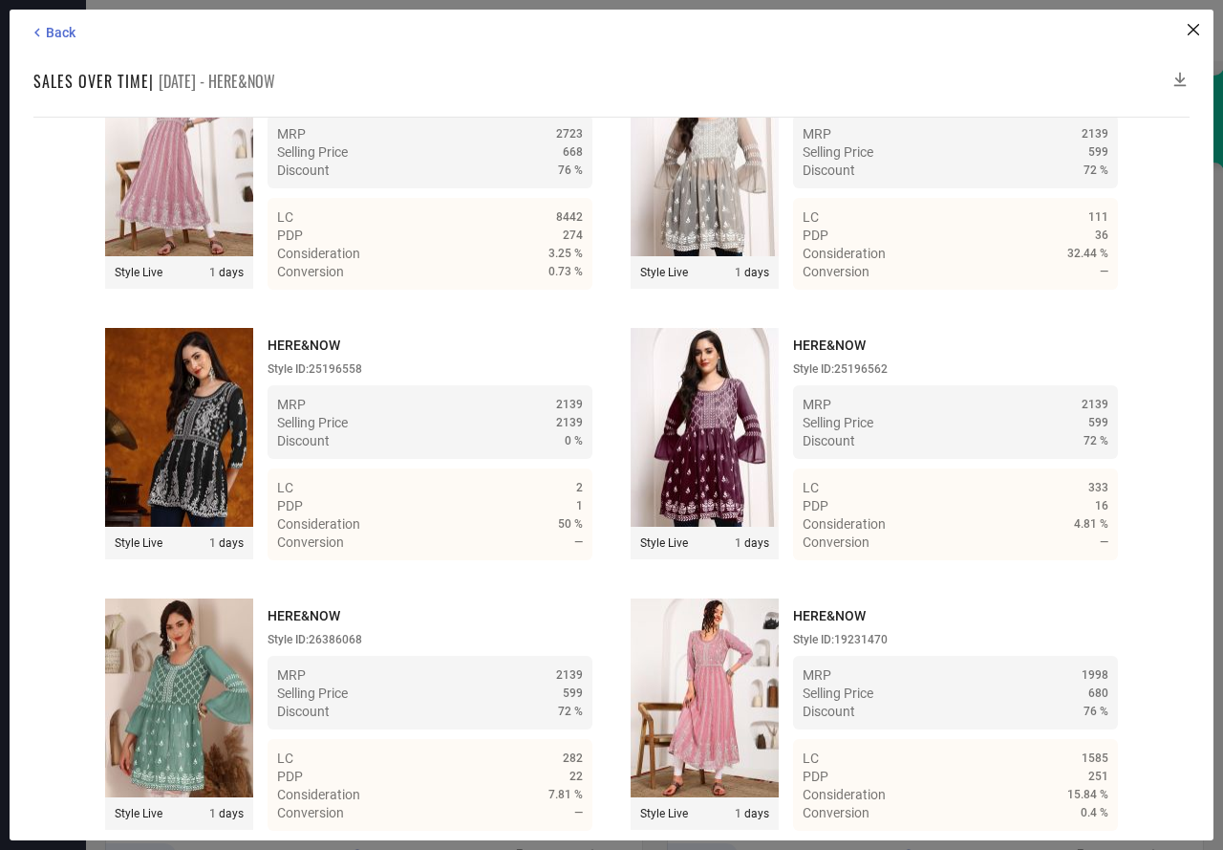
click at [1183, 71] on icon at bounding box center [1180, 79] width 19 height 19
click at [1182, 79] on icon at bounding box center [1180, 79] width 19 height 19
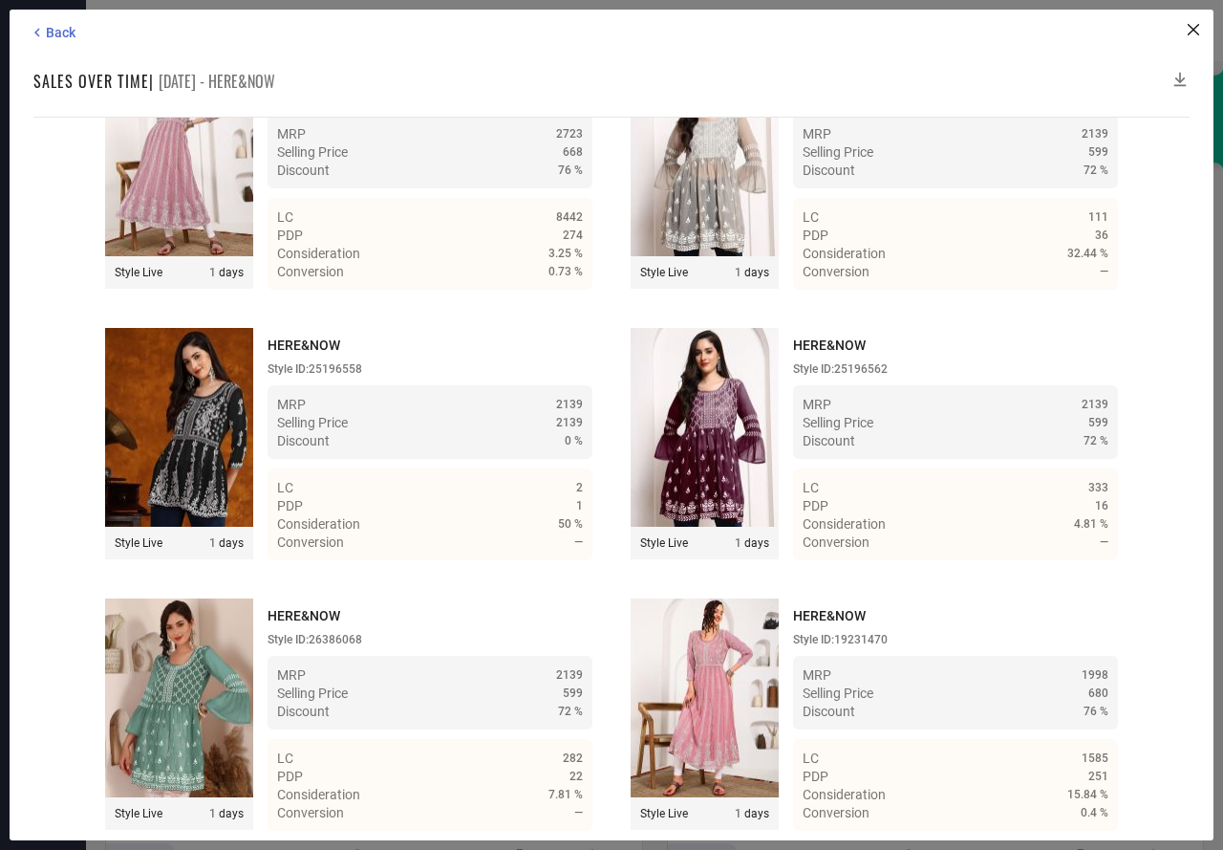
click at [1182, 79] on icon at bounding box center [1180, 79] width 19 height 19
click at [1181, 79] on icon at bounding box center [1180, 79] width 19 height 19
click at [1178, 82] on icon at bounding box center [1180, 79] width 19 height 19
click at [1175, 84] on icon at bounding box center [1180, 79] width 19 height 19
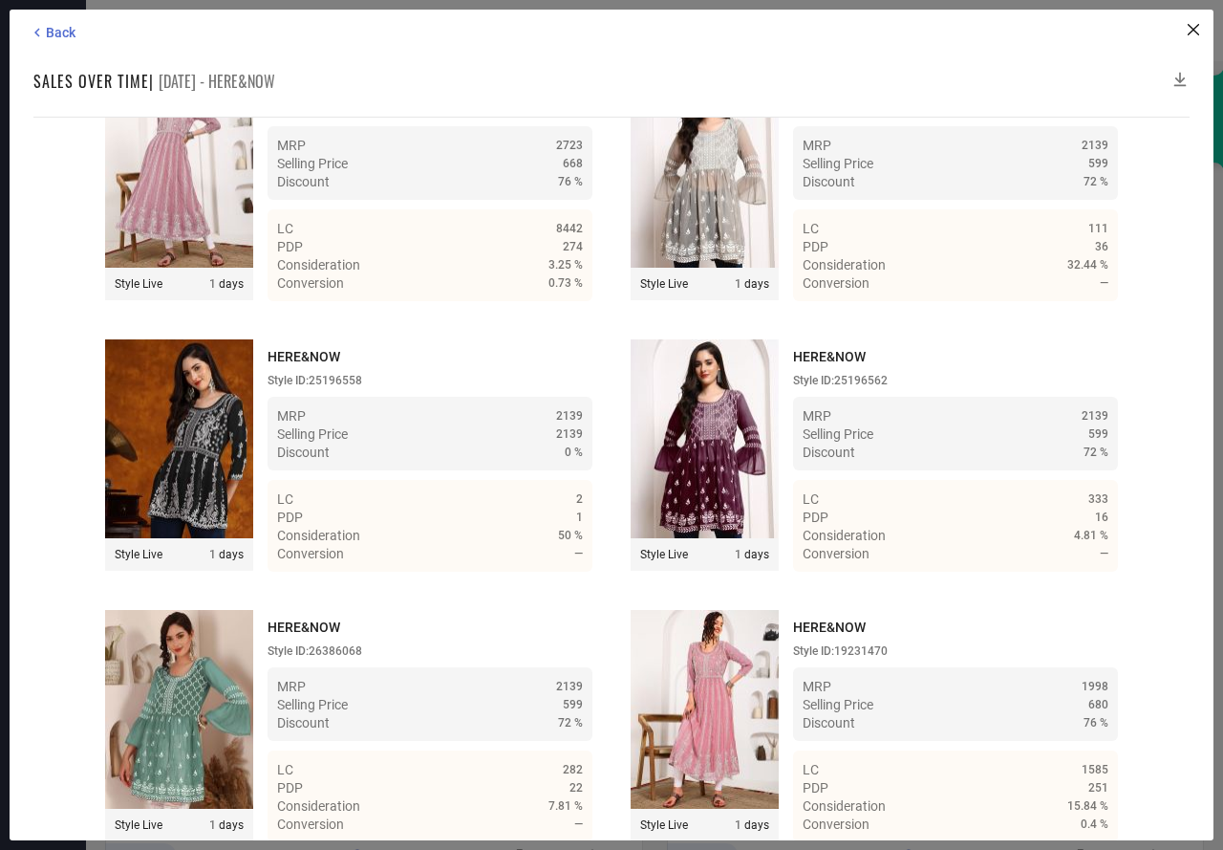
scroll to position [6881, 0]
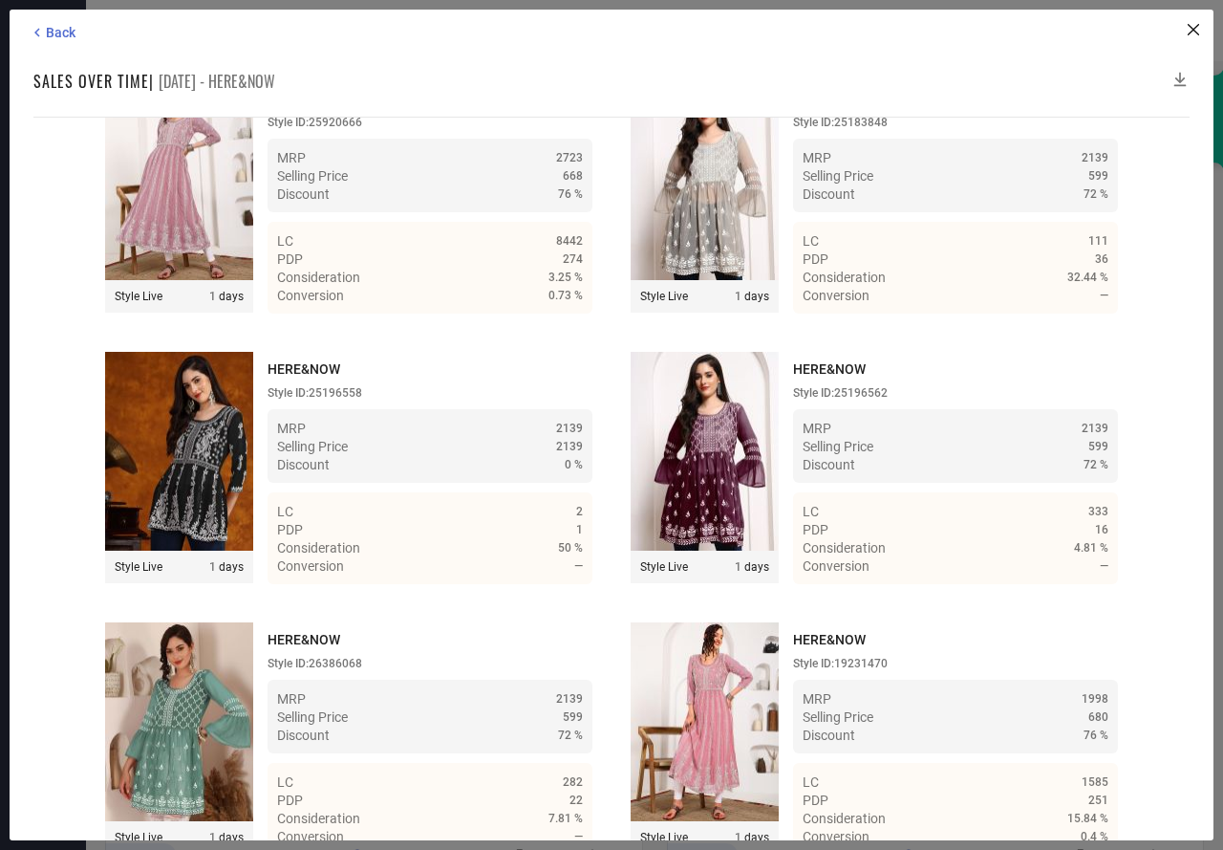
click at [1179, 78] on icon at bounding box center [1180, 79] width 19 height 19
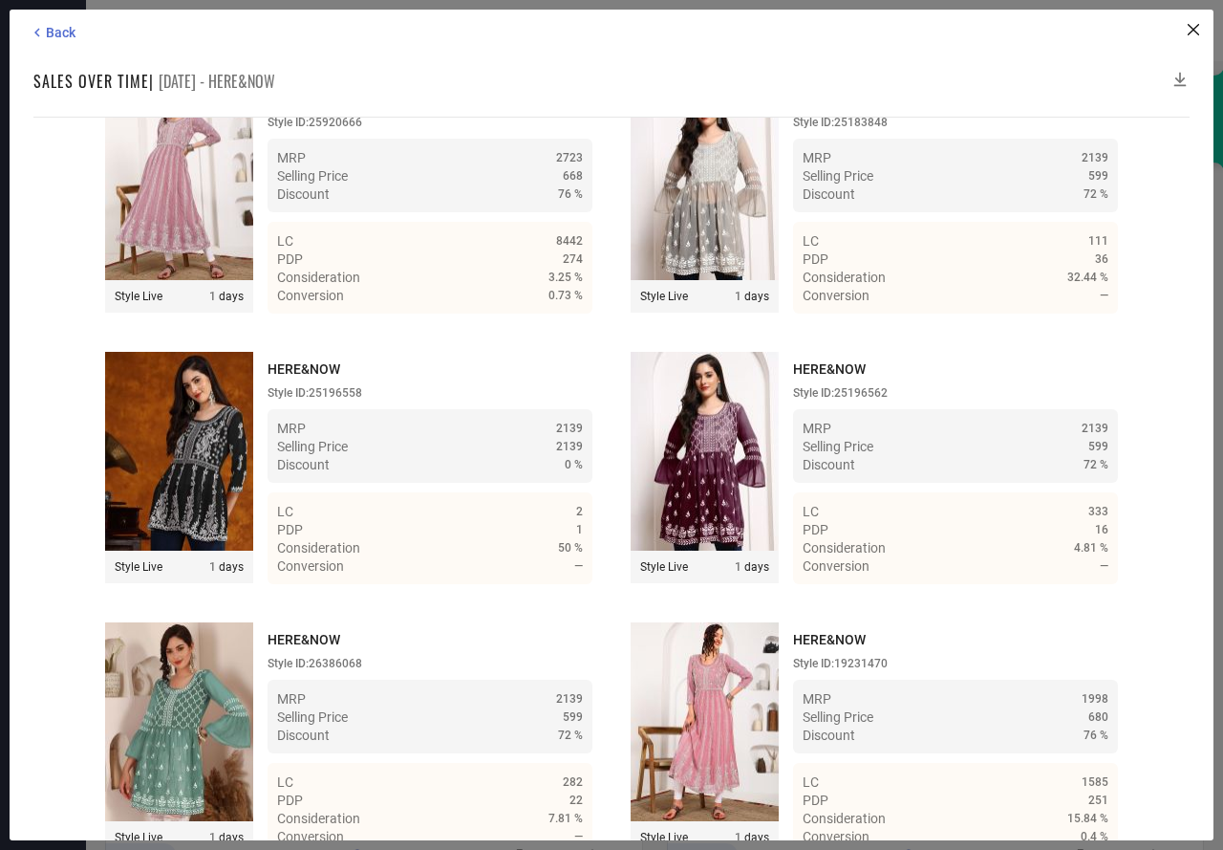
click at [1179, 78] on icon at bounding box center [1180, 79] width 19 height 19
click at [1180, 79] on icon at bounding box center [1181, 80] width 12 height 14
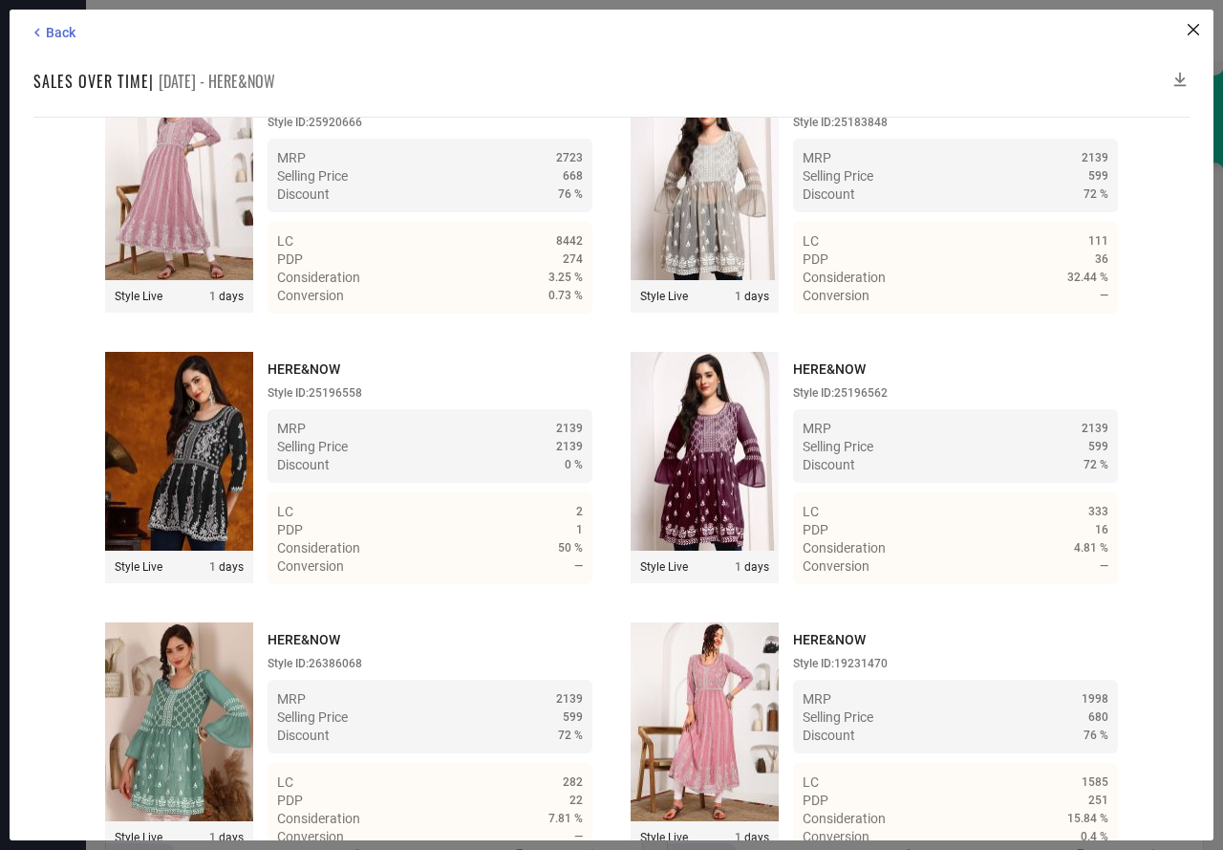
click at [1180, 79] on icon at bounding box center [1181, 80] width 12 height 14
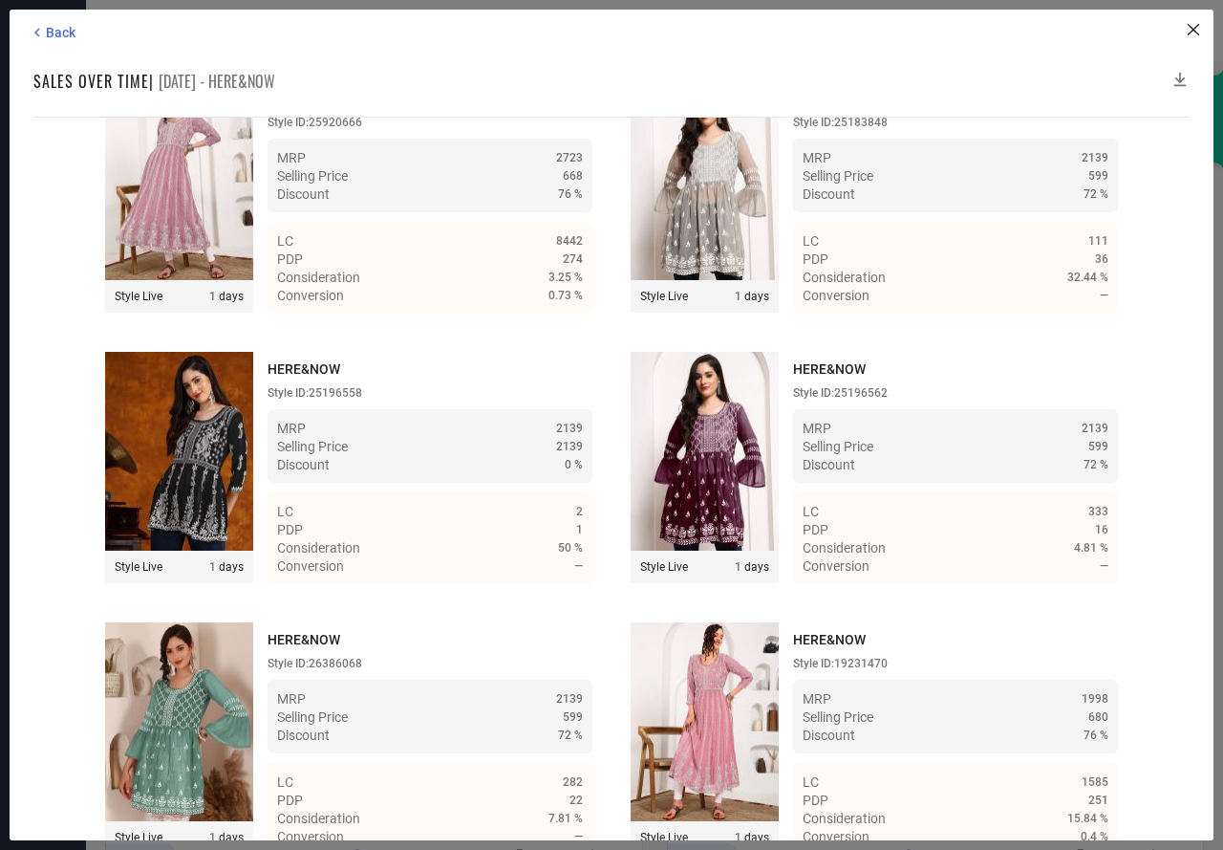
click at [1180, 79] on icon at bounding box center [1181, 80] width 12 height 14
click at [1180, 78] on icon at bounding box center [1181, 80] width 12 height 14
click at [1180, 73] on icon at bounding box center [1181, 80] width 12 height 14
click at [1181, 71] on icon at bounding box center [1180, 79] width 19 height 19
drag, startPoint x: 1181, startPoint y: 71, endPoint x: 1184, endPoint y: 61, distance: 10.0
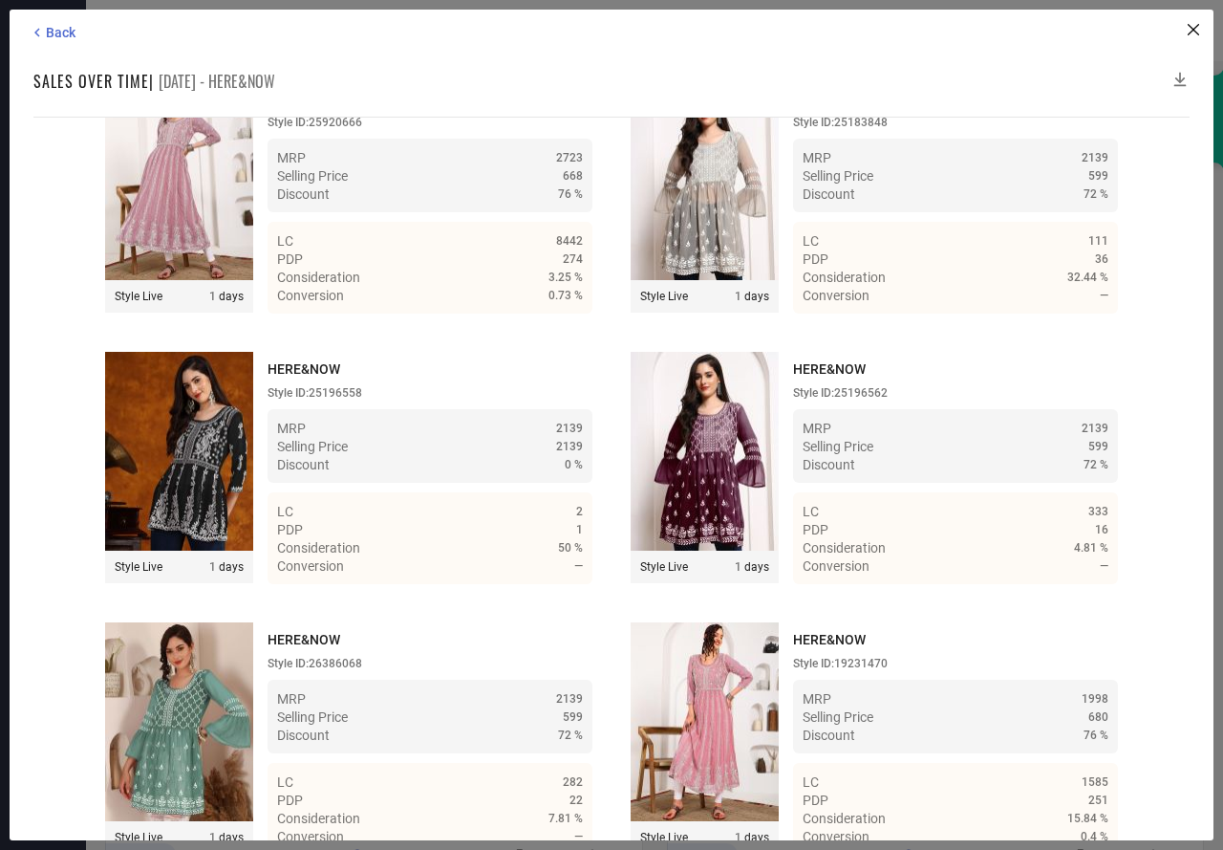
click at [1183, 64] on div "Back Sales over time | 12 Aug 25 - HERE&NOW Time Duration: MRP : High to Low MR…" at bounding box center [612, 425] width 1204 height 831
click at [1184, 61] on div "Back Sales over time | 12 Aug 25 - HERE&NOW Time Duration: MRP : High to Low MR…" at bounding box center [612, 425] width 1204 height 831
drag, startPoint x: 1184, startPoint y: 61, endPoint x: 1180, endPoint y: 85, distance: 24.2
click at [1180, 85] on div "Back Sales over time | 12 Aug 25 - HERE&NOW Time Duration: MRP : High to Low MR…" at bounding box center [612, 425] width 1204 height 831
click at [1180, 85] on icon at bounding box center [1181, 80] width 12 height 14
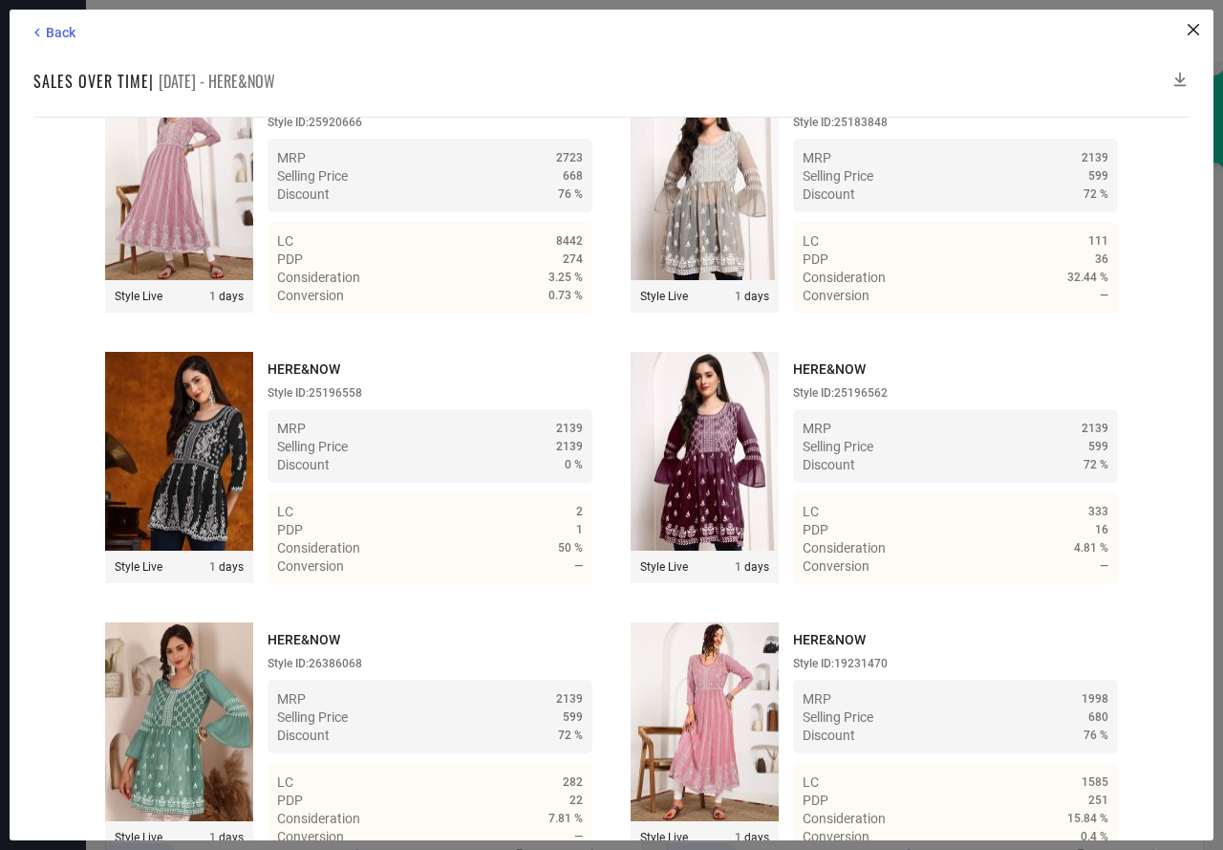
click at [1182, 83] on icon at bounding box center [1180, 79] width 19 height 19
click at [1184, 81] on icon at bounding box center [1180, 79] width 19 height 19
click at [1180, 81] on icon at bounding box center [1181, 80] width 12 height 14
